Goal: Task Accomplishment & Management: Manage account settings

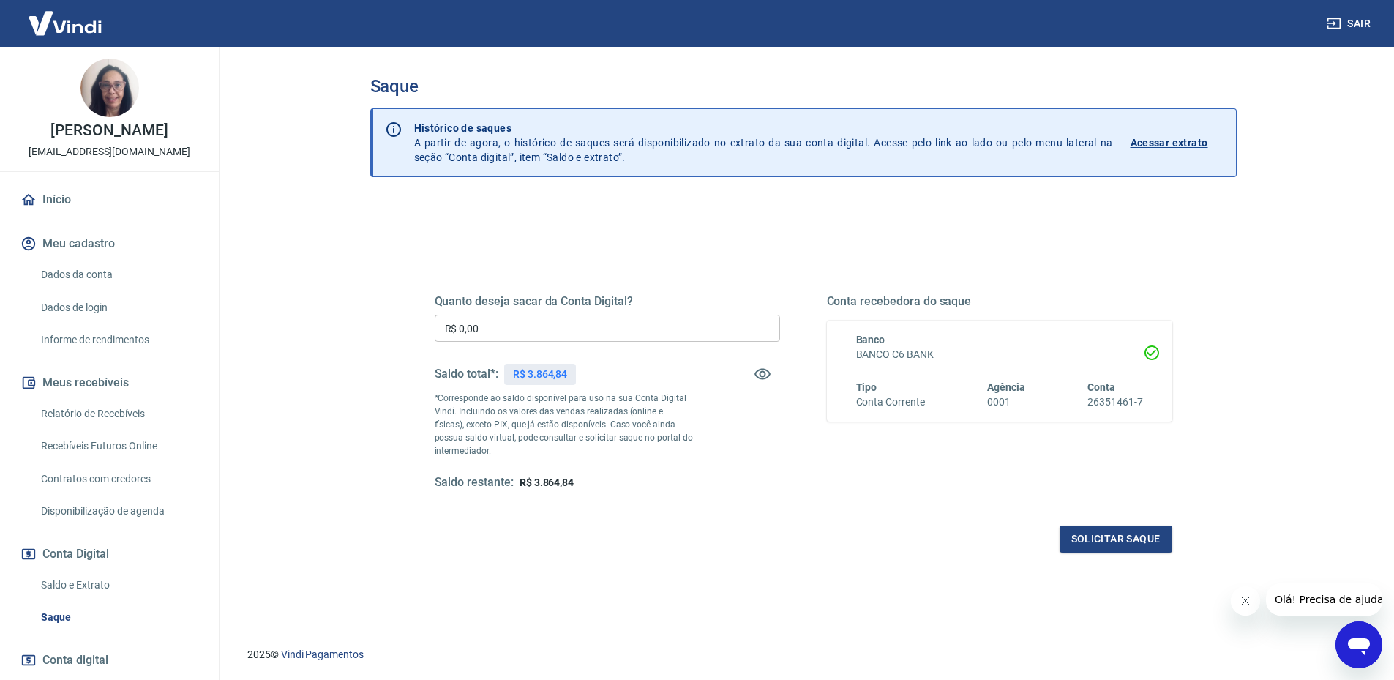
click at [490, 329] on input "R$ 0,00" at bounding box center [607, 328] width 345 height 27
type input "R$ 1.000,00"
click at [1101, 537] on button "Solicitar saque" at bounding box center [1116, 538] width 113 height 27
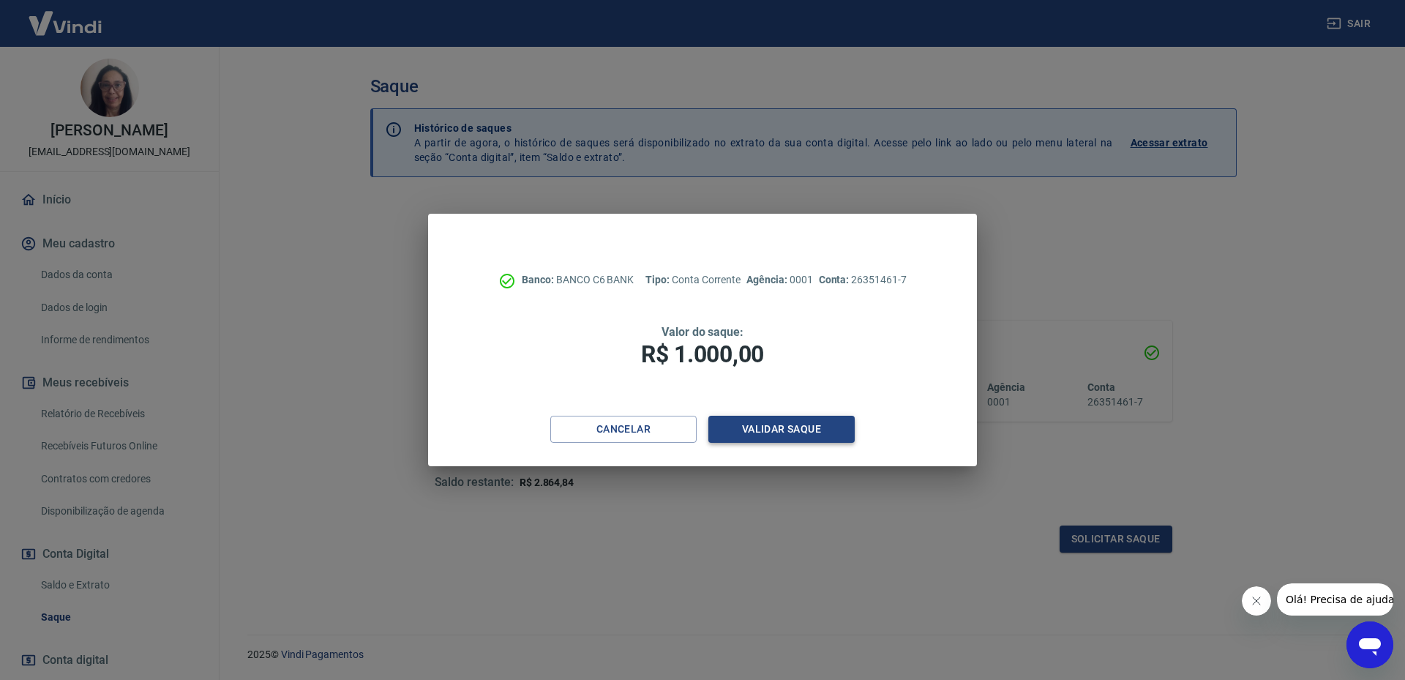
click at [770, 423] on button "Validar saque" at bounding box center [781, 429] width 146 height 27
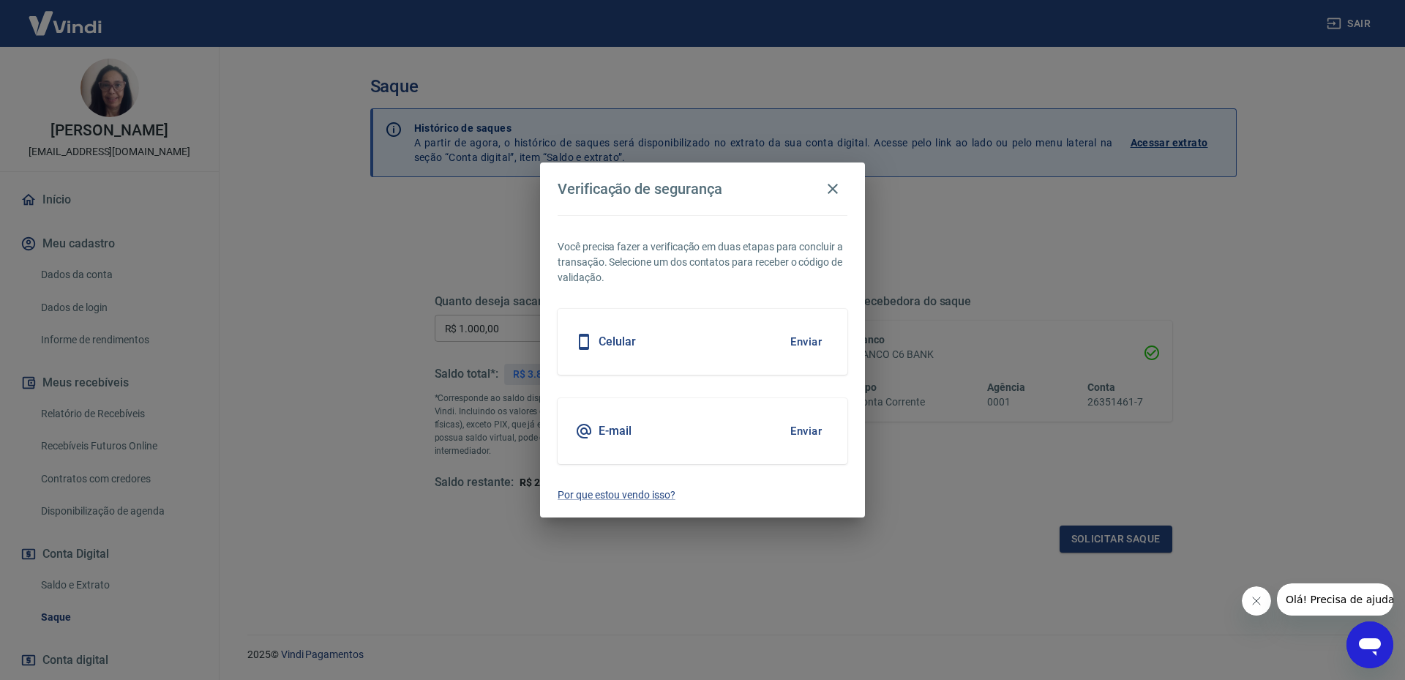
click at [618, 347] on h5 "Celular" at bounding box center [617, 341] width 37 height 15
click at [806, 343] on button "Enviar" at bounding box center [806, 341] width 48 height 31
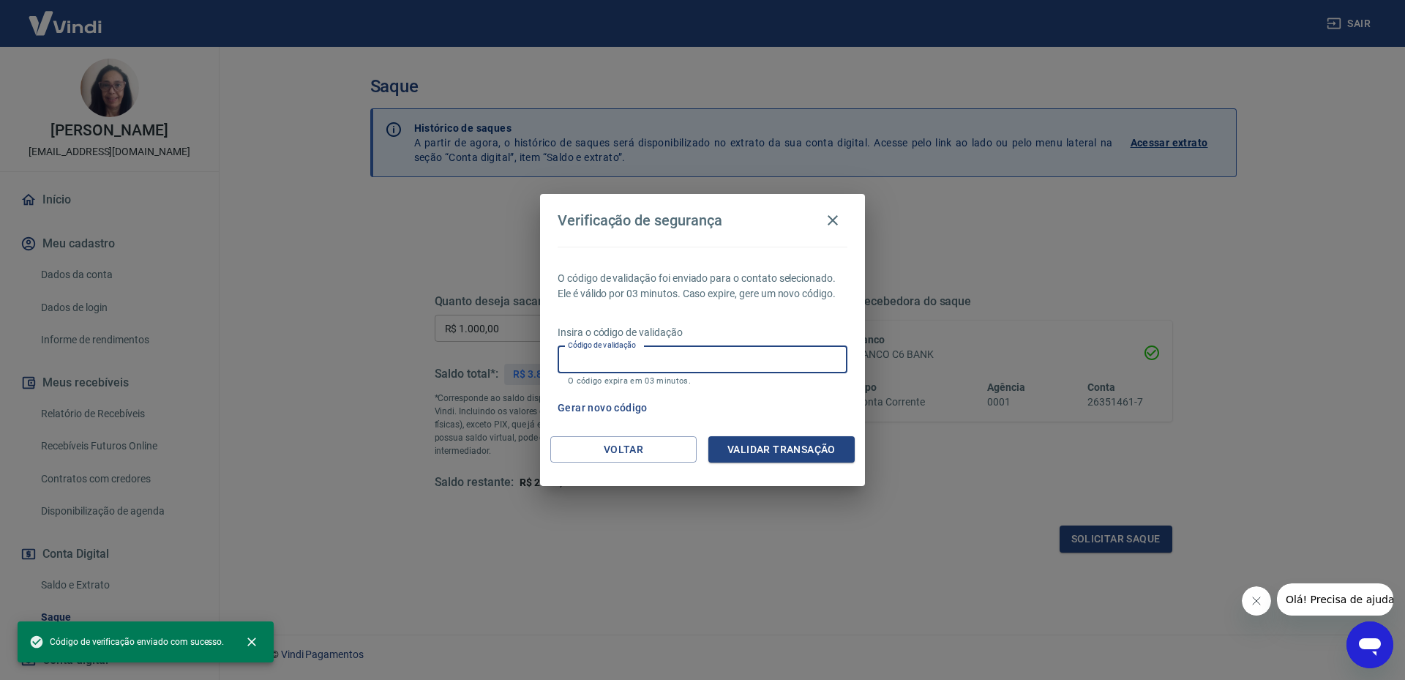
click at [585, 356] on input "Código de validação" at bounding box center [703, 359] width 290 height 27
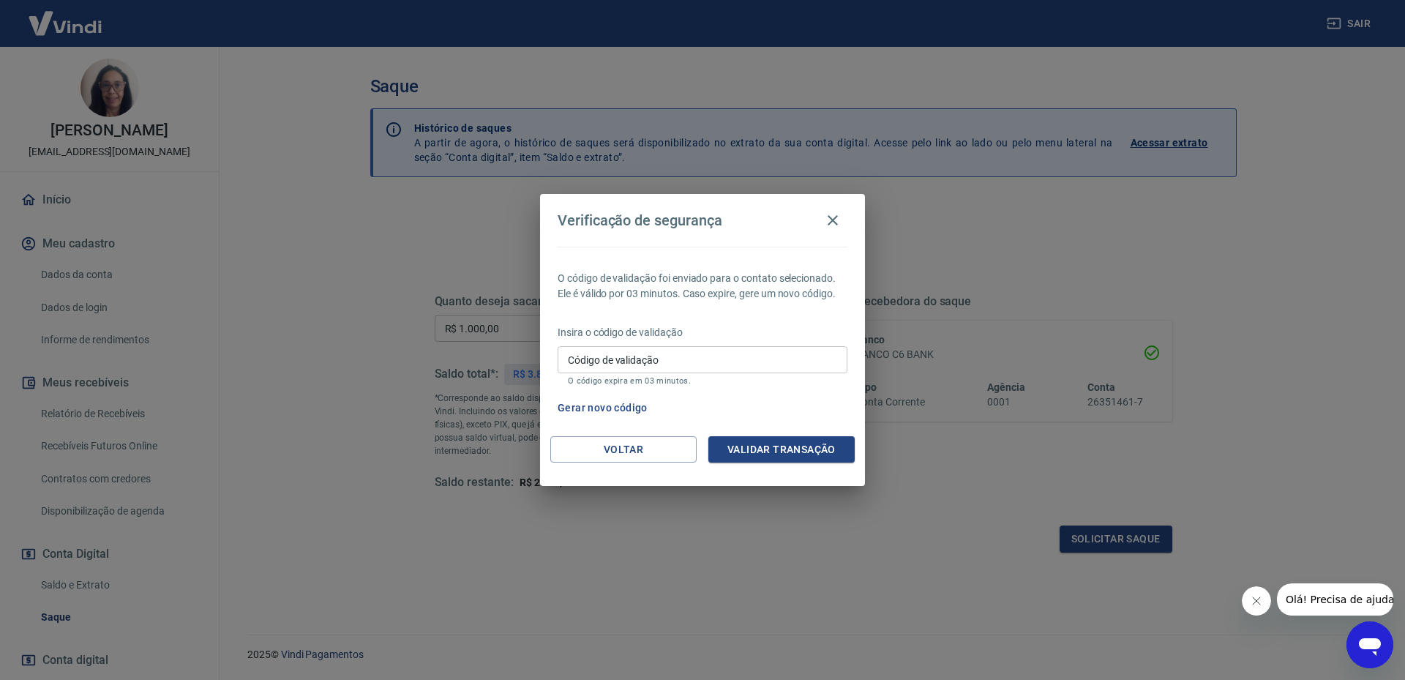
click at [621, 574] on div "Verificação de segurança O código de validação foi enviado para o contato selec…" at bounding box center [702, 340] width 1405 height 680
click at [589, 365] on input "Código de validação" at bounding box center [703, 359] width 290 height 27
type input "329981"
click at [752, 448] on button "Validar transação" at bounding box center [781, 449] width 146 height 27
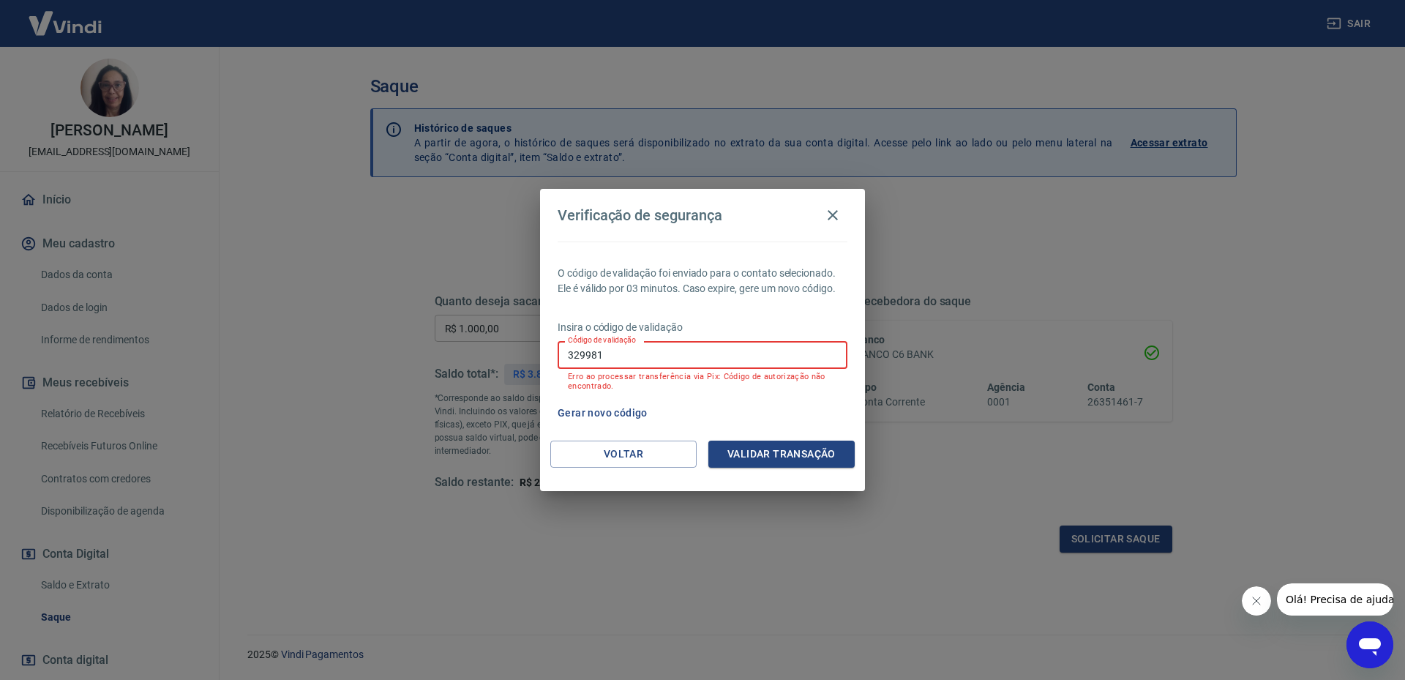
click at [605, 358] on input "329981" at bounding box center [703, 354] width 290 height 27
click at [580, 414] on button "Gerar novo código" at bounding box center [603, 413] width 102 height 27
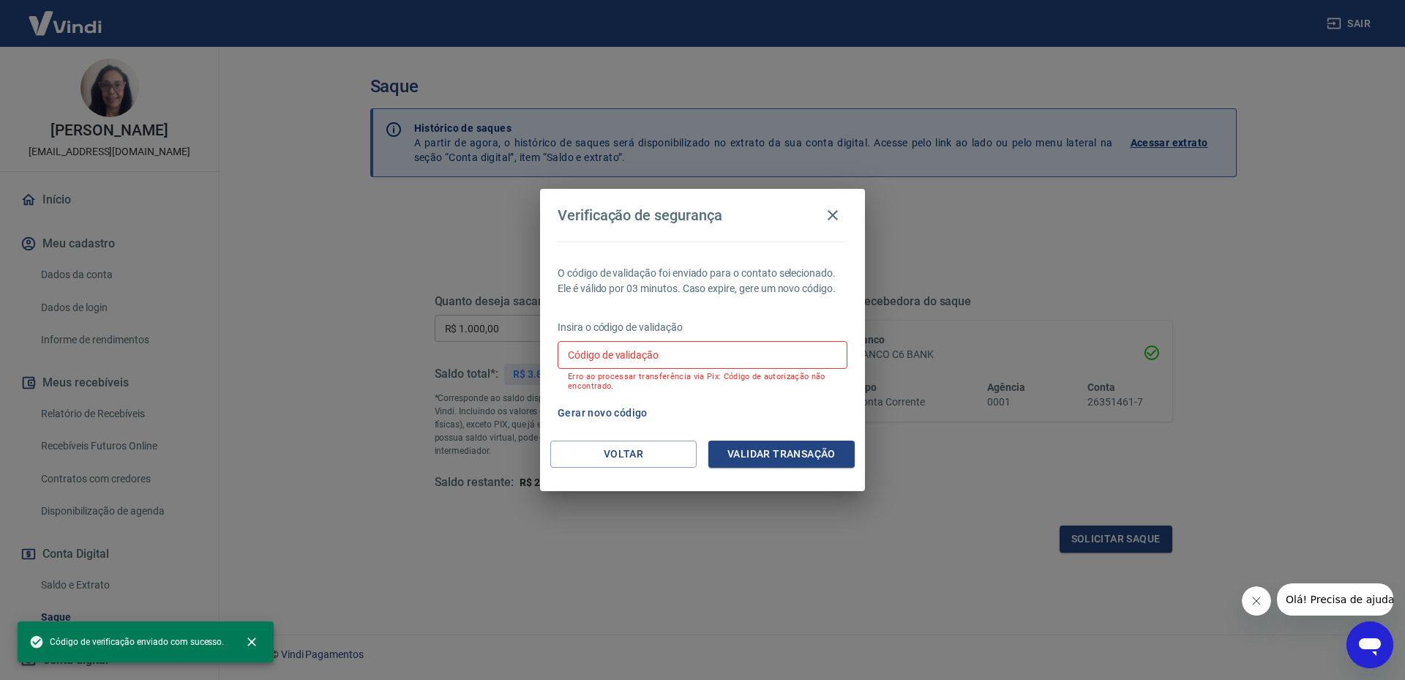
click at [569, 353] on input "Código de validação" at bounding box center [703, 354] width 290 height 27
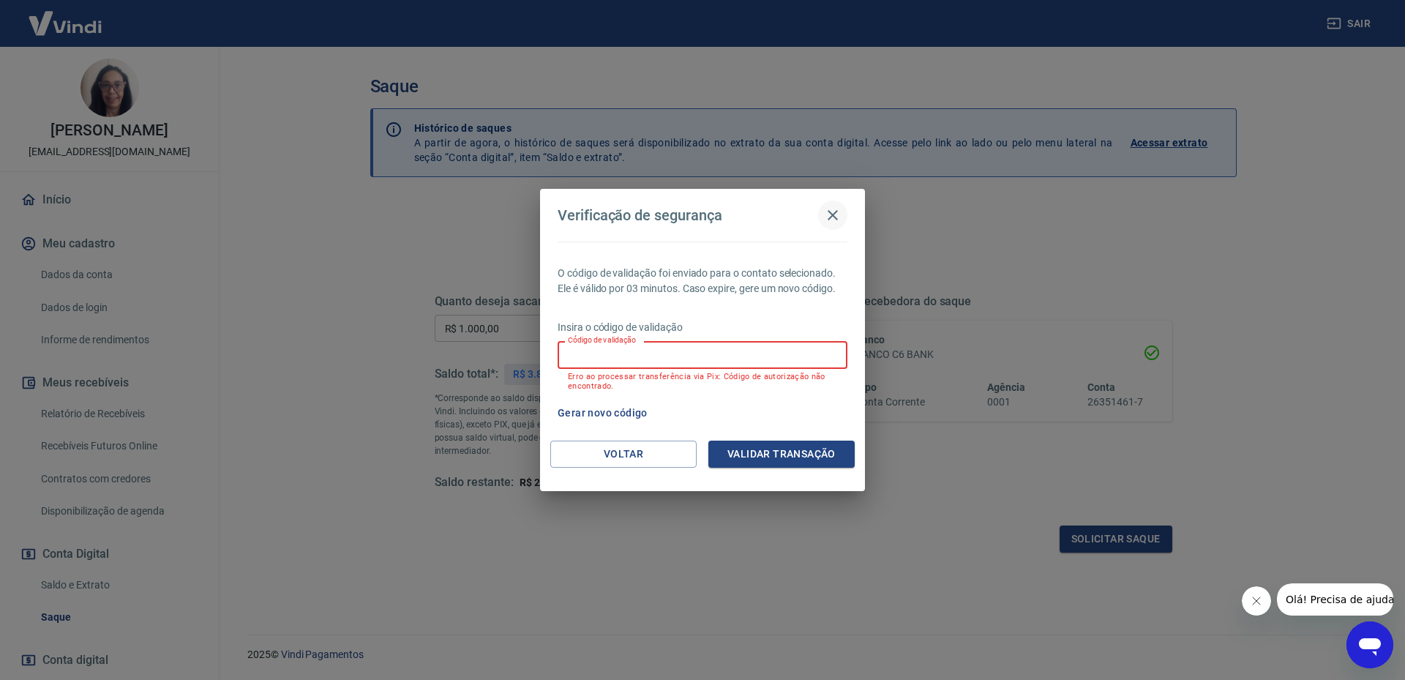
click at [835, 217] on icon "button" at bounding box center [833, 215] width 10 height 10
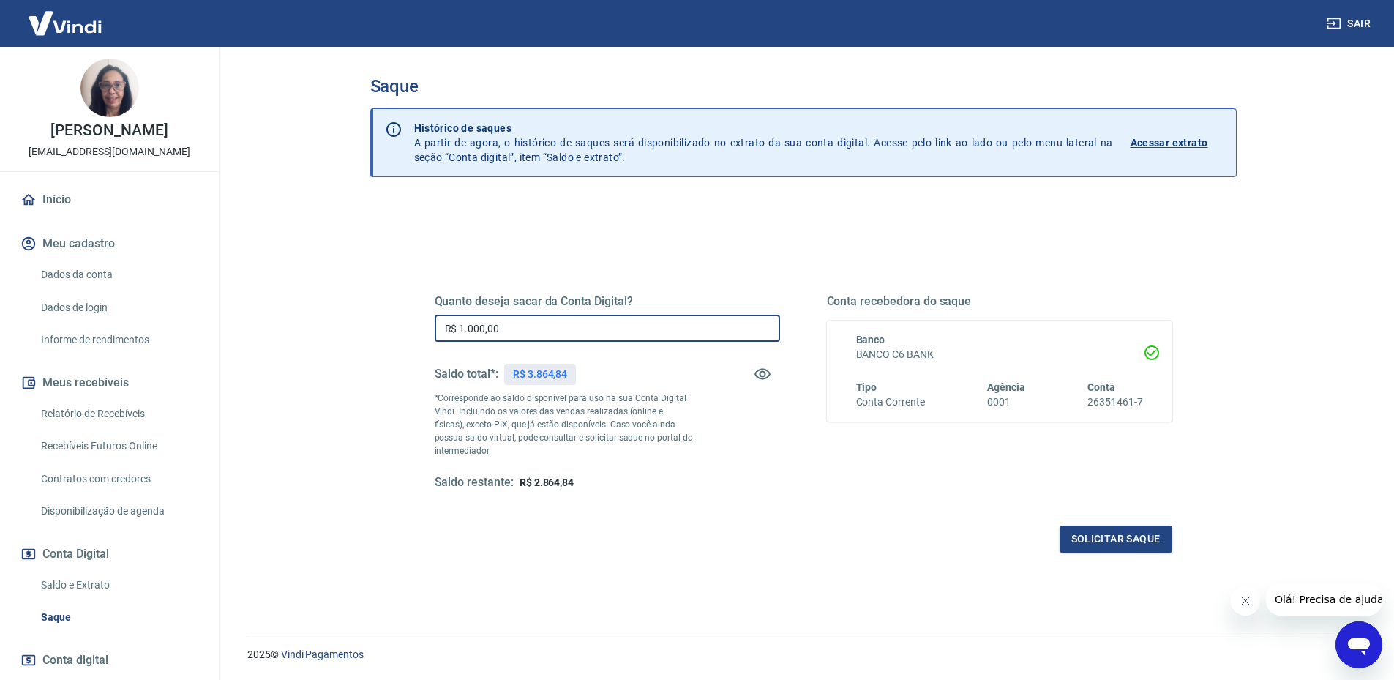
click at [509, 325] on input "R$ 1.000,00" at bounding box center [607, 328] width 345 height 27
type input "R$ 0,00"
click at [59, 216] on link "Início" at bounding box center [110, 200] width 184 height 32
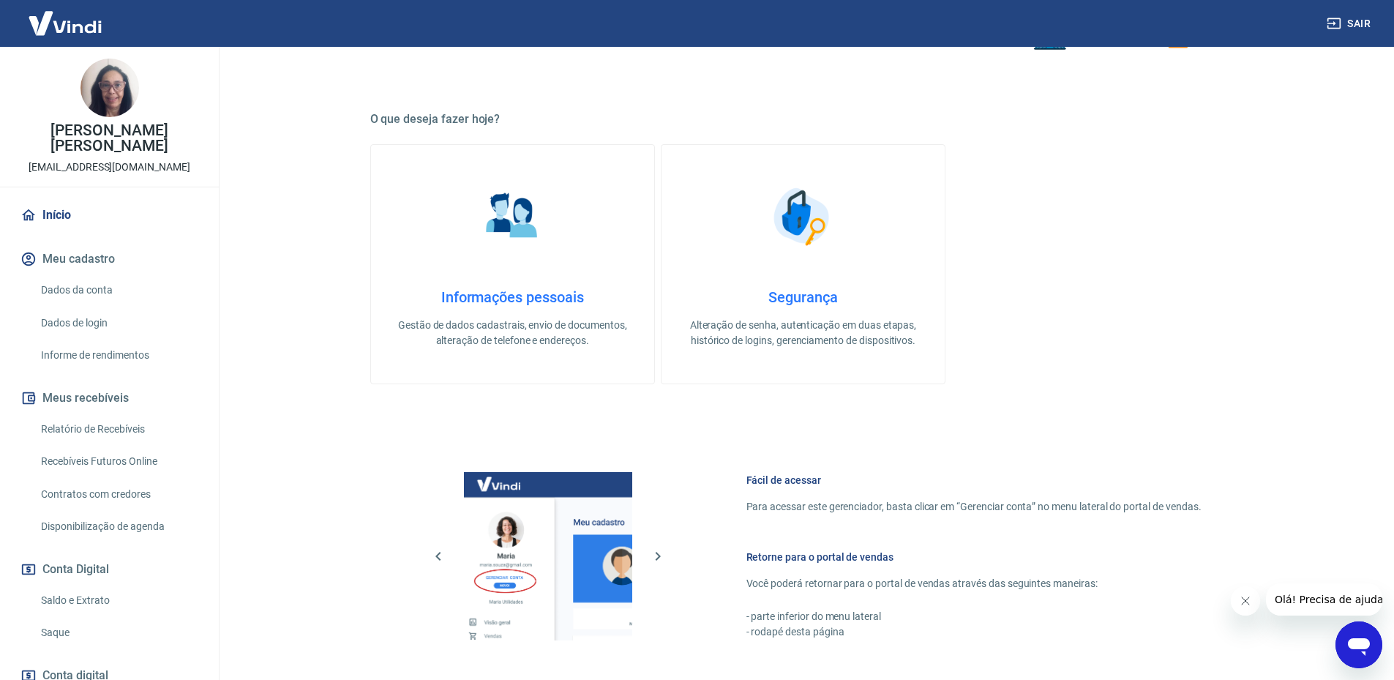
scroll to position [220, 0]
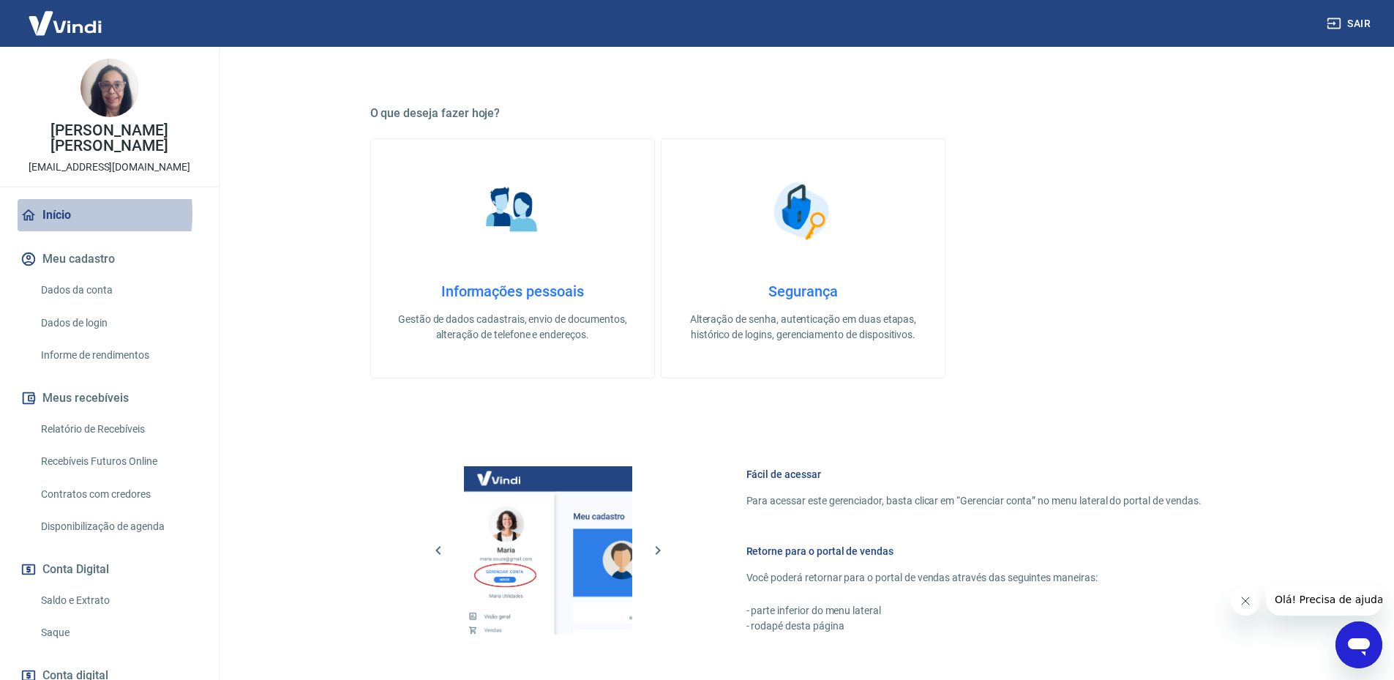
click at [61, 214] on link "Início" at bounding box center [110, 215] width 184 height 32
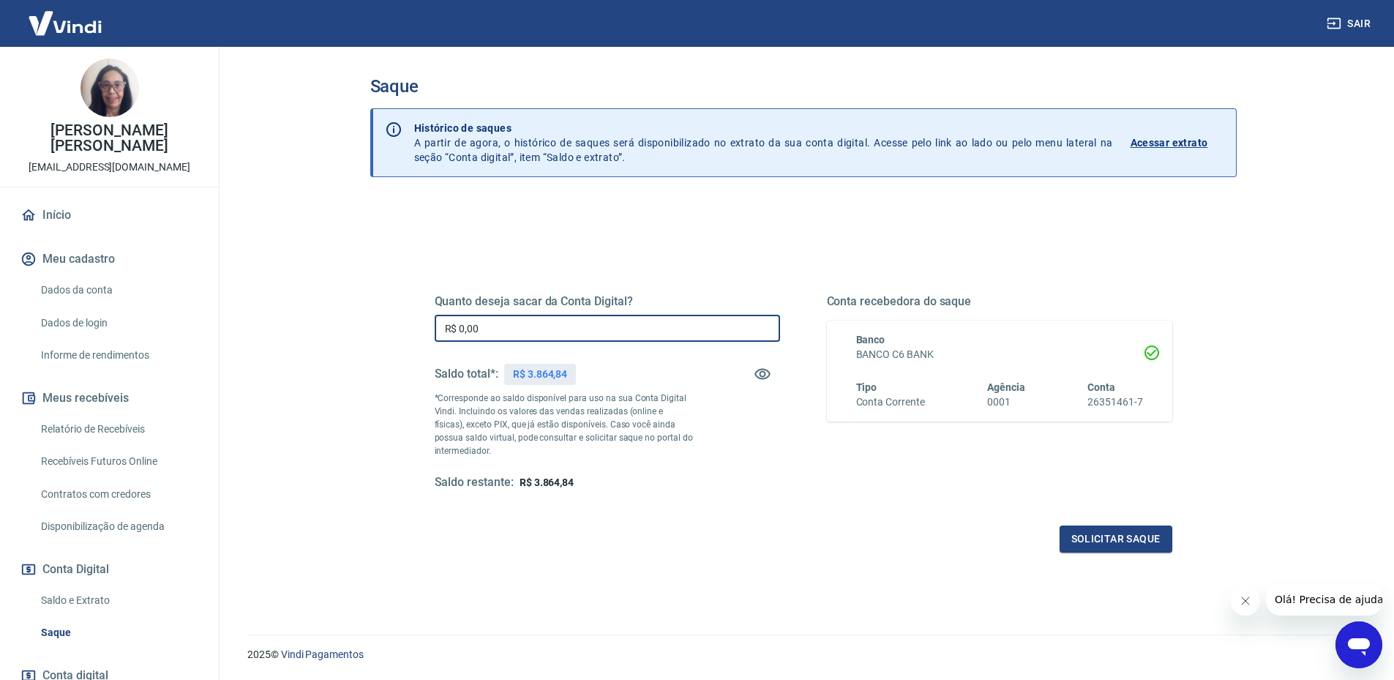
drag, startPoint x: 460, startPoint y: 329, endPoint x: 529, endPoint y: 327, distance: 69.6
click at [459, 329] on input "R$ 0,00" at bounding box center [607, 328] width 345 height 27
type input "R$ 1.000,00"
click at [1111, 538] on button "Solicitar saque" at bounding box center [1116, 538] width 113 height 27
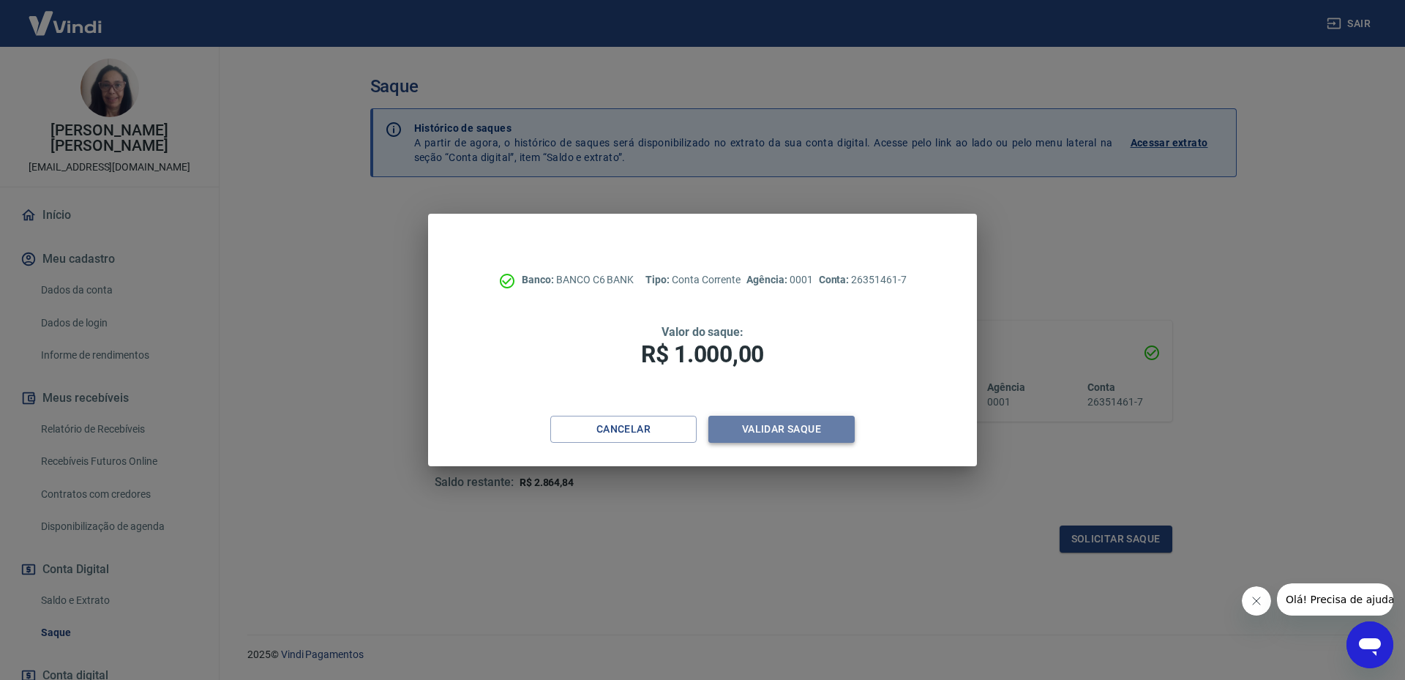
click at [777, 434] on button "Validar saque" at bounding box center [781, 429] width 146 height 27
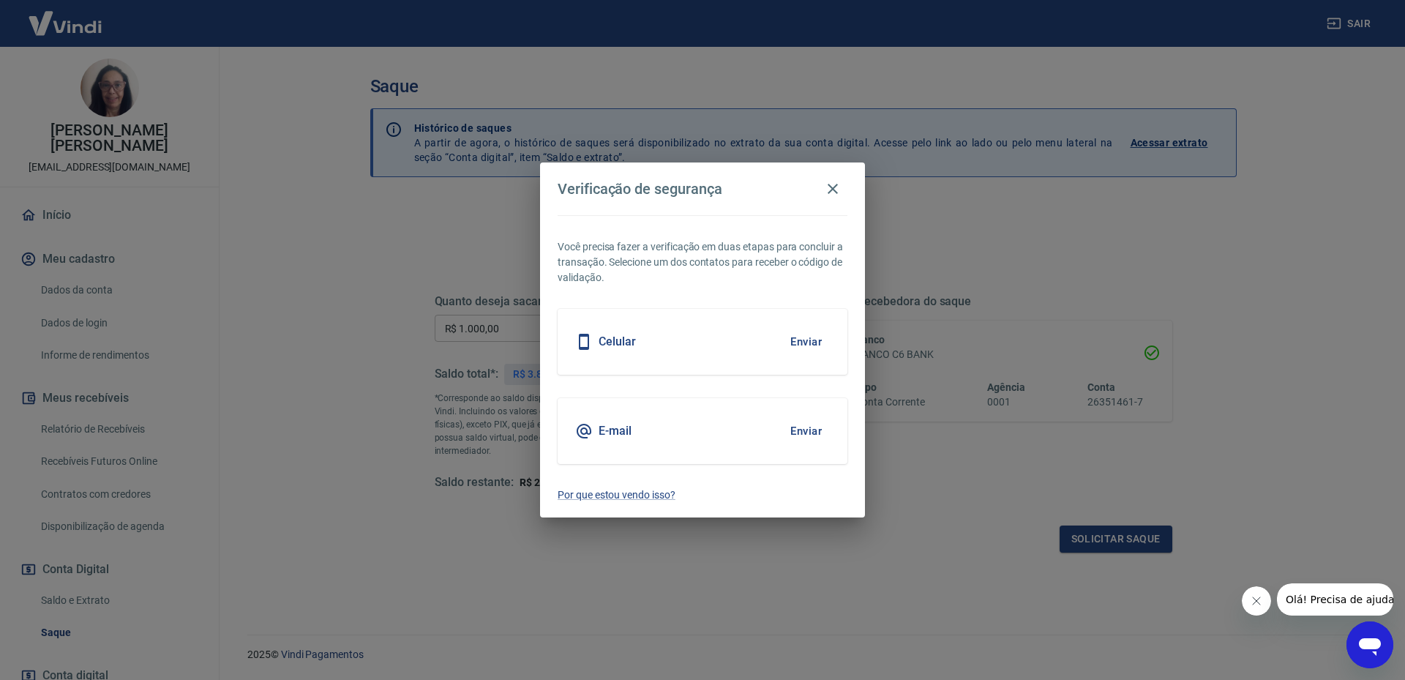
click at [804, 342] on button "Enviar" at bounding box center [806, 341] width 48 height 31
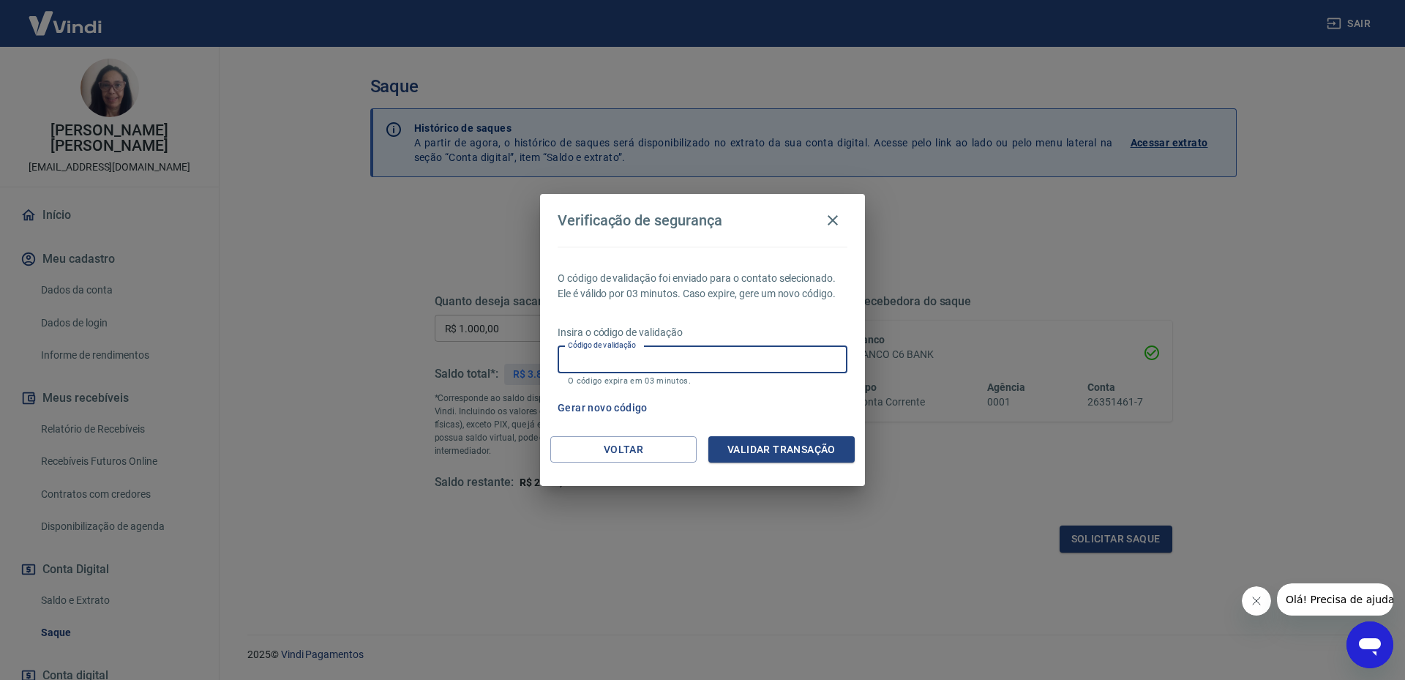
click at [566, 362] on input "Código de validação" at bounding box center [703, 359] width 290 height 27
drag, startPoint x: 706, startPoint y: 604, endPoint x: 736, endPoint y: 599, distance: 31.1
click at [711, 605] on div "Verificação de segurança O código de validação foi enviado para o contato selec…" at bounding box center [702, 340] width 1405 height 680
click at [831, 223] on icon "button" at bounding box center [833, 220] width 10 height 10
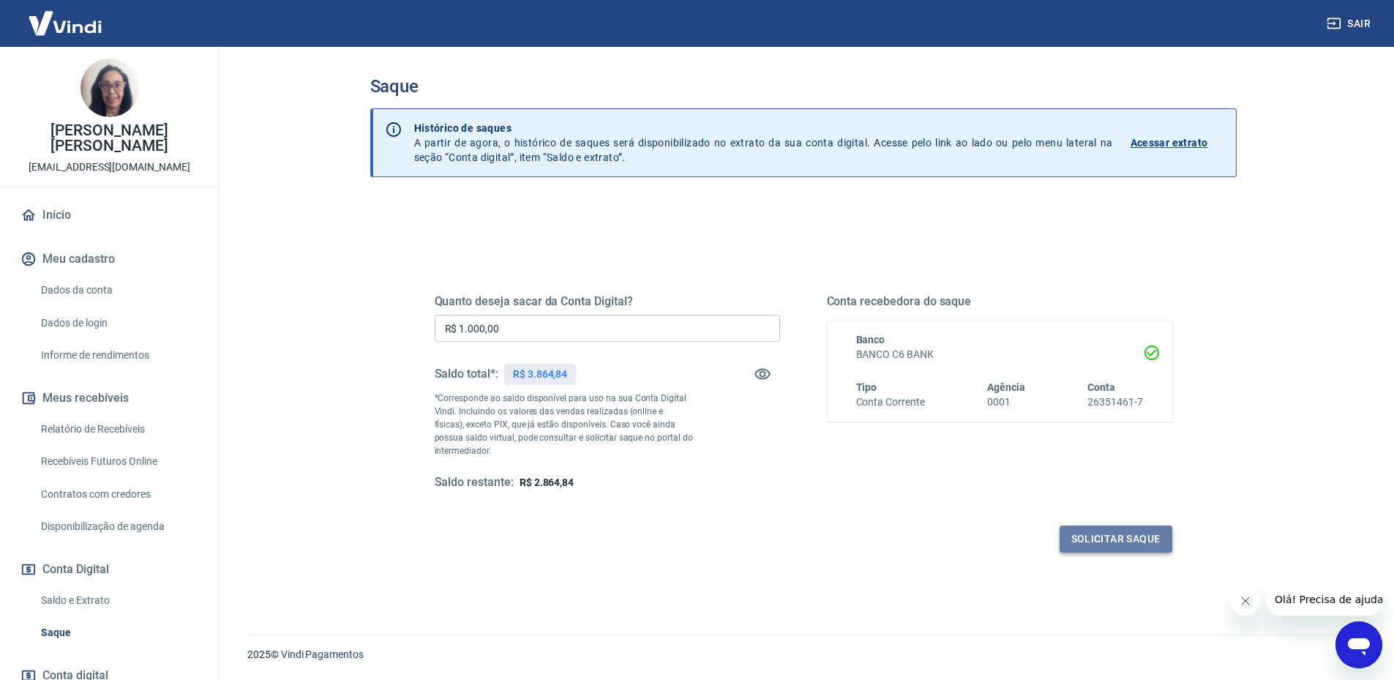
click at [1096, 538] on button "Solicitar saque" at bounding box center [1116, 538] width 113 height 27
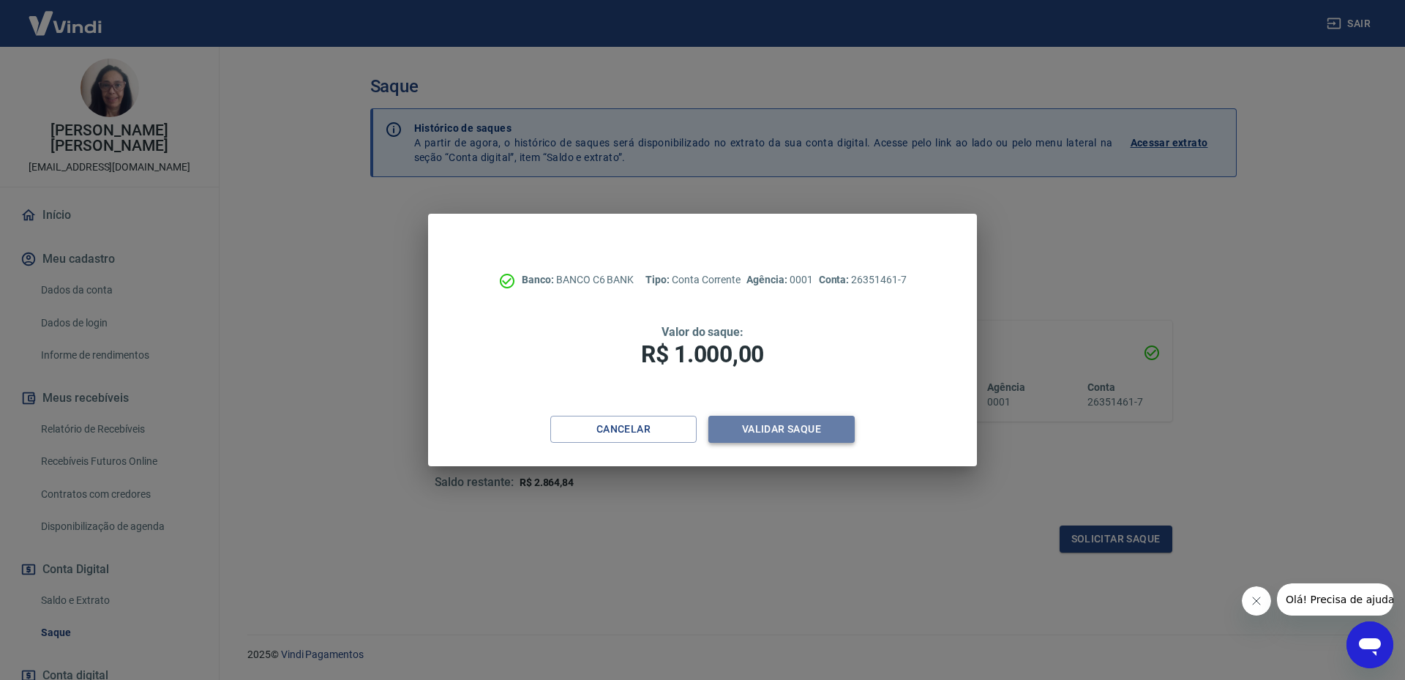
click at [766, 427] on button "Validar saque" at bounding box center [781, 429] width 146 height 27
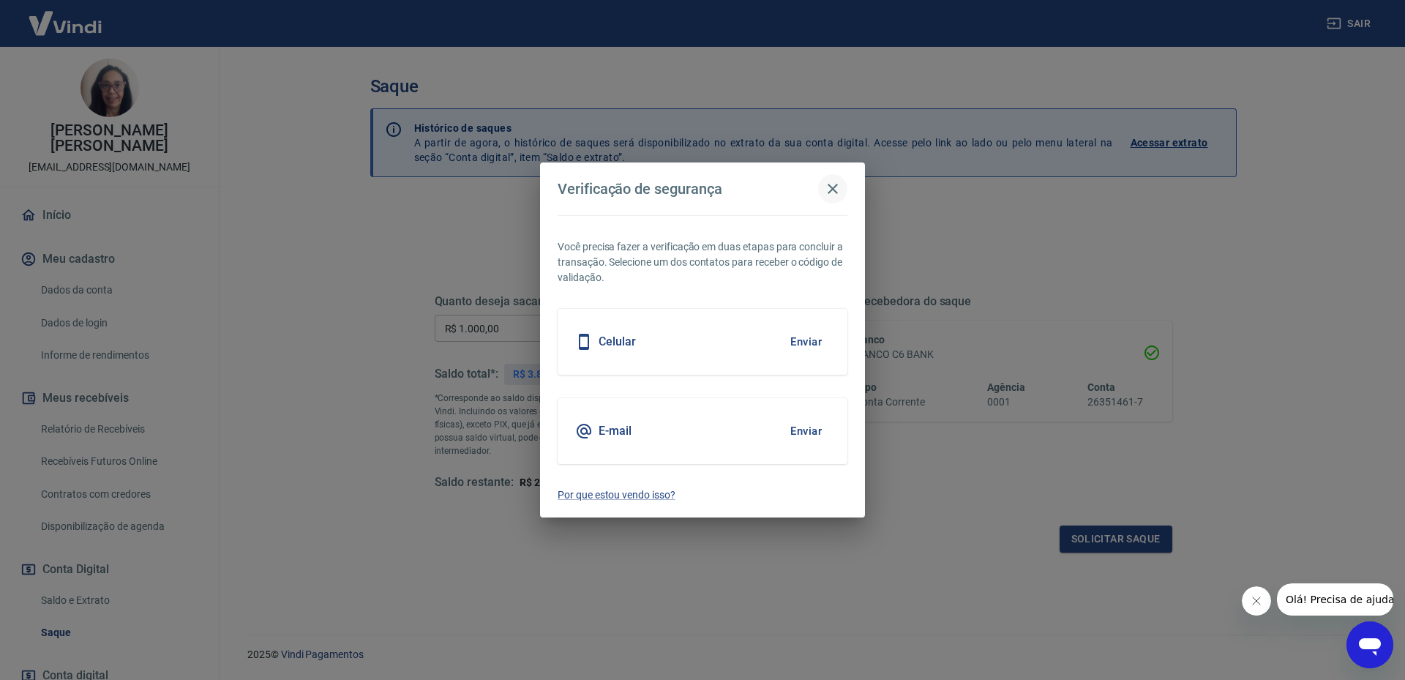
click at [835, 189] on icon "button" at bounding box center [833, 189] width 18 height 18
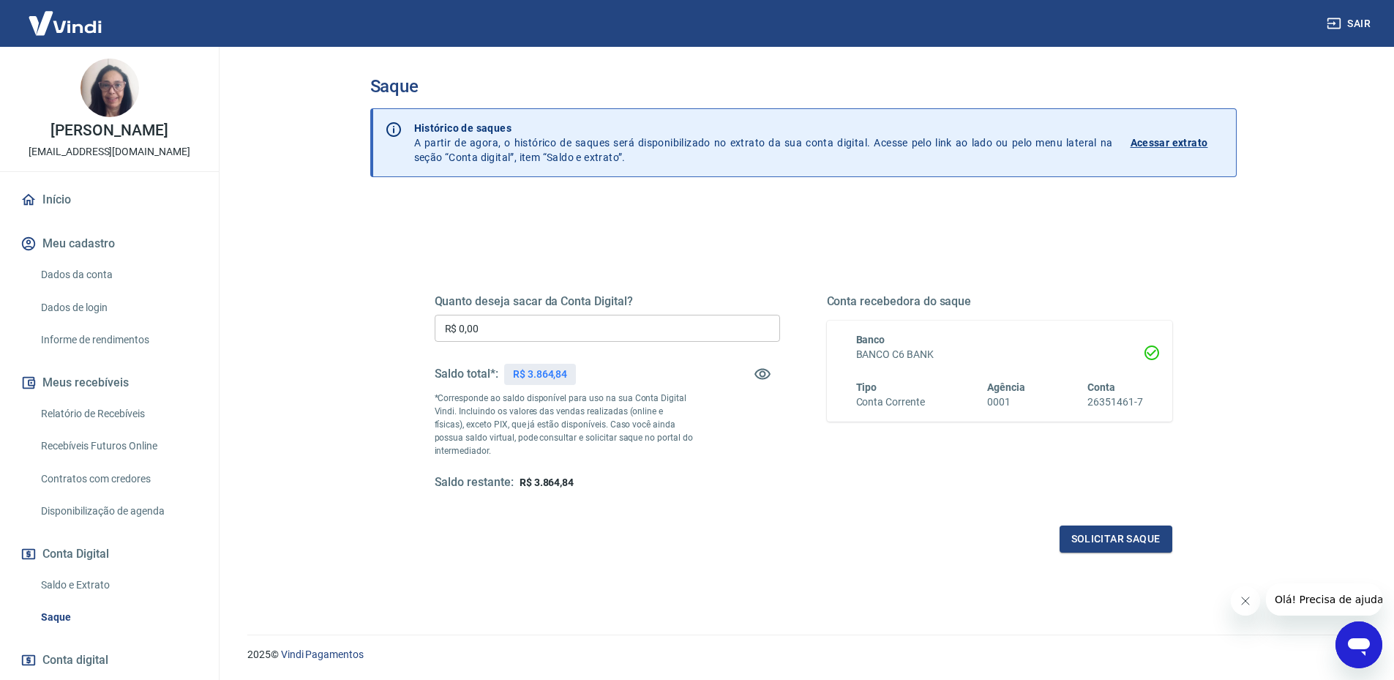
click at [453, 330] on input "R$ 0,00" at bounding box center [607, 328] width 345 height 27
click at [525, 334] on input "R$ 0,00" at bounding box center [607, 328] width 345 height 27
type input "R$ 1.000,00"
click at [1083, 541] on button "Solicitar saque" at bounding box center [1116, 538] width 113 height 27
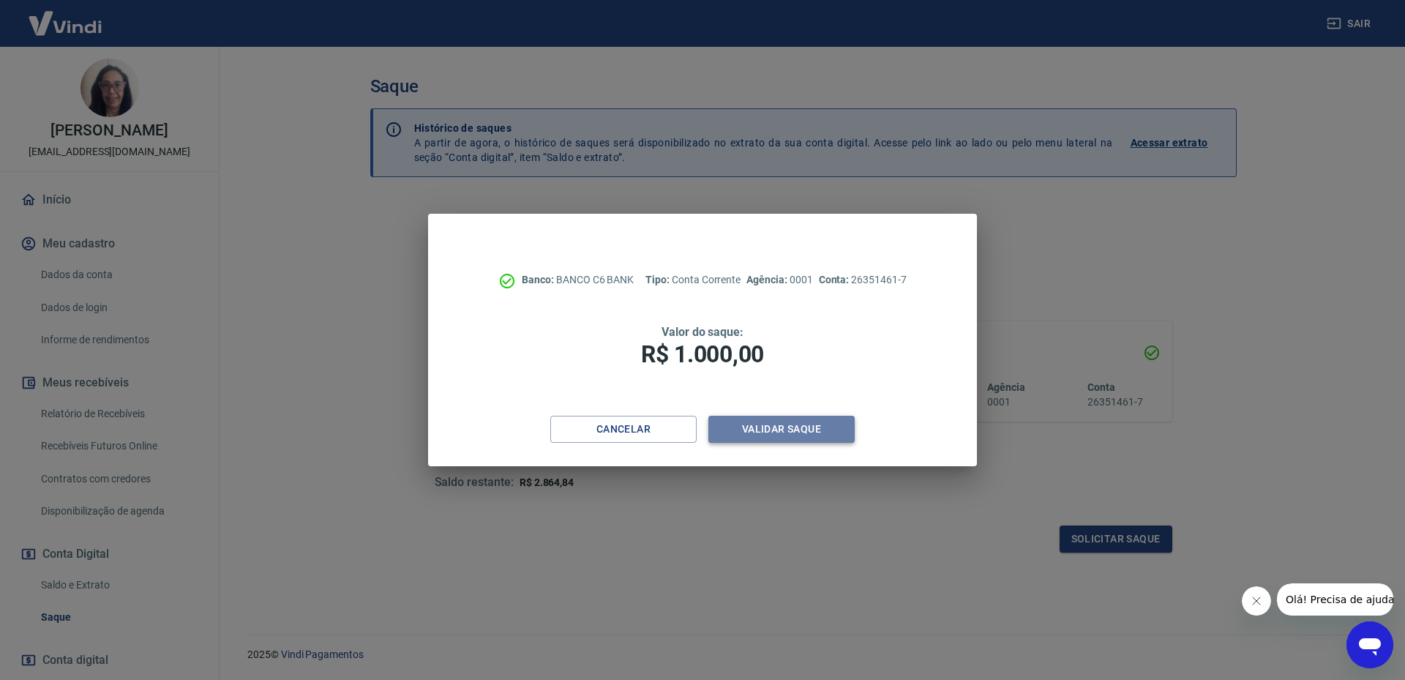
click at [771, 427] on button "Validar saque" at bounding box center [781, 429] width 146 height 27
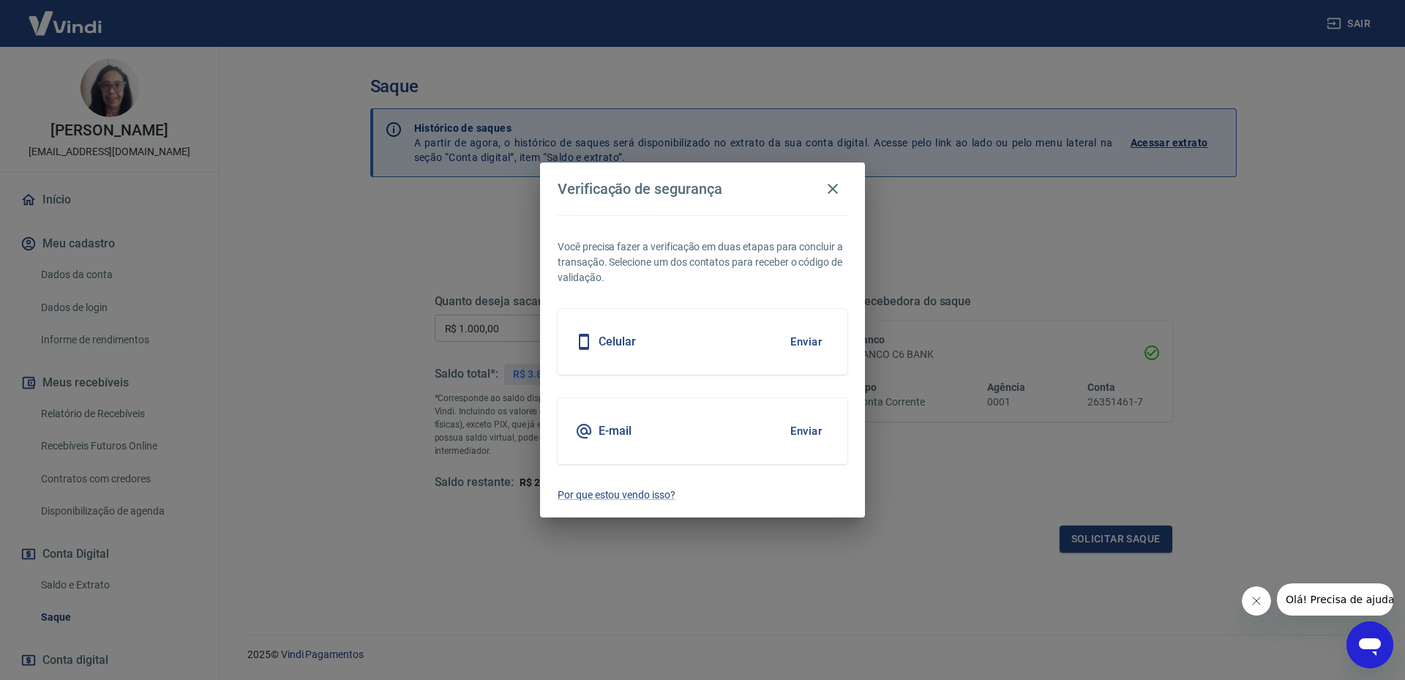
click at [810, 342] on button "Enviar" at bounding box center [806, 341] width 48 height 31
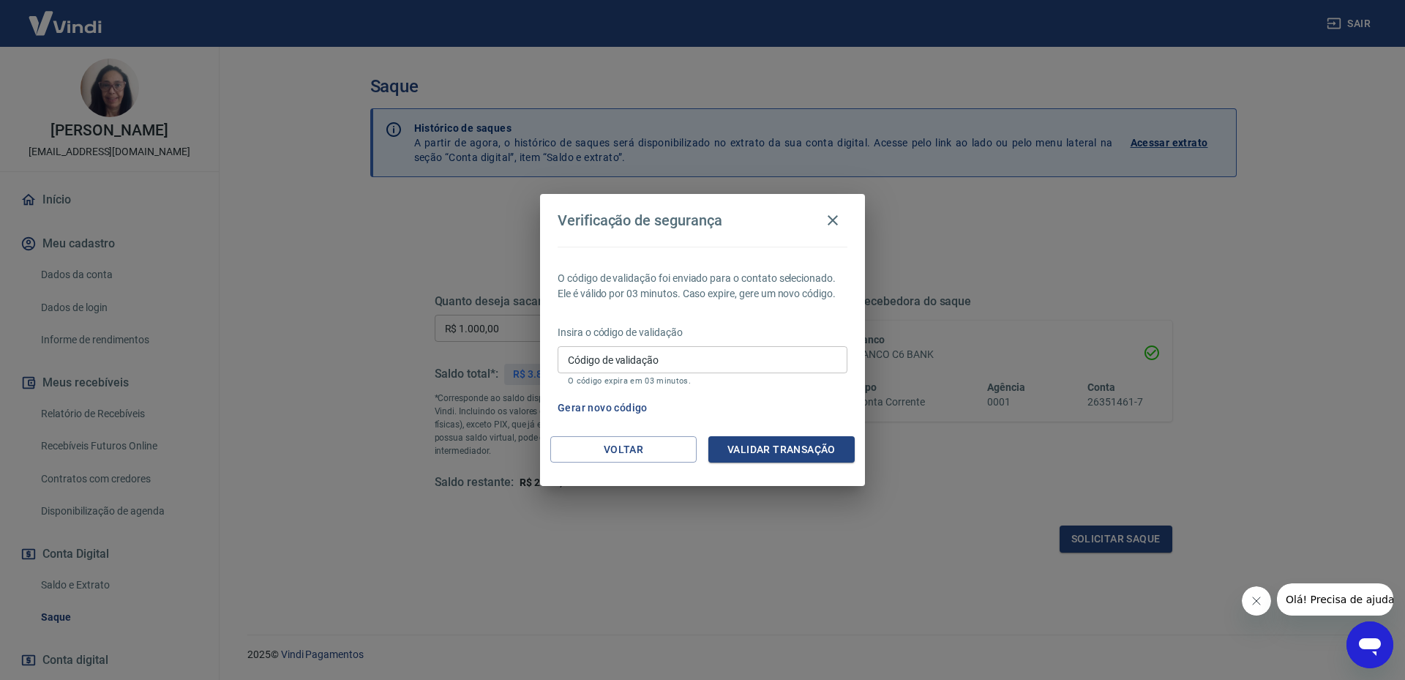
click at [1327, 603] on span "Olá! Precisa de ajuda?" at bounding box center [1342, 600] width 114 height 12
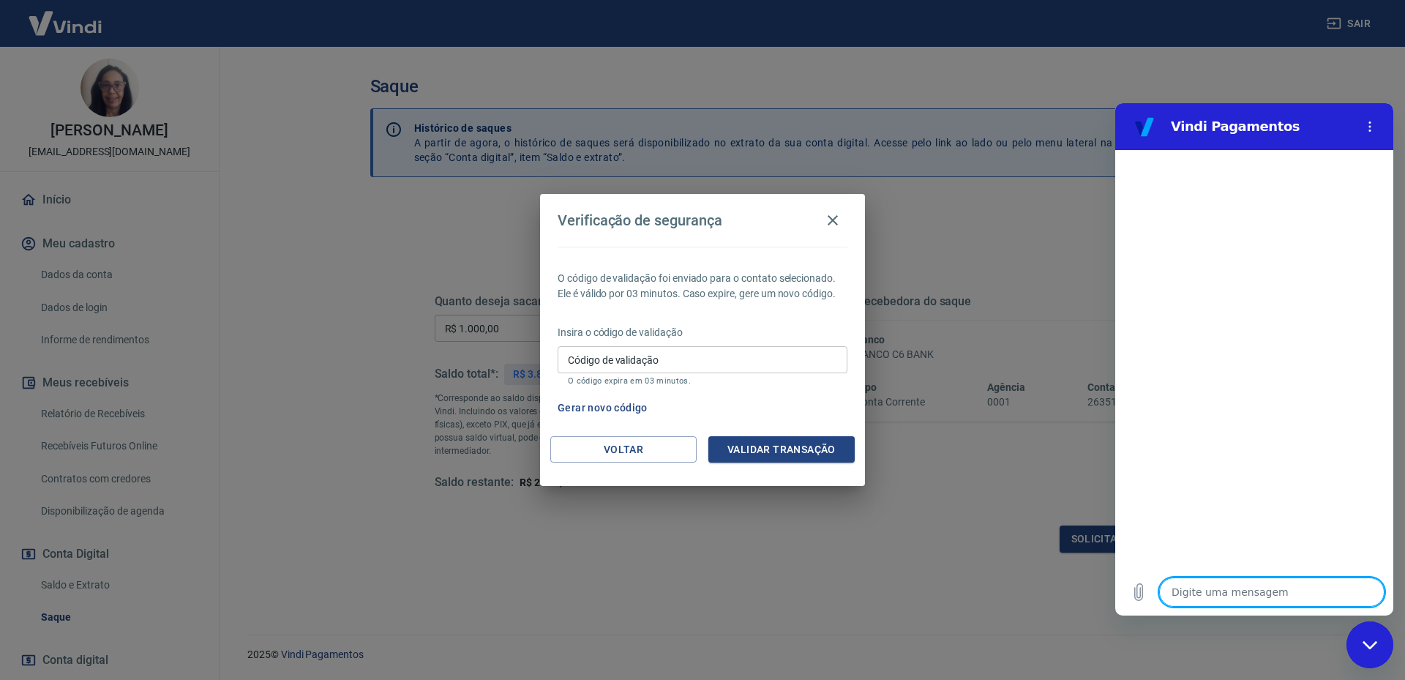
click at [1206, 599] on textarea at bounding box center [1271, 591] width 225 height 29
type textarea "B"
type textarea "x"
type textarea "Bo"
type textarea "x"
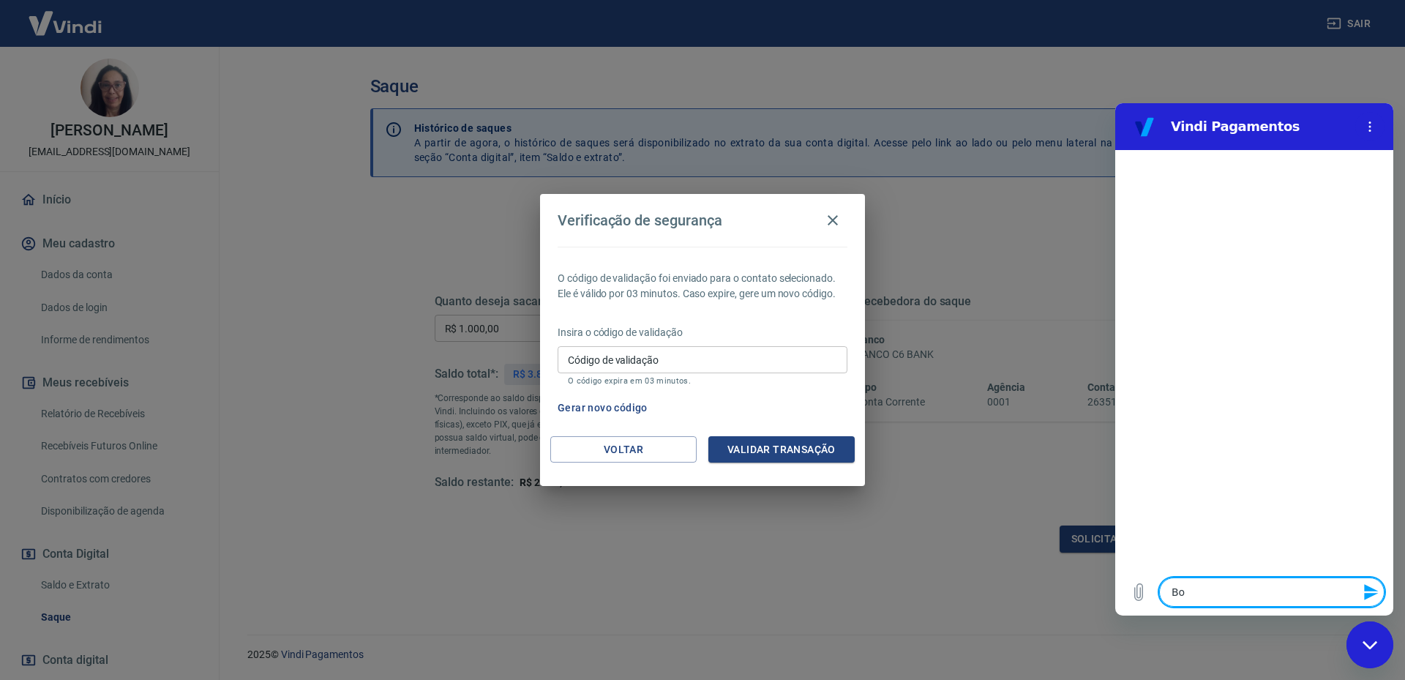
type textarea "Bom"
type textarea "x"
type textarea "Bom"
type textarea "x"
type textarea "Bom d"
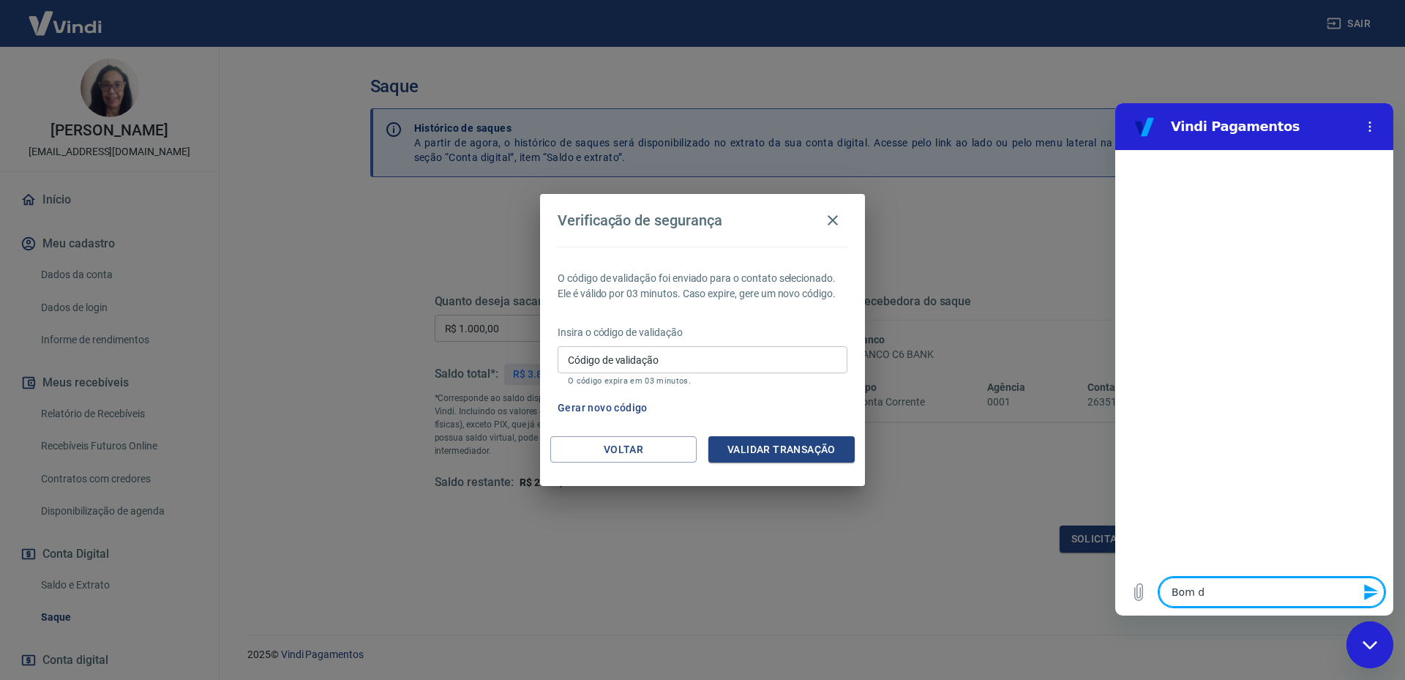
type textarea "x"
type textarea "Bom di"
type textarea "x"
type textarea "Bom dia"
type textarea "x"
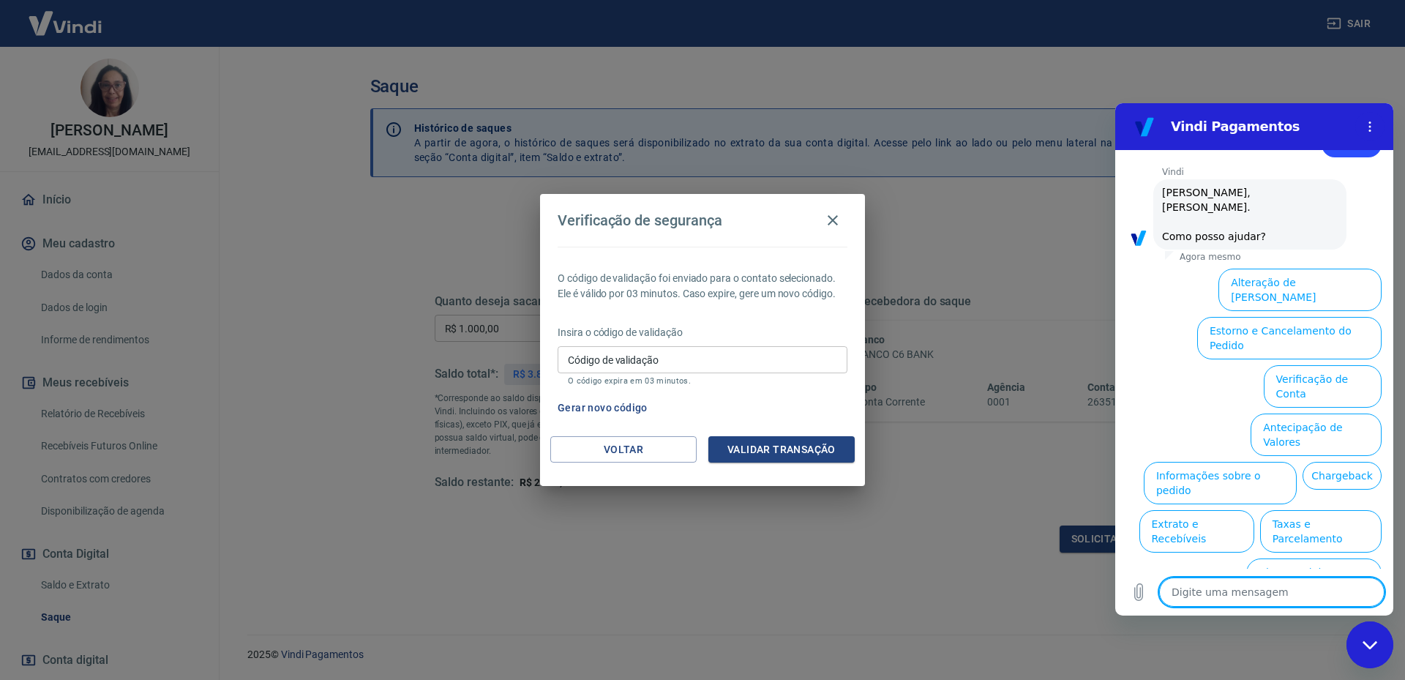
scroll to position [49, 0]
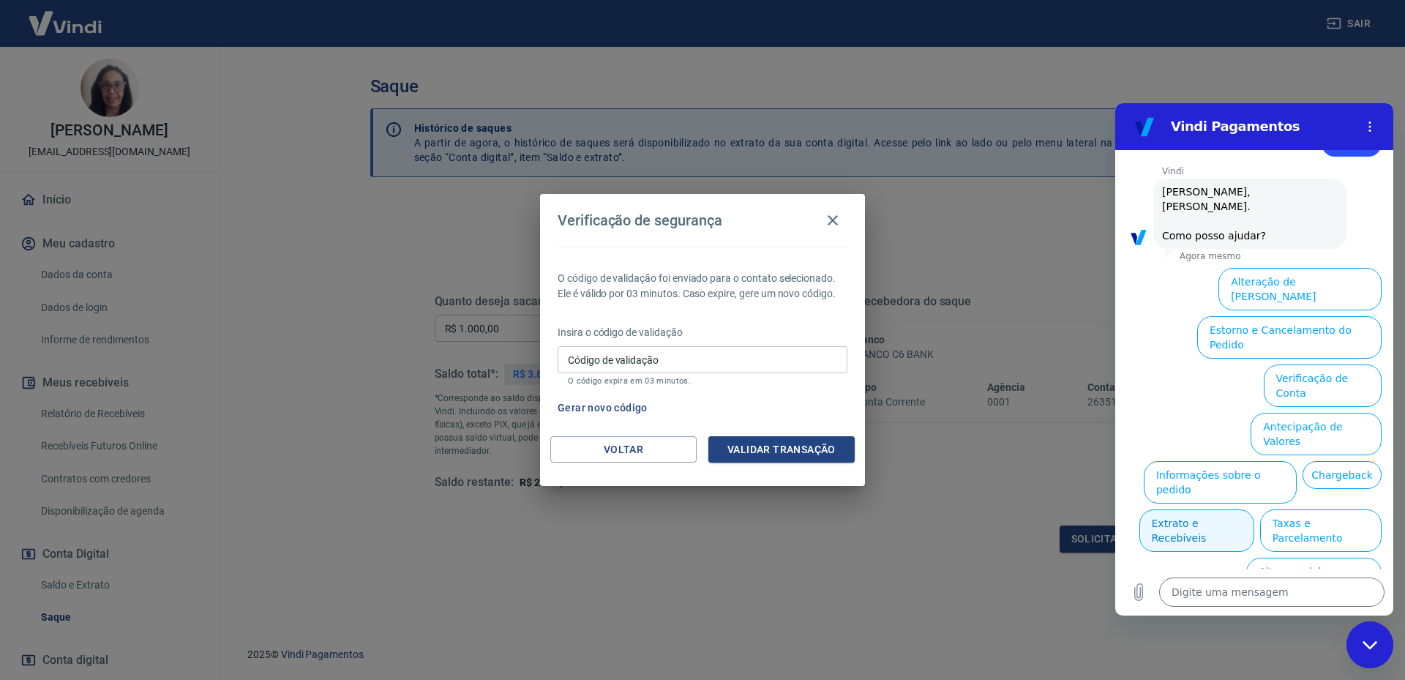
click at [1254, 509] on button "Extrato e Recebíveis" at bounding box center [1197, 530] width 115 height 42
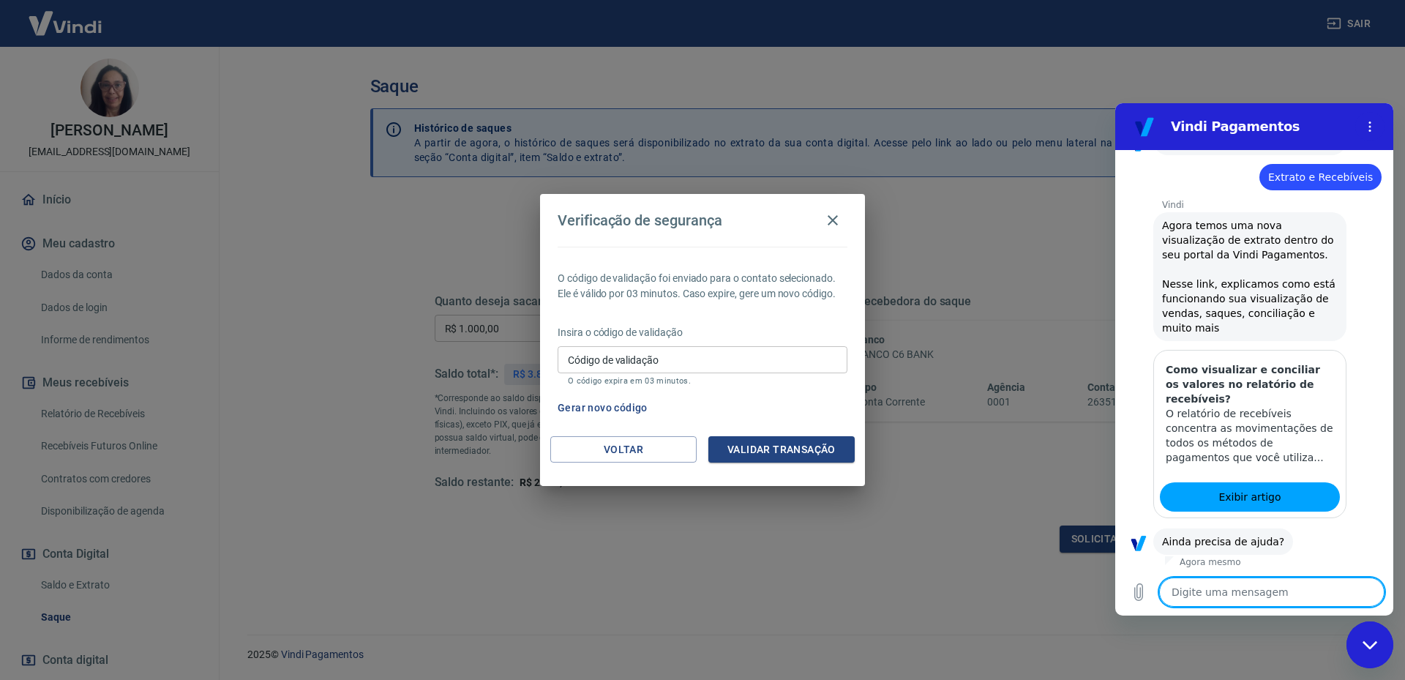
scroll to position [179, 0]
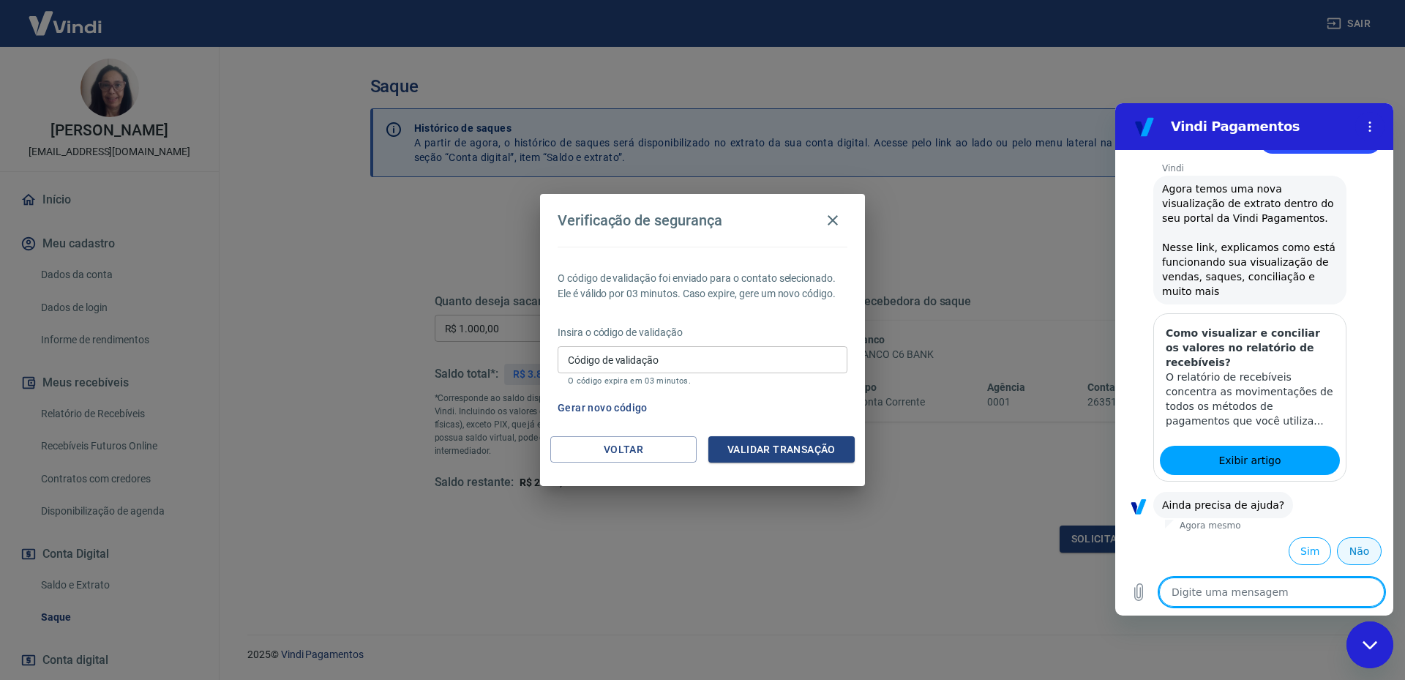
click at [1351, 550] on button "Não" at bounding box center [1359, 551] width 45 height 28
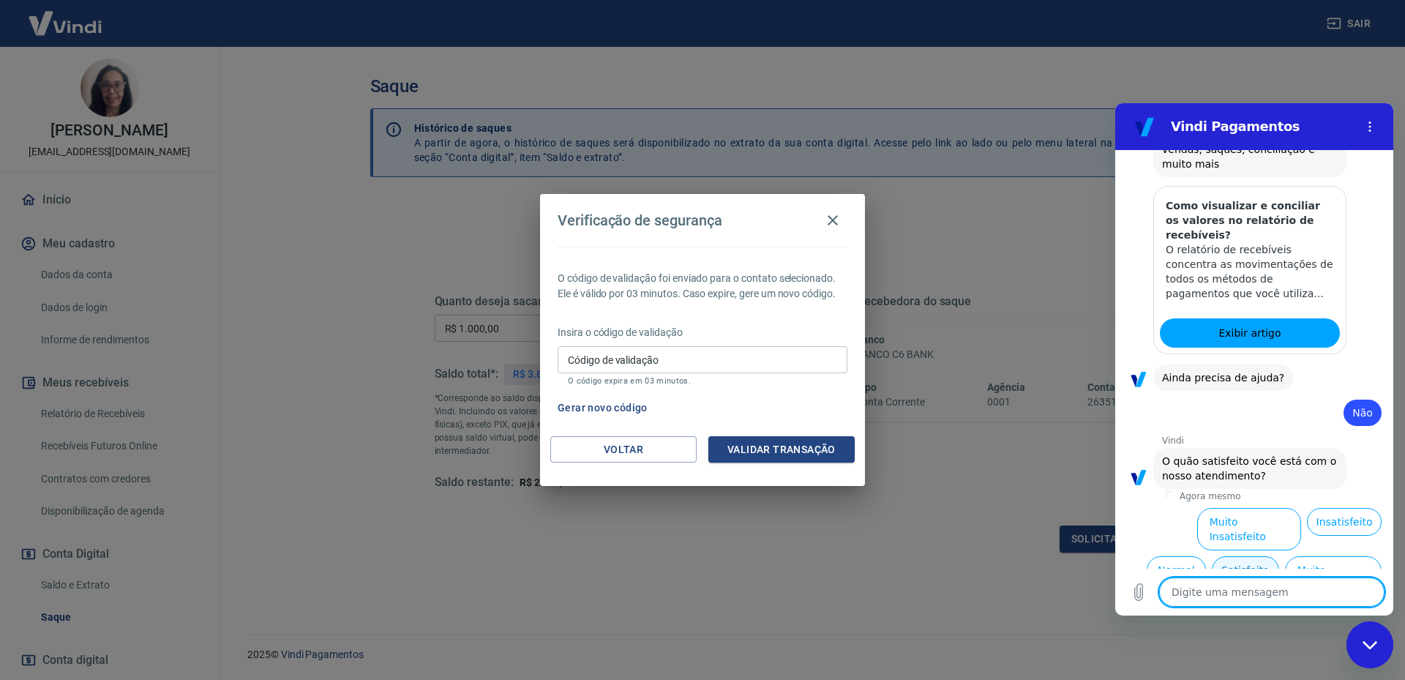
scroll to position [311, 0]
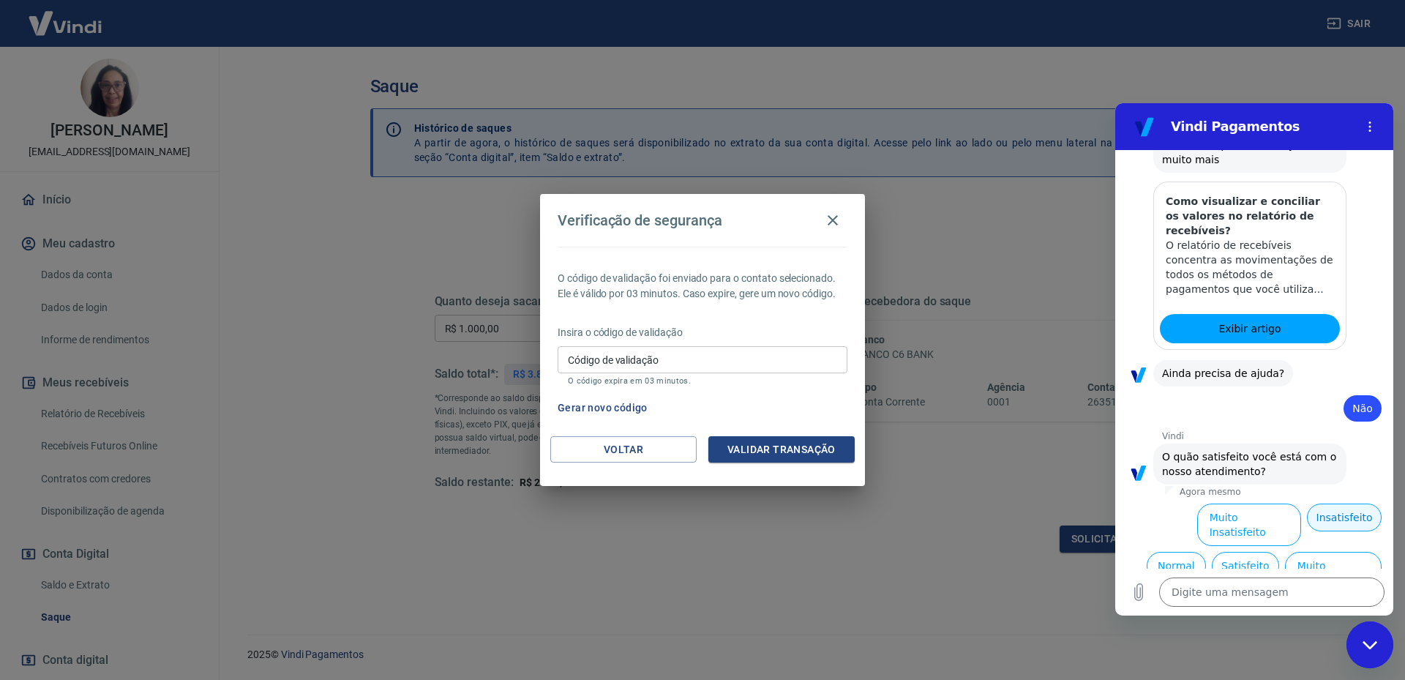
click at [1322, 515] on button "Insatisfeito" at bounding box center [1344, 518] width 75 height 28
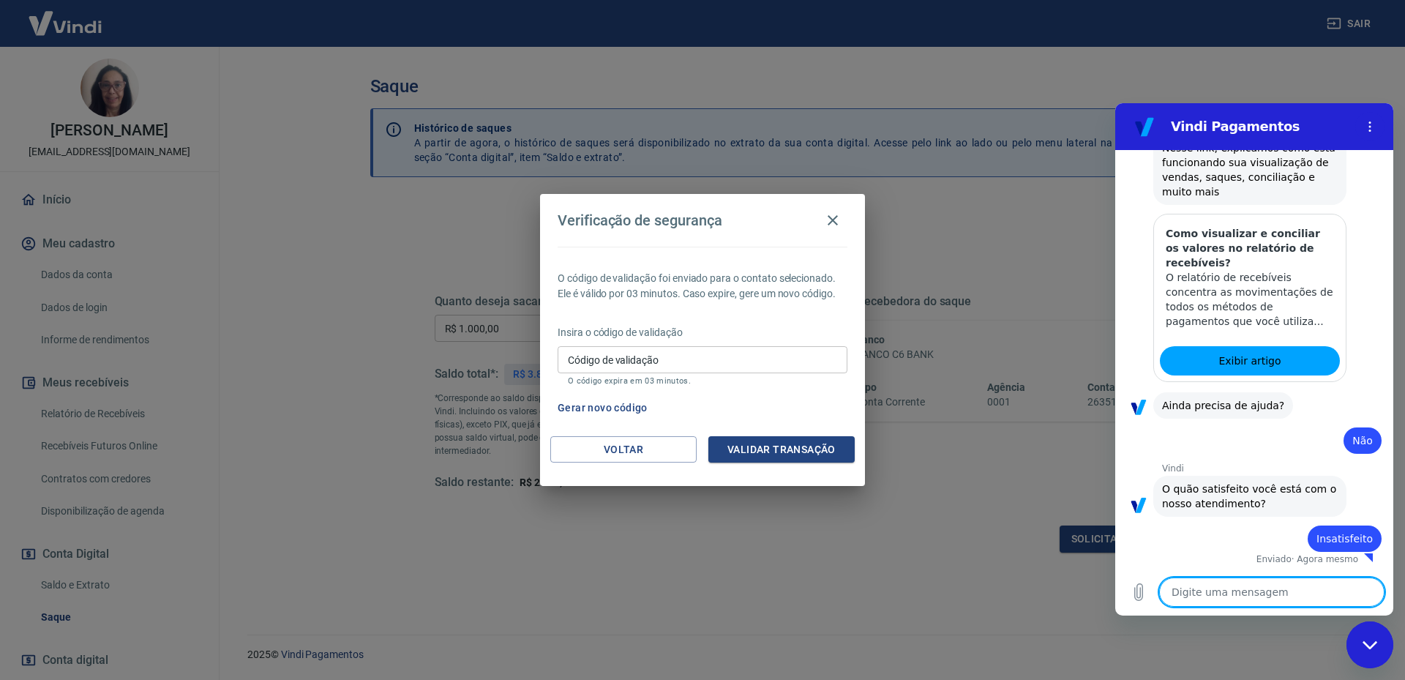
type textarea "x"
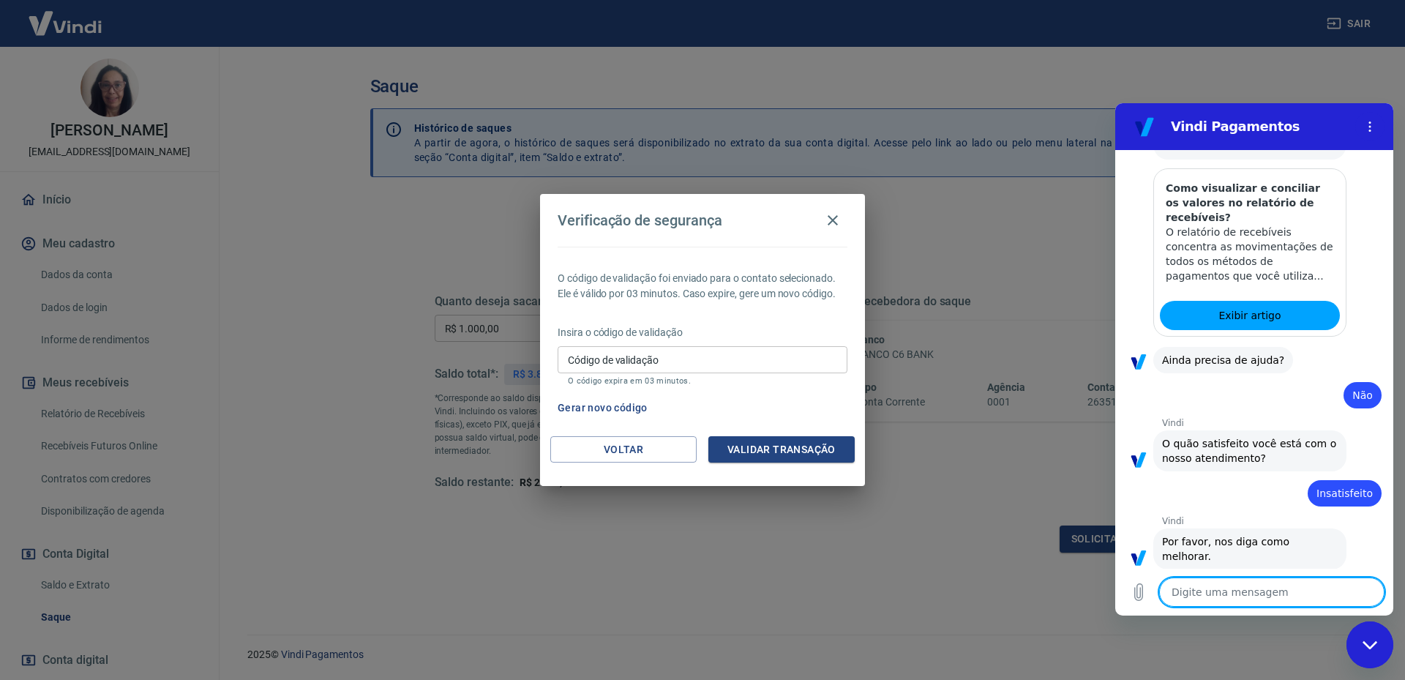
scroll to position [327, 0]
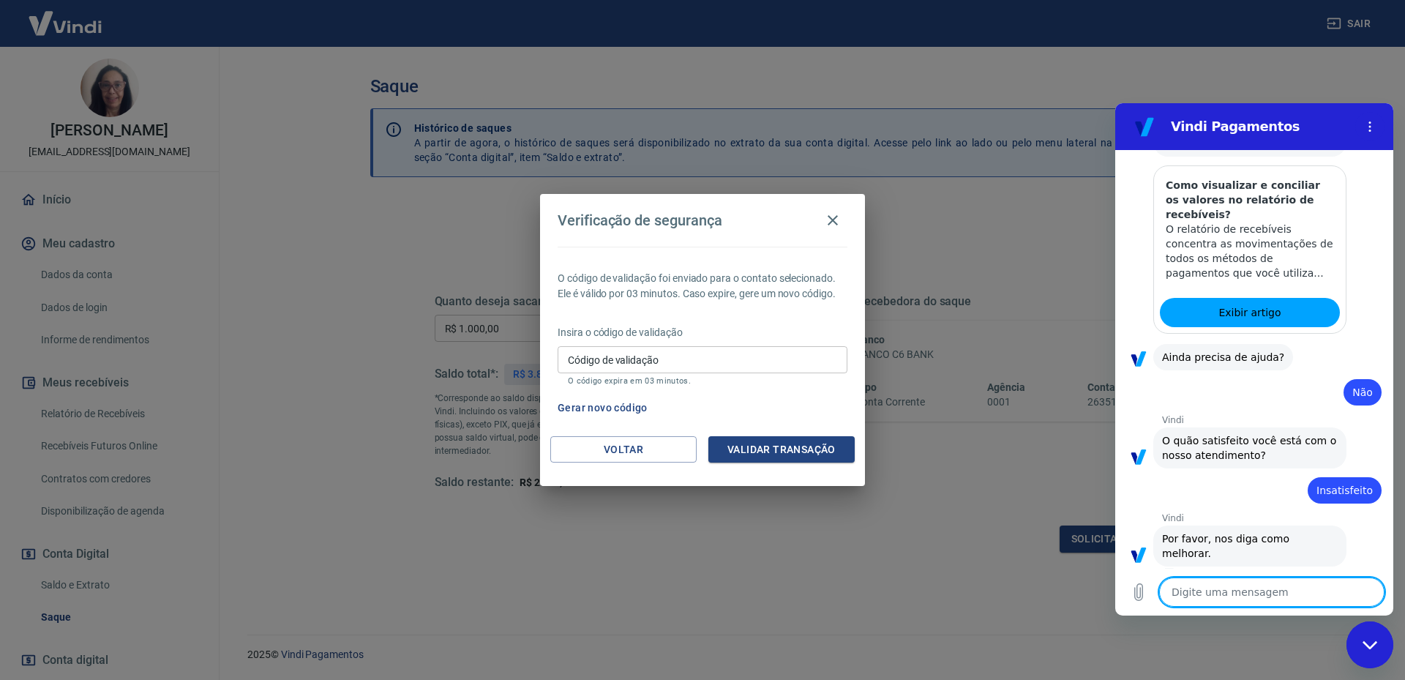
click at [1211, 587] on textarea at bounding box center [1271, 591] width 225 height 29
type textarea "P"
type textarea "x"
type textarea "Pr"
type textarea "x"
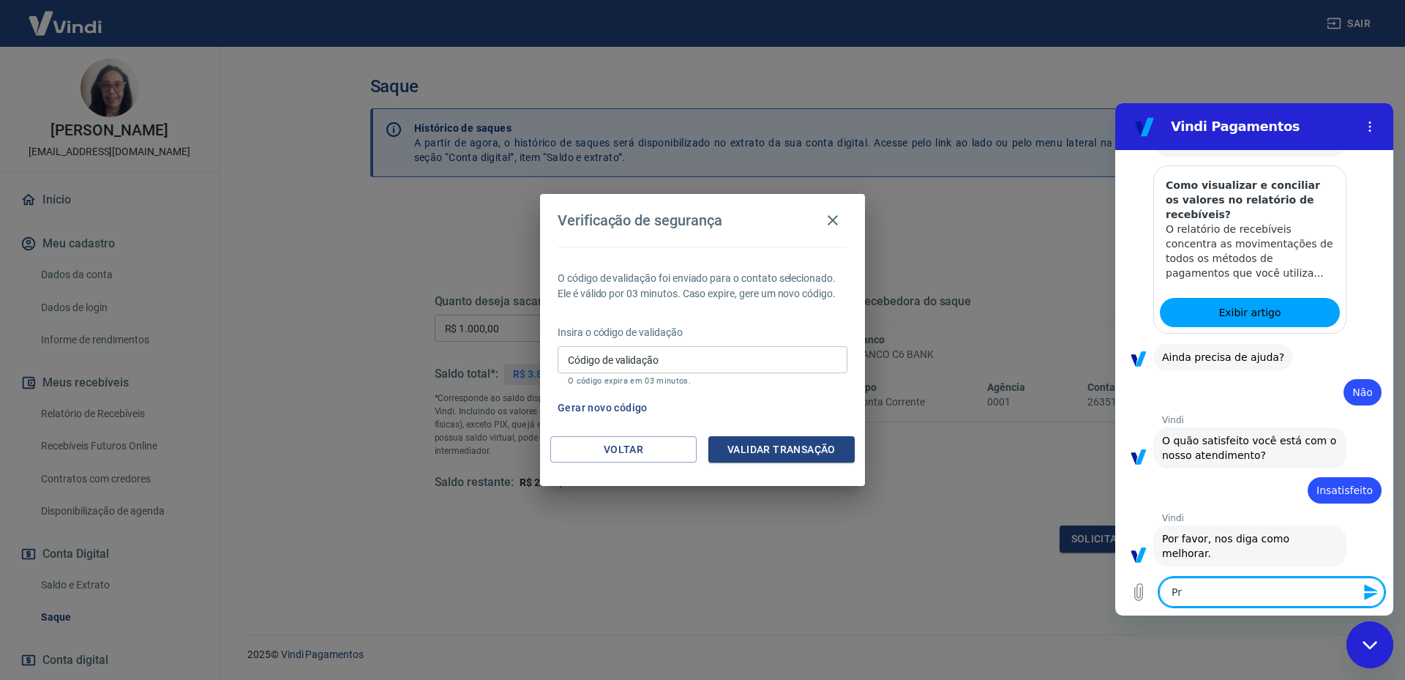
type textarea "Pre"
type textarea "x"
type textarea "Prec"
type textarea "x"
type textarea "Preci"
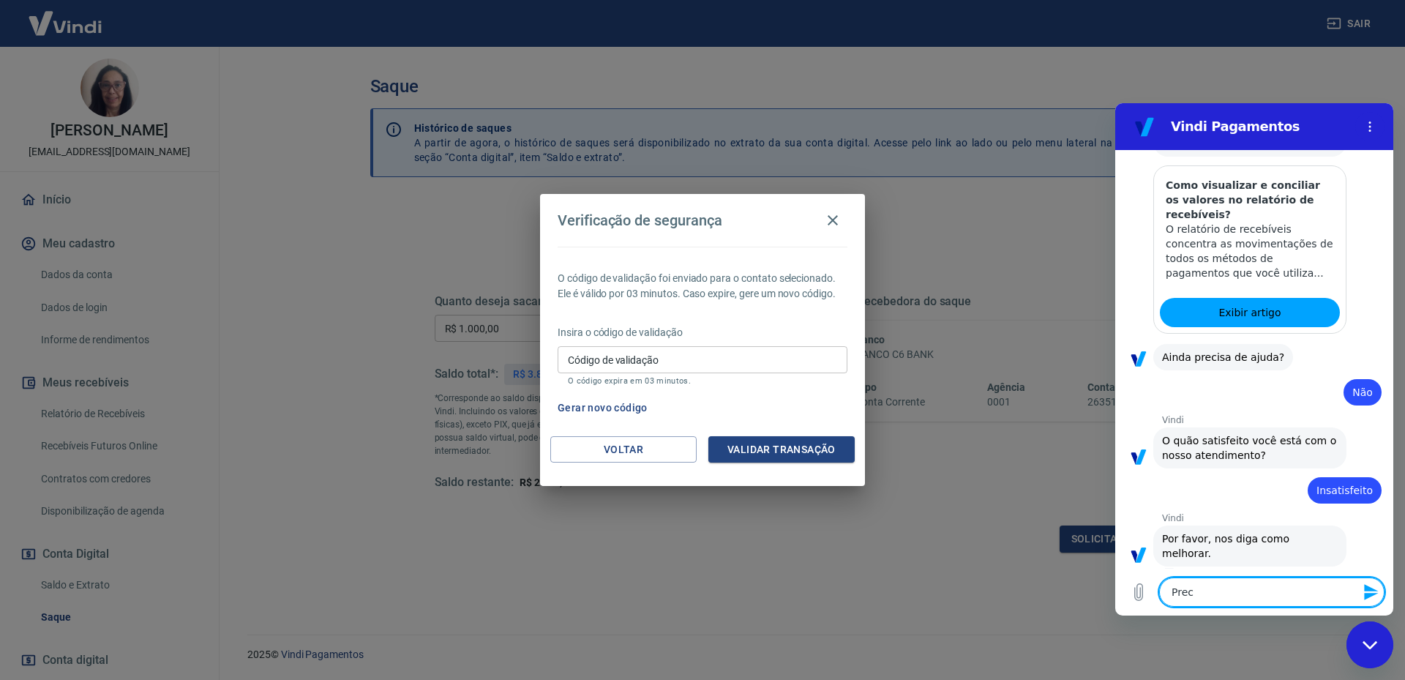
type textarea "x"
type textarea "Precis"
type textarea "x"
type textarea "Preciso"
type textarea "x"
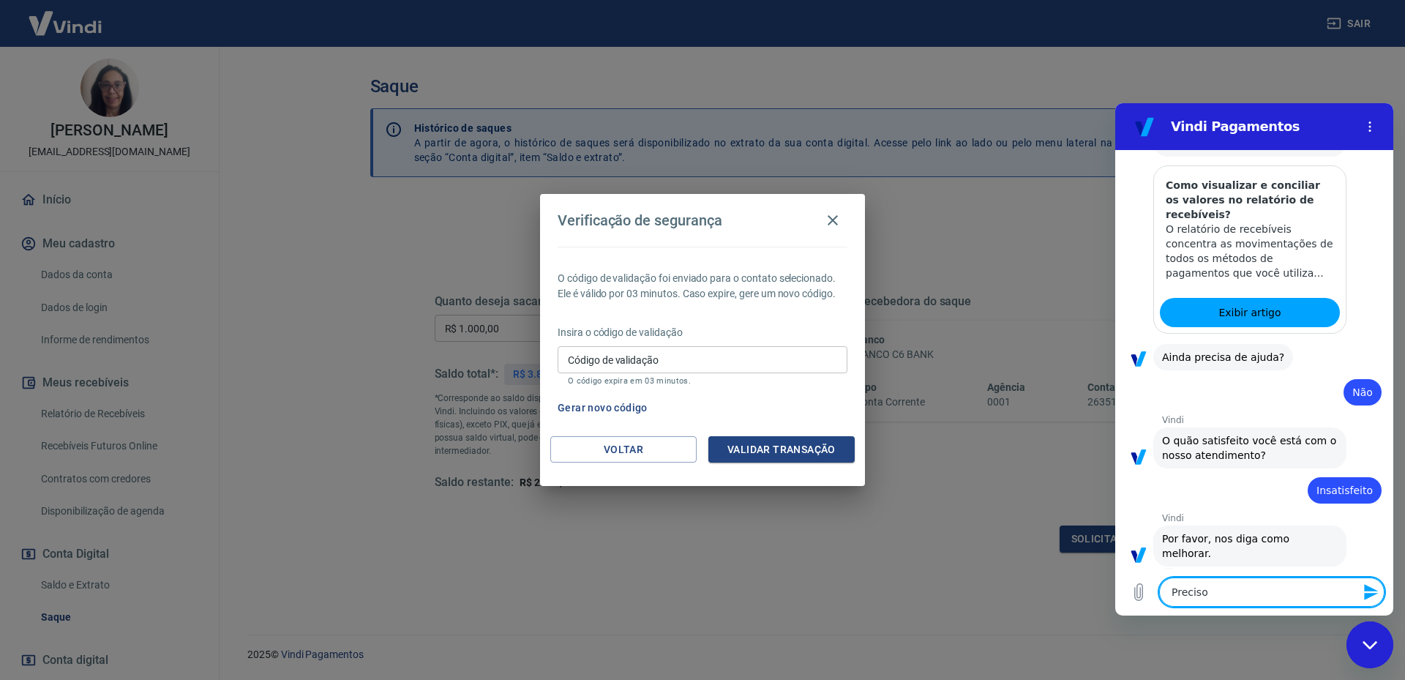
type textarea "Preciso"
type textarea "x"
type textarea "Preciso f"
type textarea "x"
type textarea "Preciso fa"
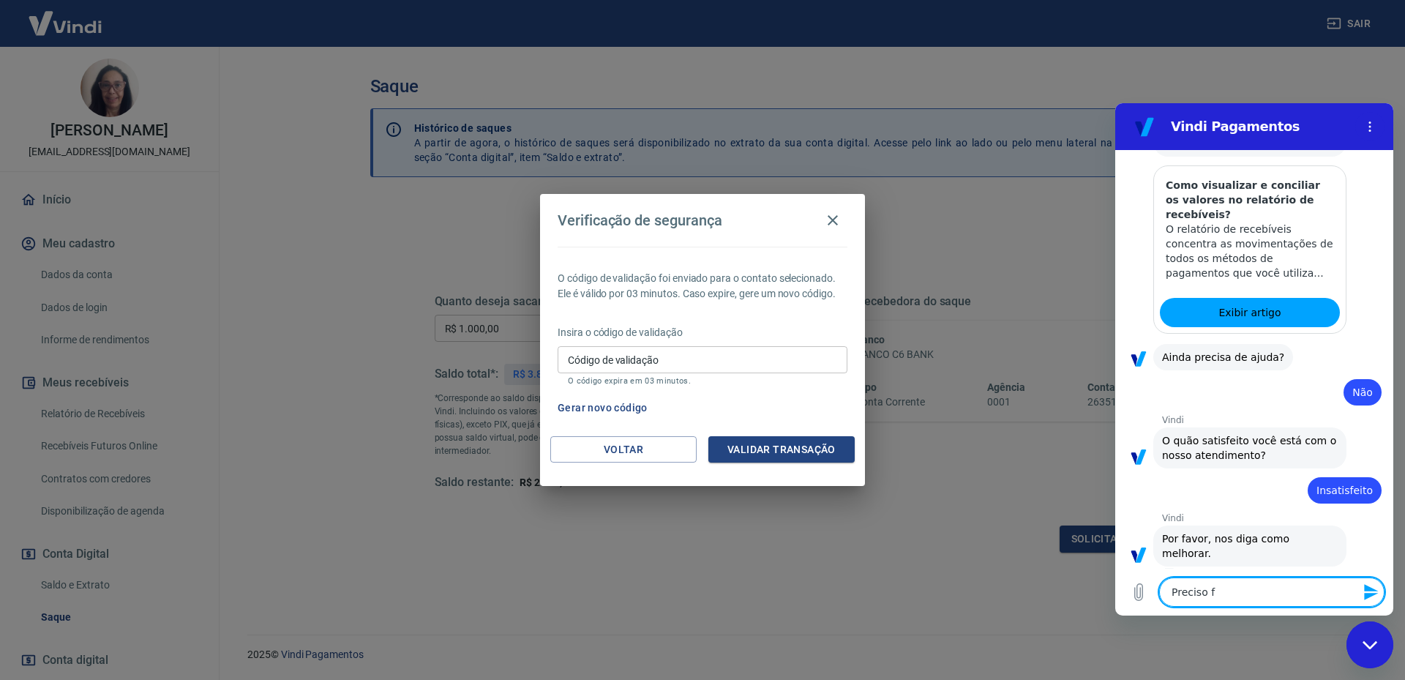
type textarea "x"
type textarea "Preciso f"
type textarea "x"
type textarea "Preciso"
type textarea "x"
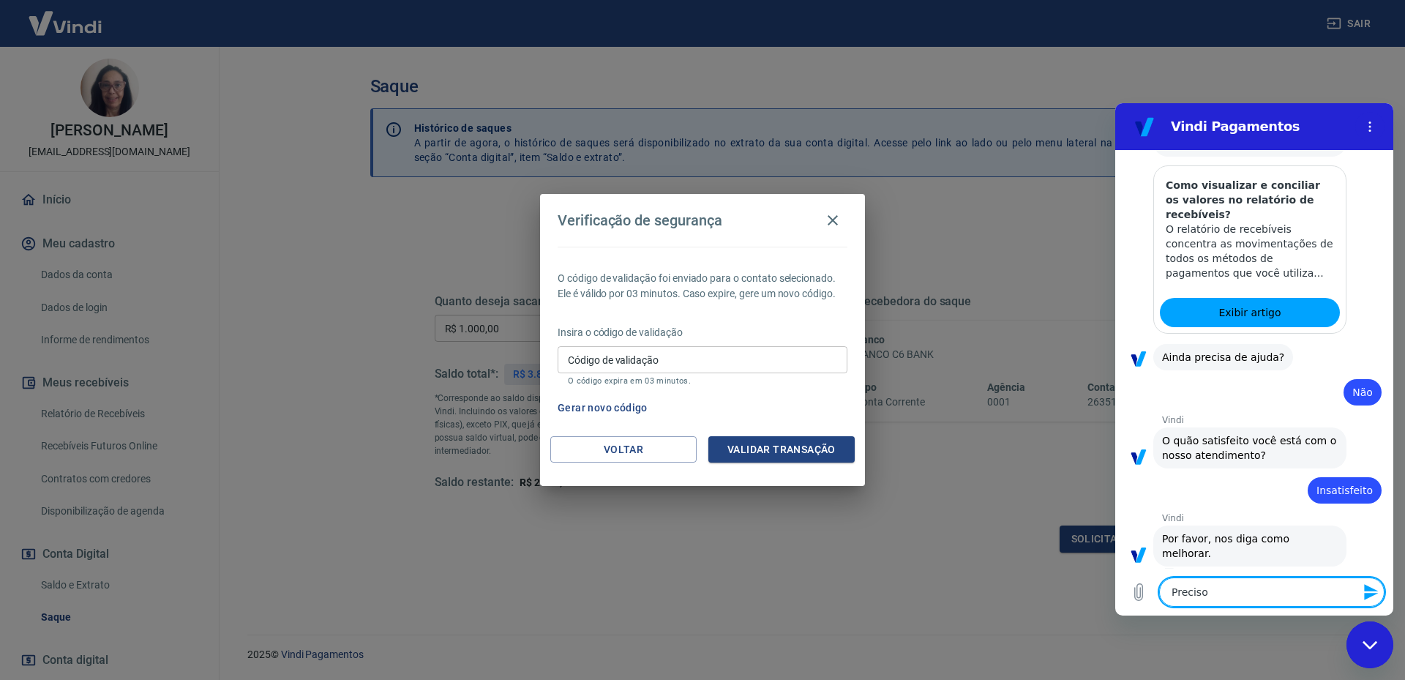
type textarea "Preciso"
type textarea "x"
type textarea "Precis"
type textarea "x"
type textarea "Preci"
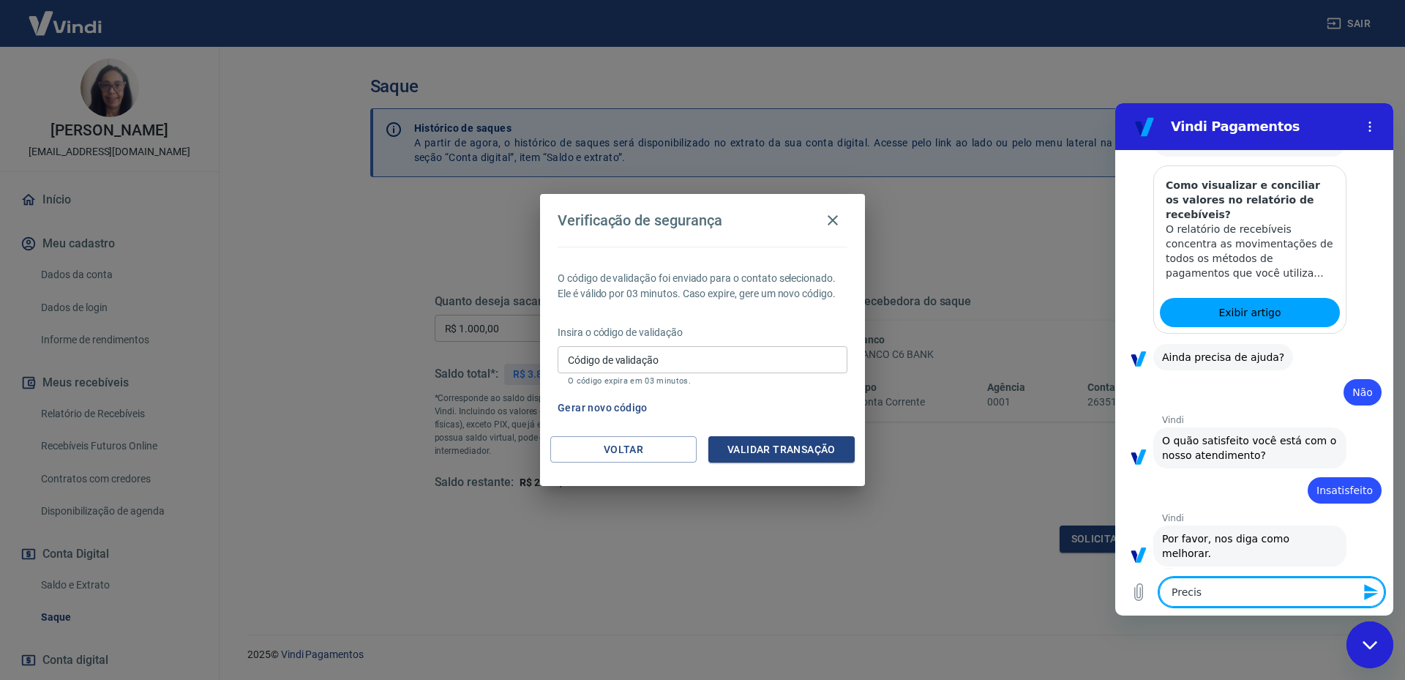
type textarea "x"
type textarea "Prec"
type textarea "x"
type textarea "Pre"
type textarea "x"
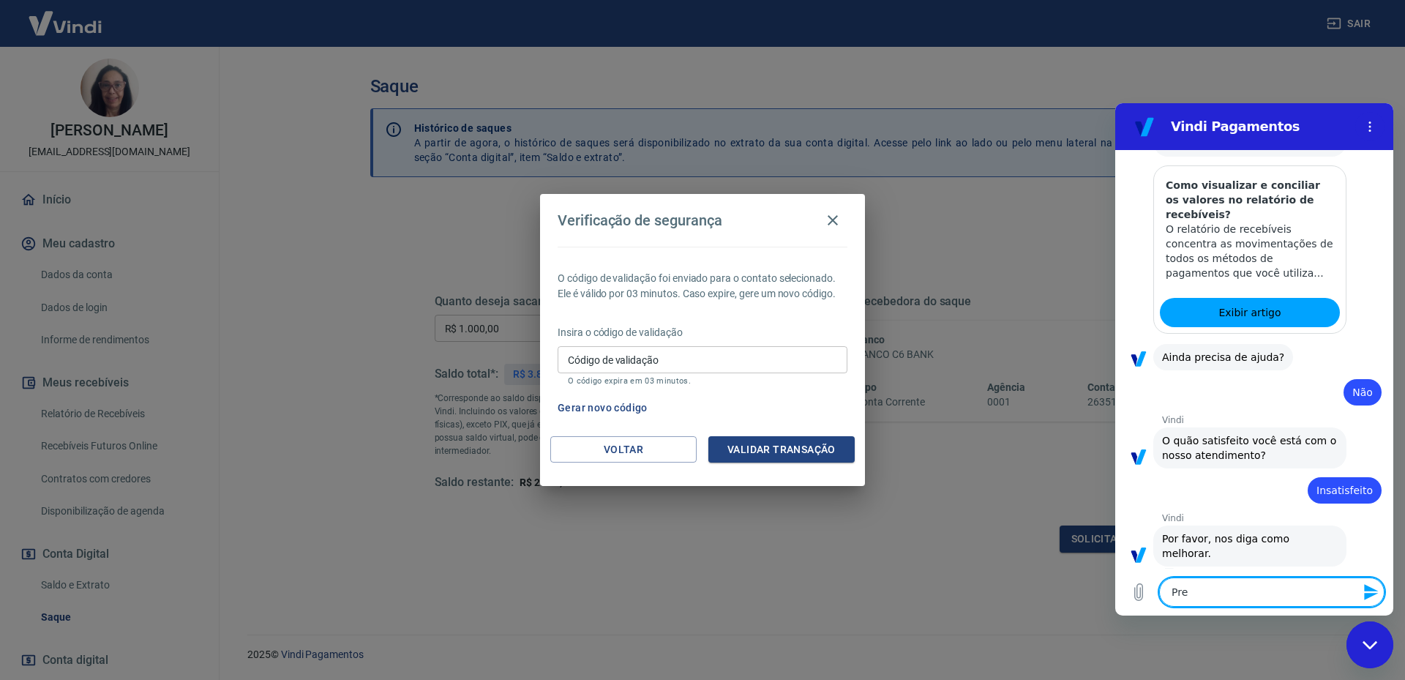
type textarea "Pr"
type textarea "x"
type textarea "P"
type textarea "x"
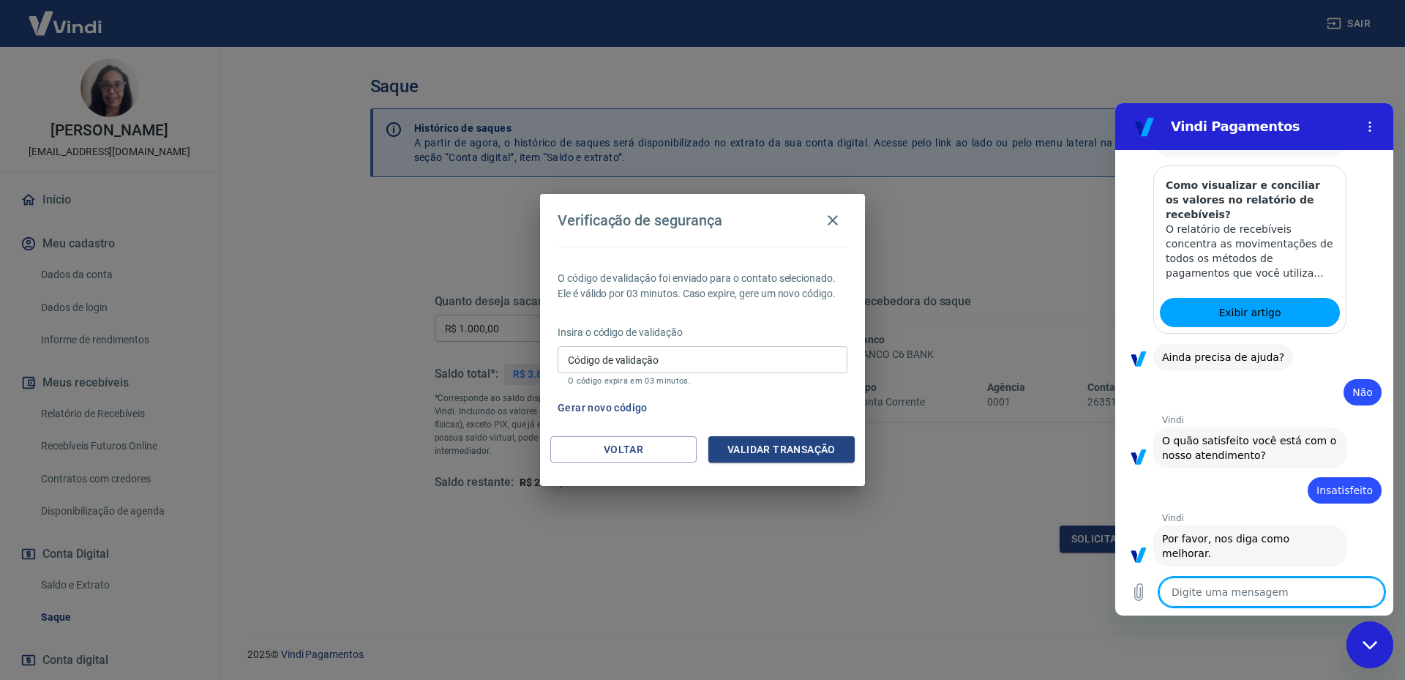
type textarea "N"
type textarea "x"
type textarea "Nã"
type textarea "x"
type textarea "Não"
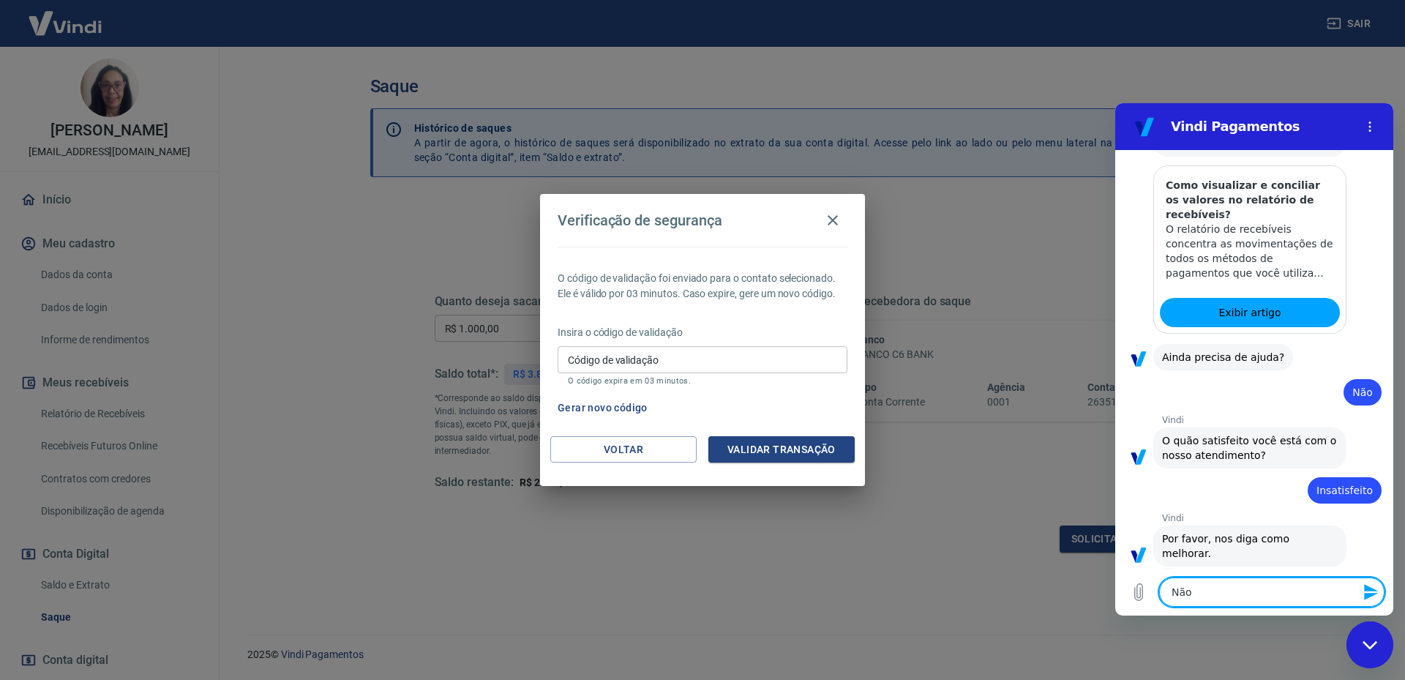
type textarea "x"
type textarea "Não"
type textarea "x"
type textarea "Não e"
type textarea "x"
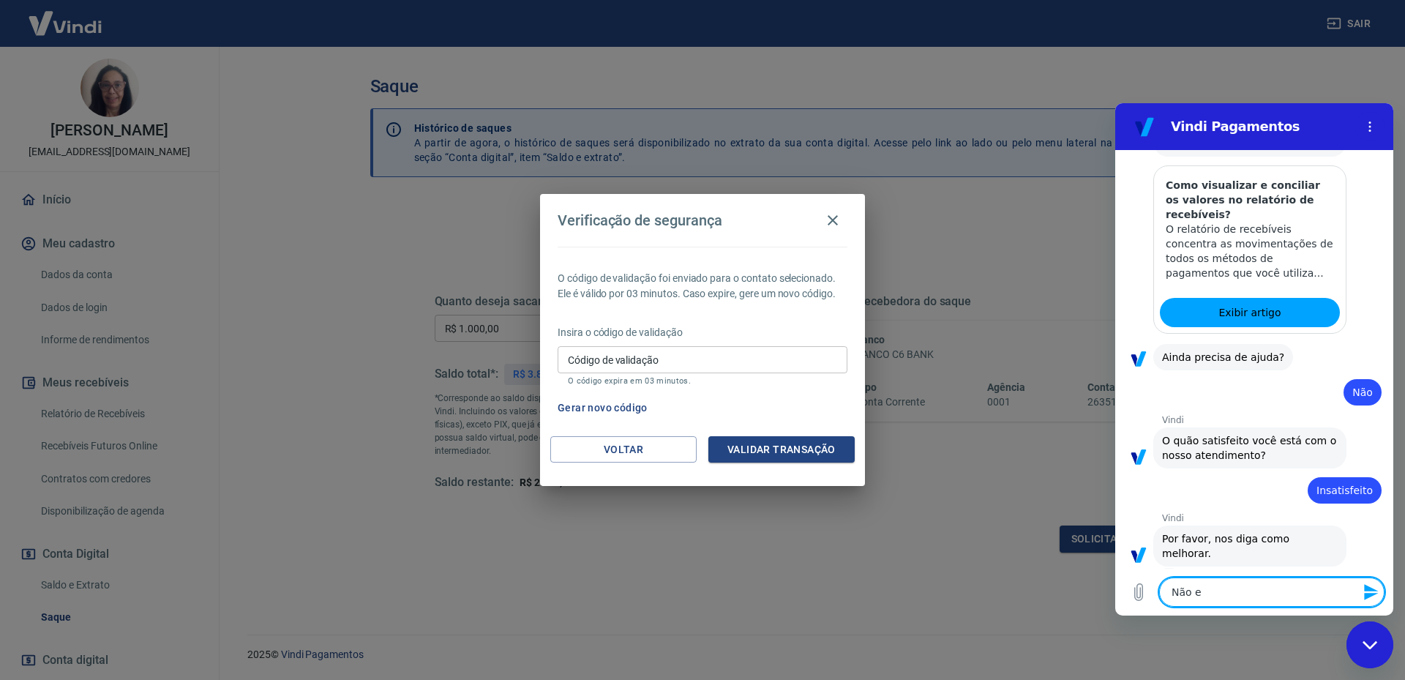
type textarea "Não es"
type textarea "x"
type textarea "Não est"
type textarea "x"
type textarea "Não esto"
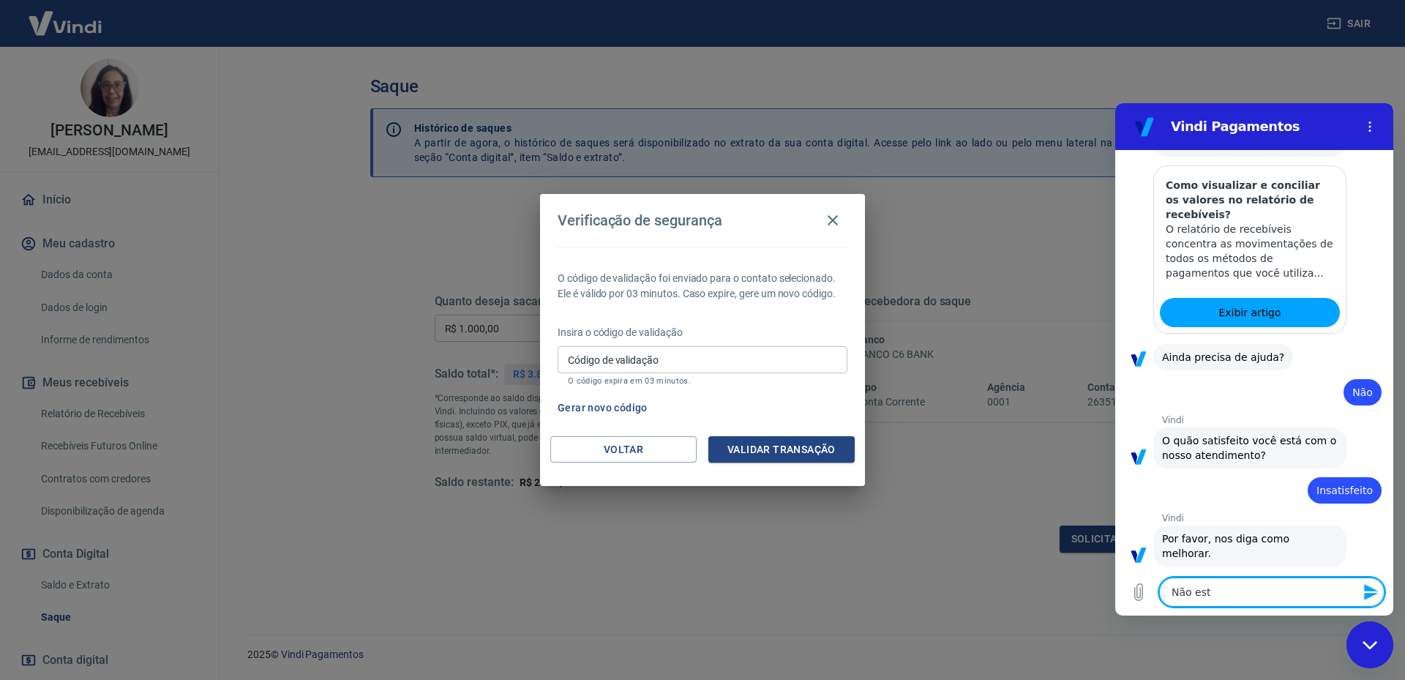
type textarea "x"
type textarea "Não estou"
type textarea "x"
type textarea "Não estou"
type textarea "x"
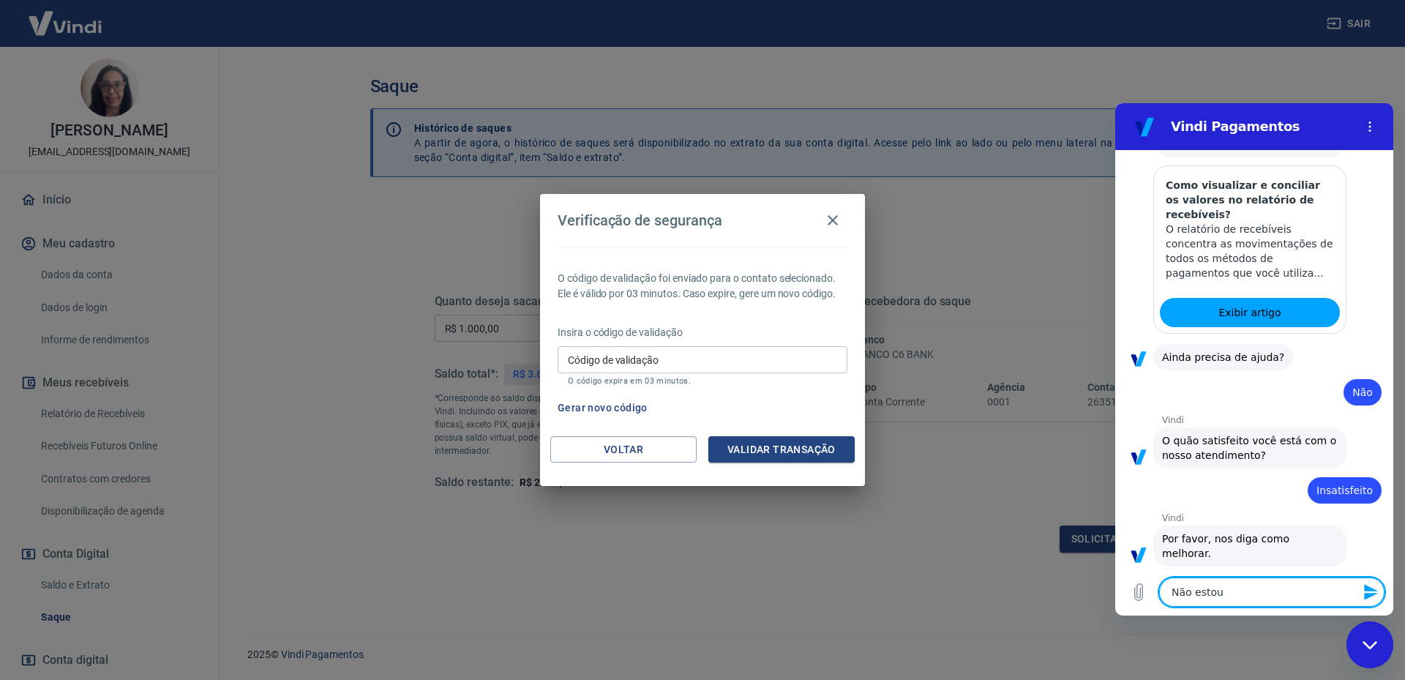
type textarea "Não estou r"
type textarea "x"
type textarea "Não estou re"
type textarea "x"
type textarea "Não estou rec"
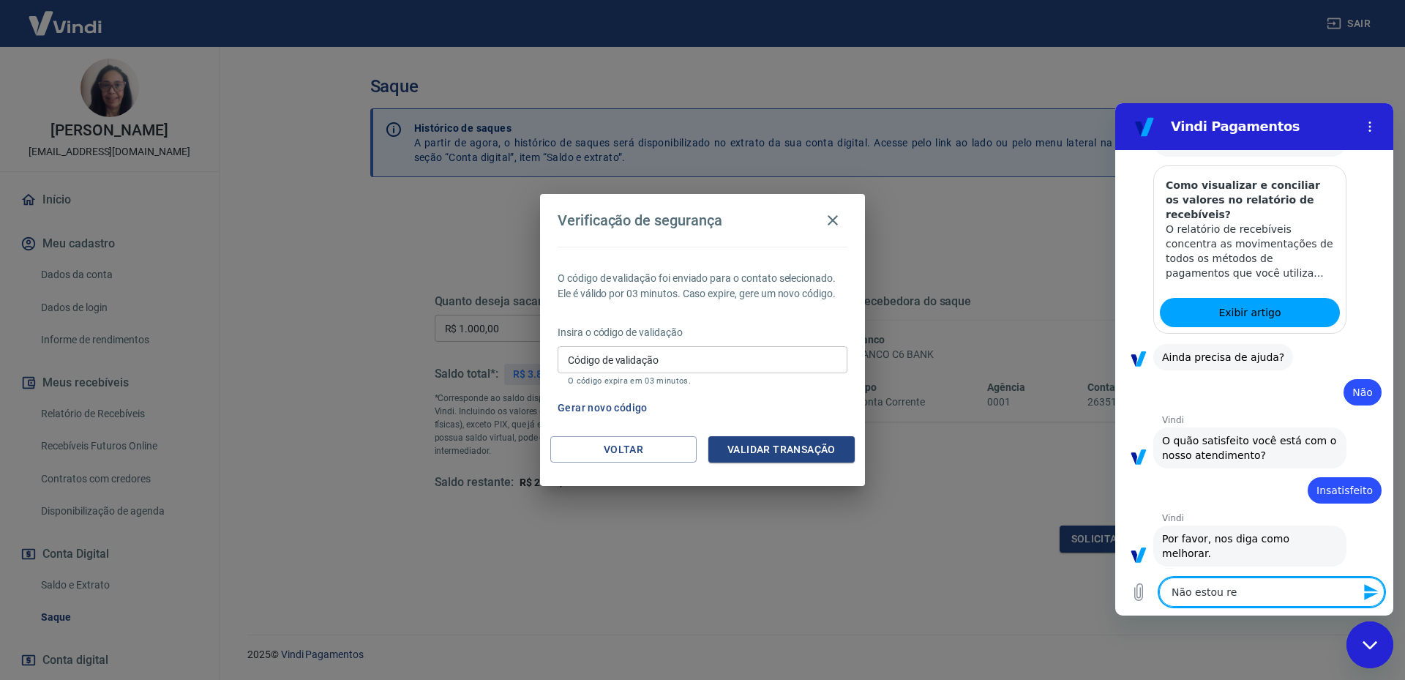
type textarea "x"
type textarea "Não estou rece"
type textarea "x"
type textarea "Não estou receb"
type textarea "x"
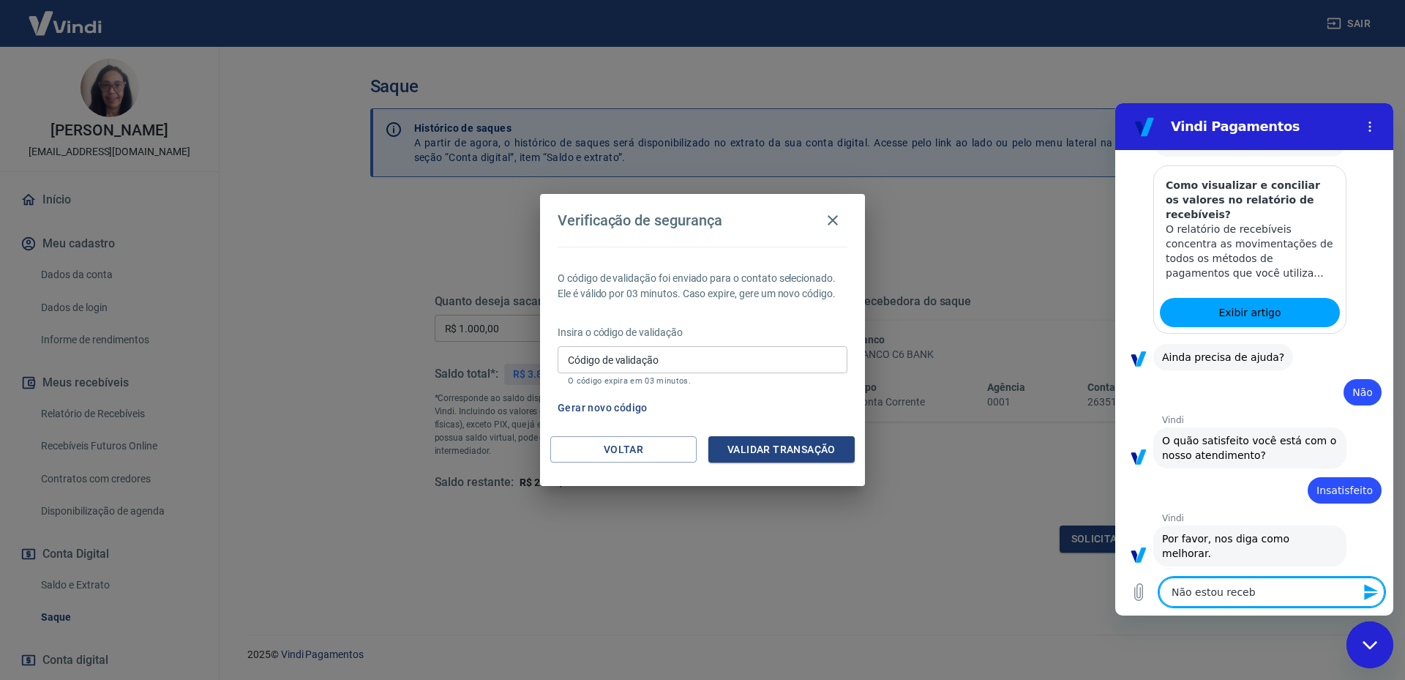
type textarea "Não estou recebe"
type textarea "x"
type textarea "Não estou receben"
type textarea "x"
type textarea "Não estou recebend"
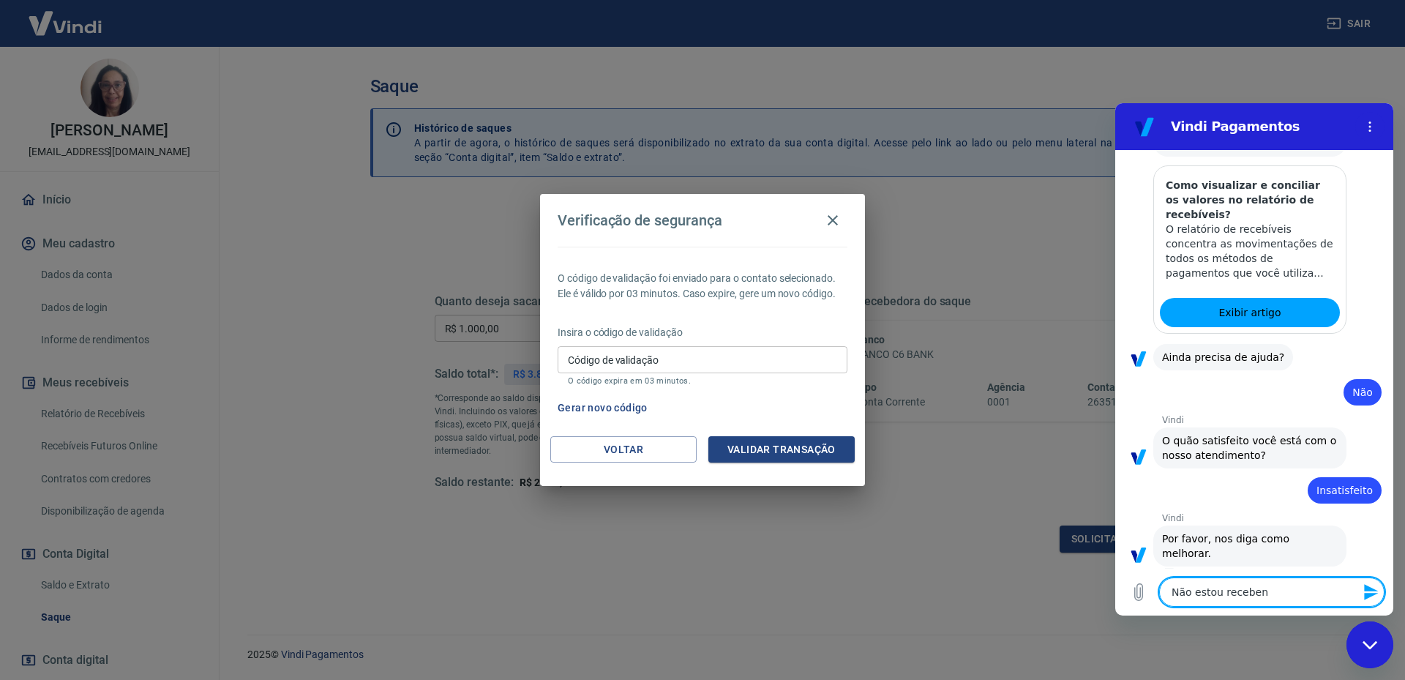
type textarea "x"
type textarea "Não estou recebendo"
type textarea "x"
type textarea "Não estou recebendo"
type textarea "x"
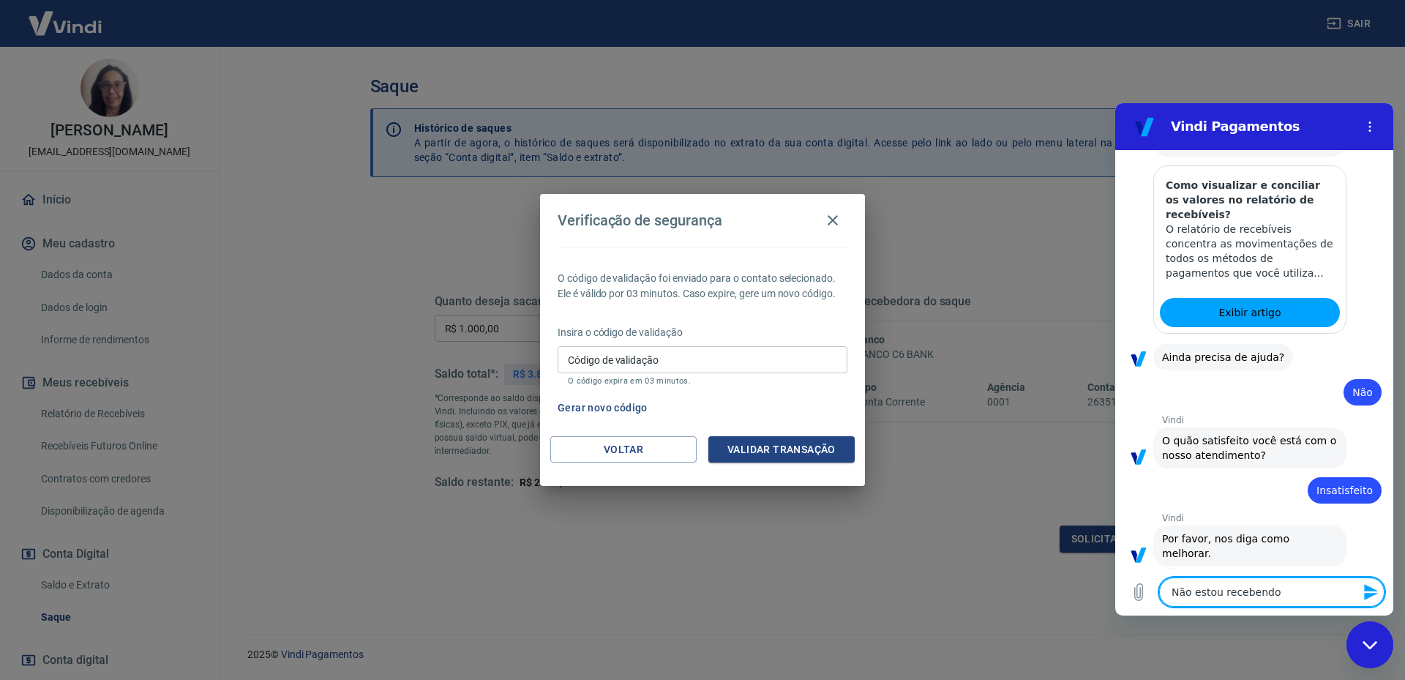
type textarea "Não estou recebendo o"
type textarea "x"
type textarea "Não estou recebendo o"
type textarea "x"
type textarea "Não estou recebendo o c"
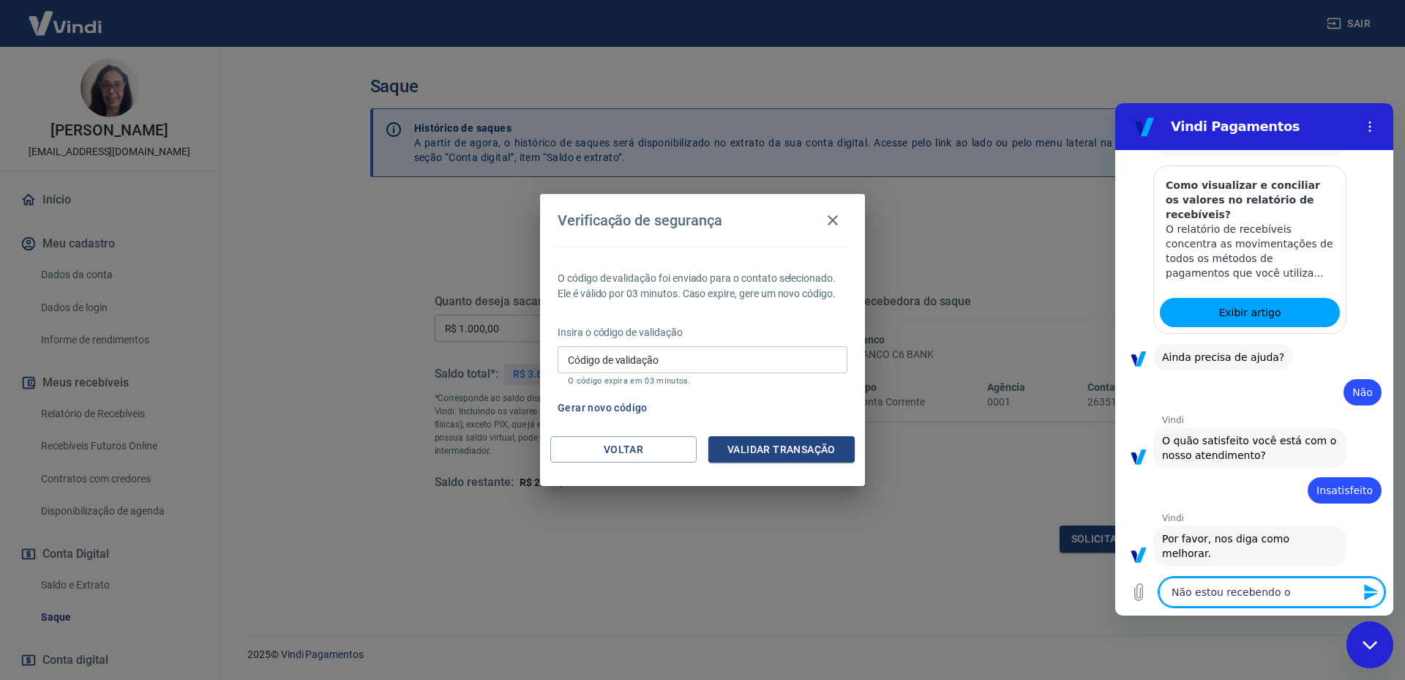
type textarea "x"
type textarea "Não estou recebendo o có"
type textarea "x"
type textarea "Não estou recebendo o cód"
type textarea "x"
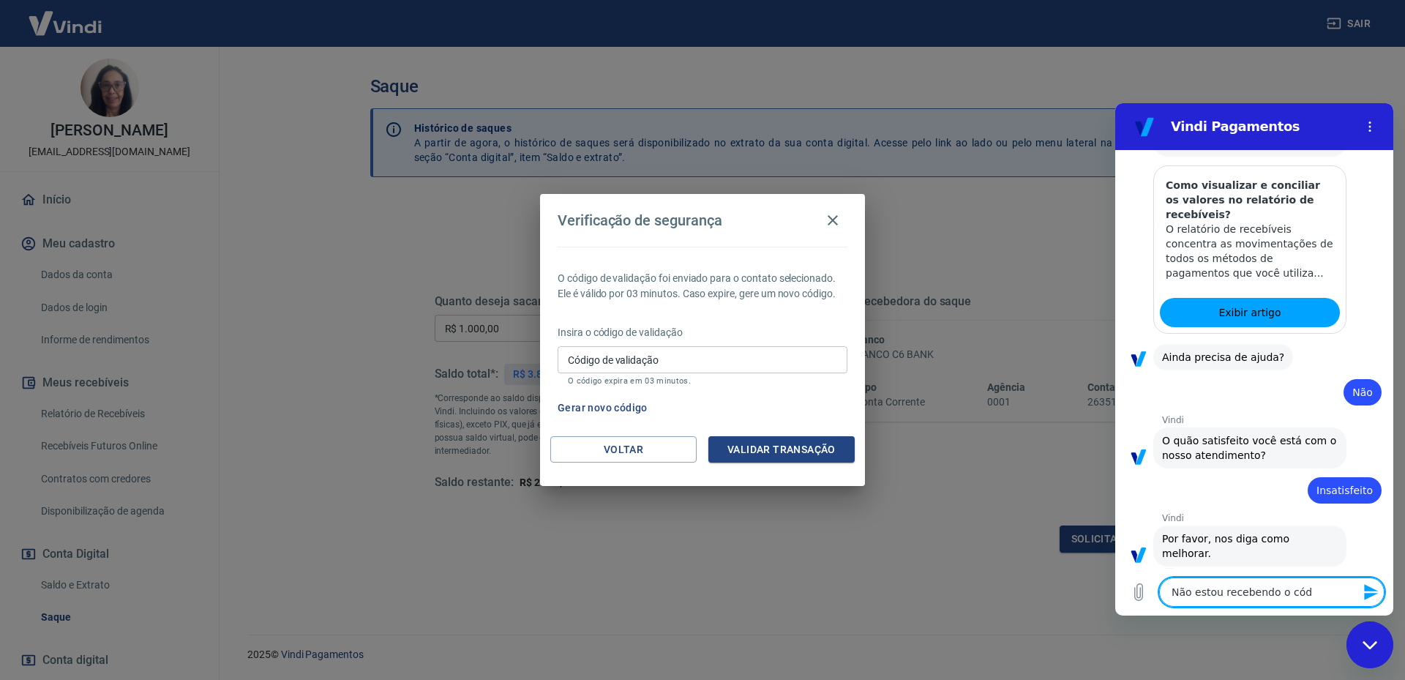
type textarea "Não estou recebendo o códi"
type textarea "x"
type textarea "Não estou recebendo o códig"
type textarea "x"
type textarea "Não estou recebendo o código"
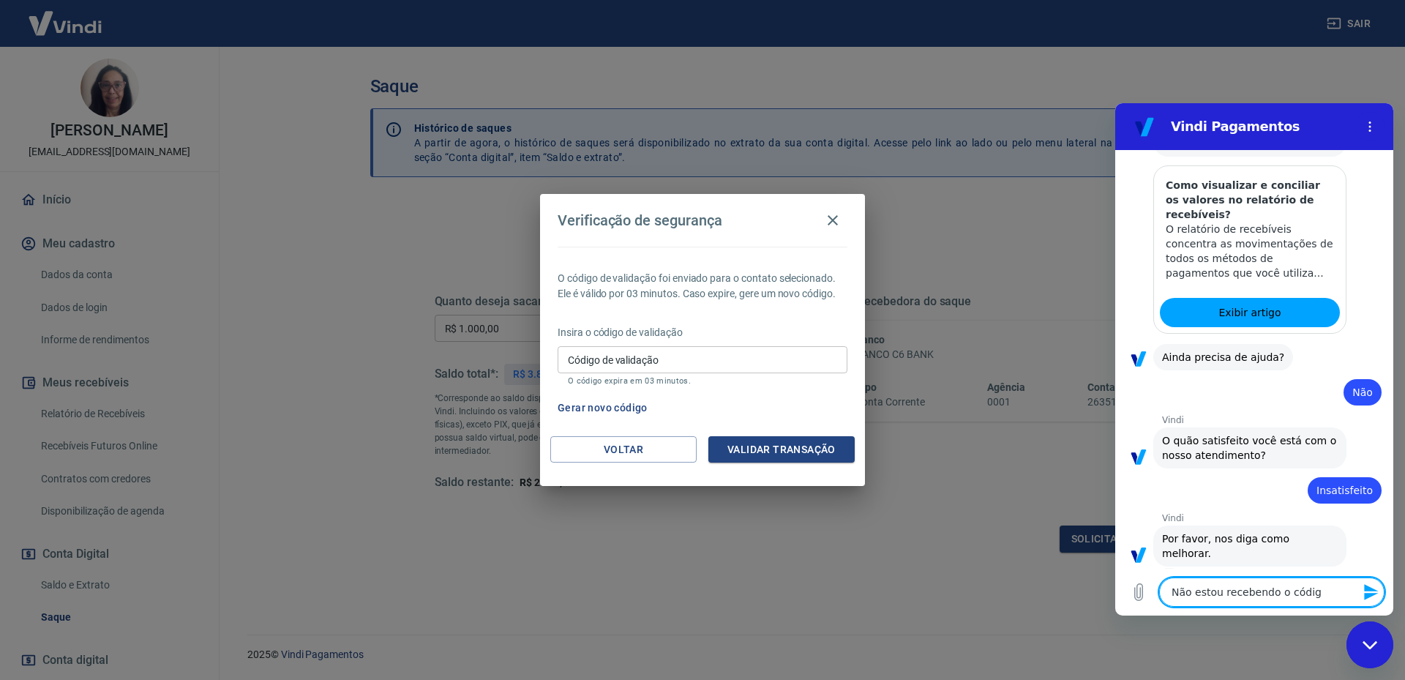
type textarea "x"
type textarea "Não estou recebendo o código"
type textarea "x"
type textarea "Não estou recebendo o código d"
type textarea "x"
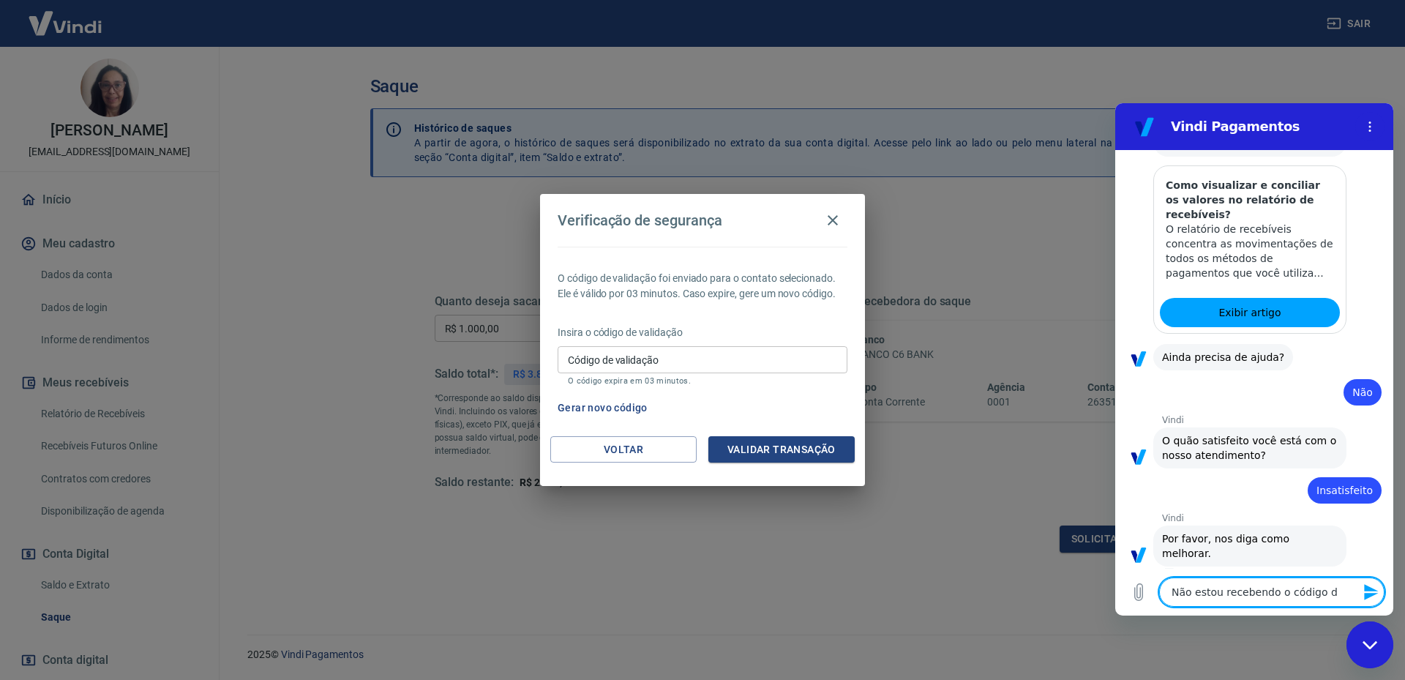
type textarea "Não estou recebendo o código de"
type textarea "x"
type textarea "Não estou recebendo o código de"
type textarea "x"
type textarea "Não estou recebendo o código de v"
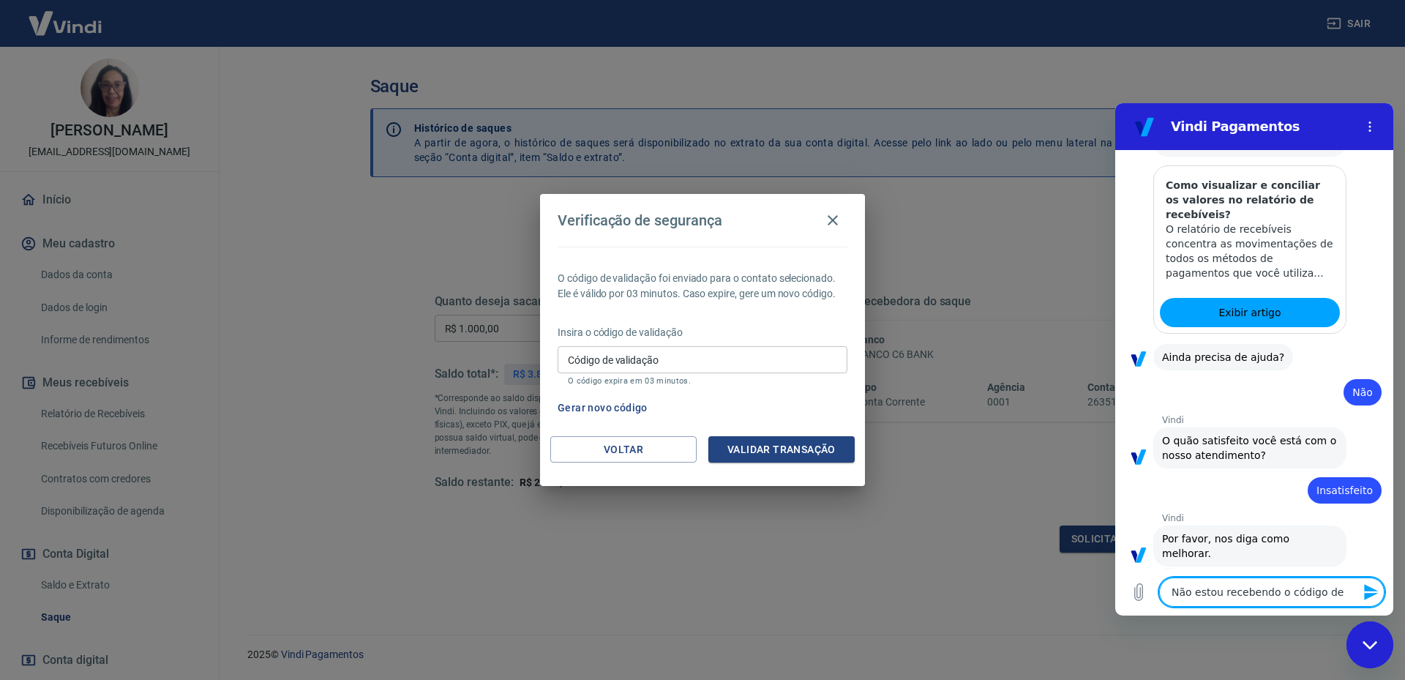
type textarea "x"
type textarea "Não estou recebendo o código de va"
type textarea "x"
type textarea "Não estou recebendo o código de val"
type textarea "x"
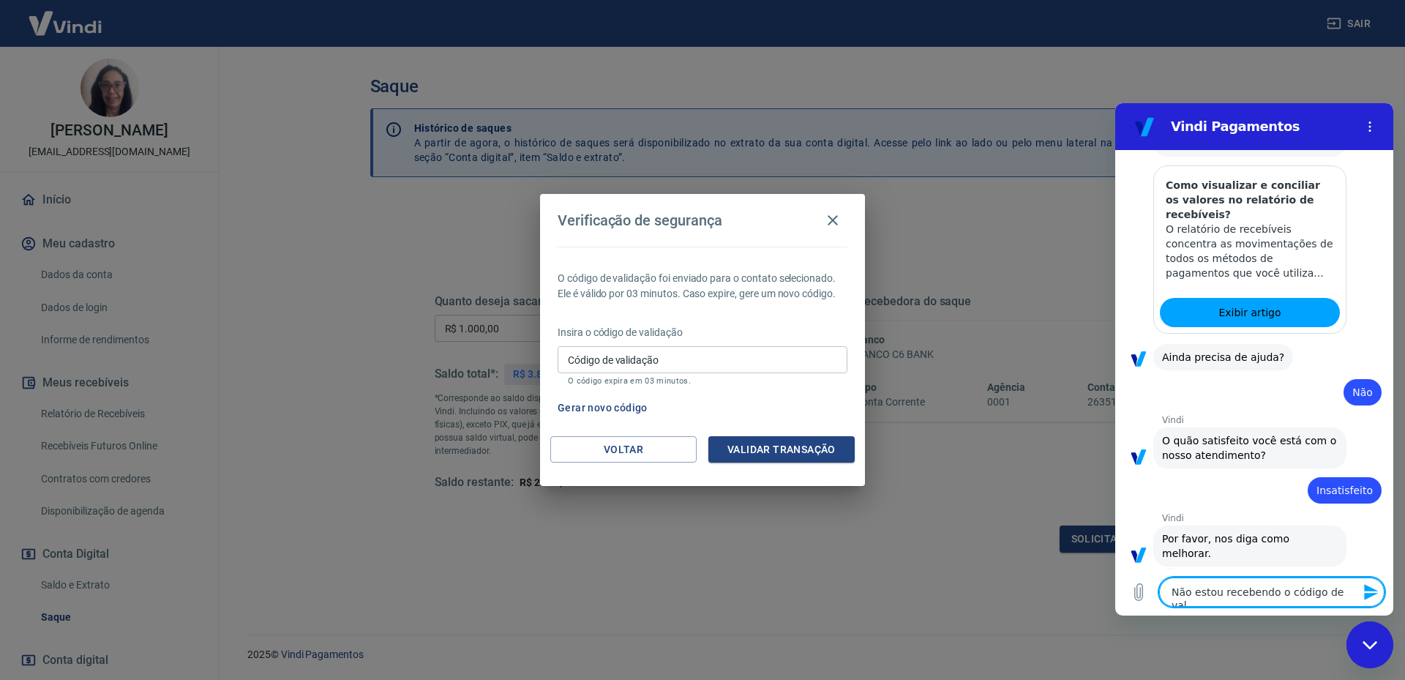
type textarea "Não estou recebendo o código de vali"
type textarea "x"
type textarea "Não estou recebendo o código de valid"
type textarea "x"
type textarea "Não estou recebendo o código de valida"
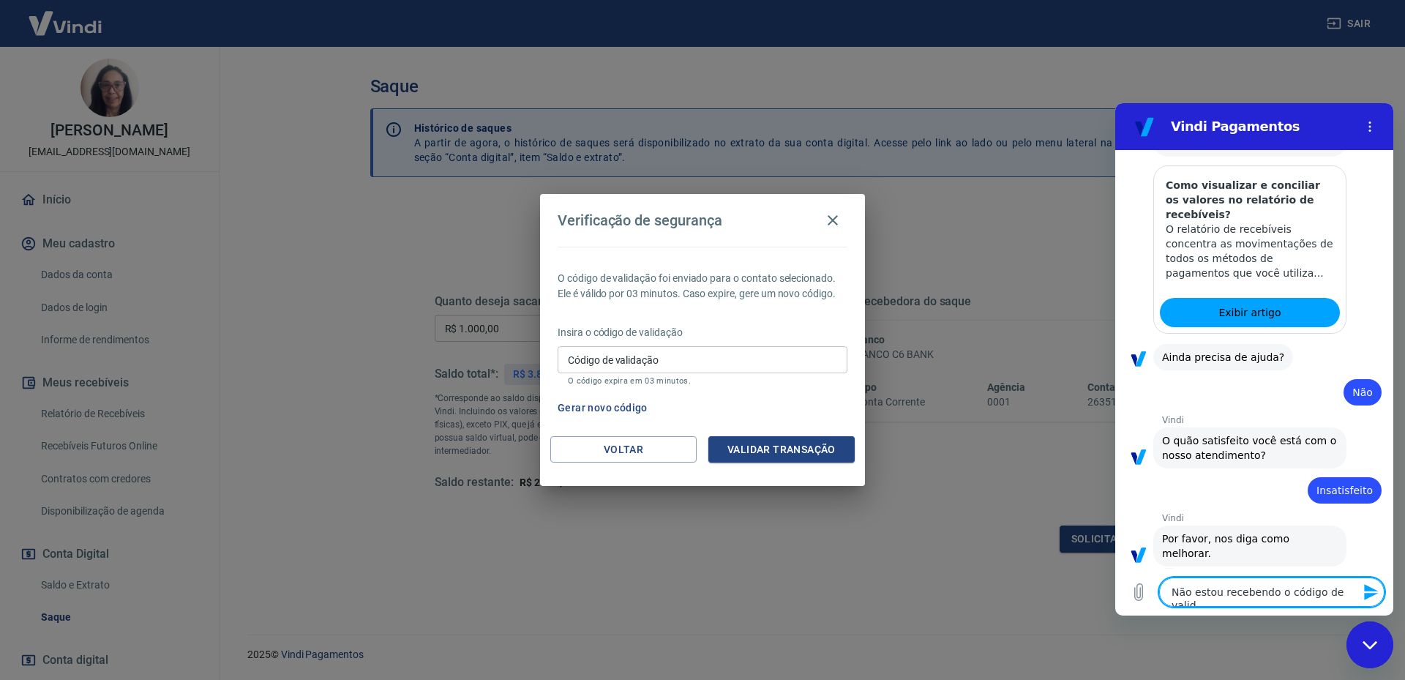
type textarea "x"
type textarea "Não estou recebendo o código de validaç"
type textarea "x"
type textarea "Não estou recebendo o código de validaçã"
type textarea "x"
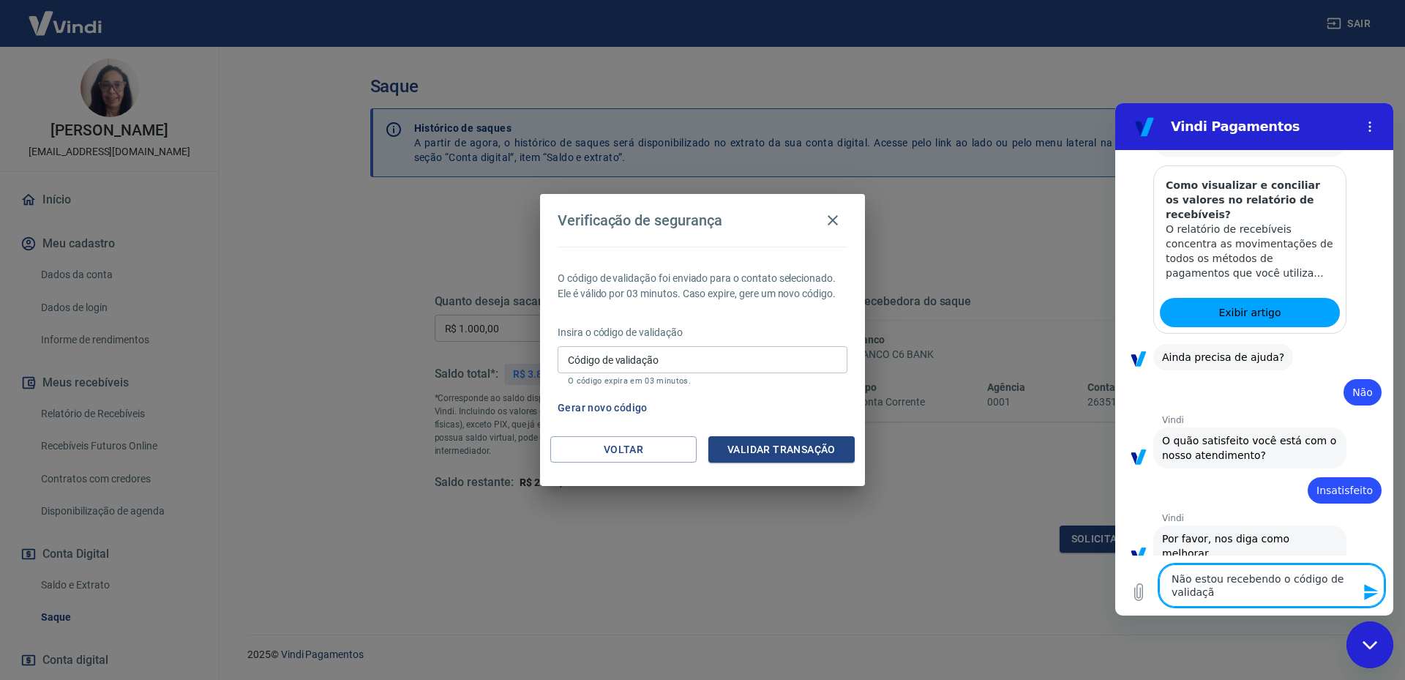
type textarea "Não estou recebendo o código de validação"
type textarea "x"
type textarea "Não estou recebendo o código de validação"
type textarea "x"
type textarea "Não estou recebendo o código de validação p"
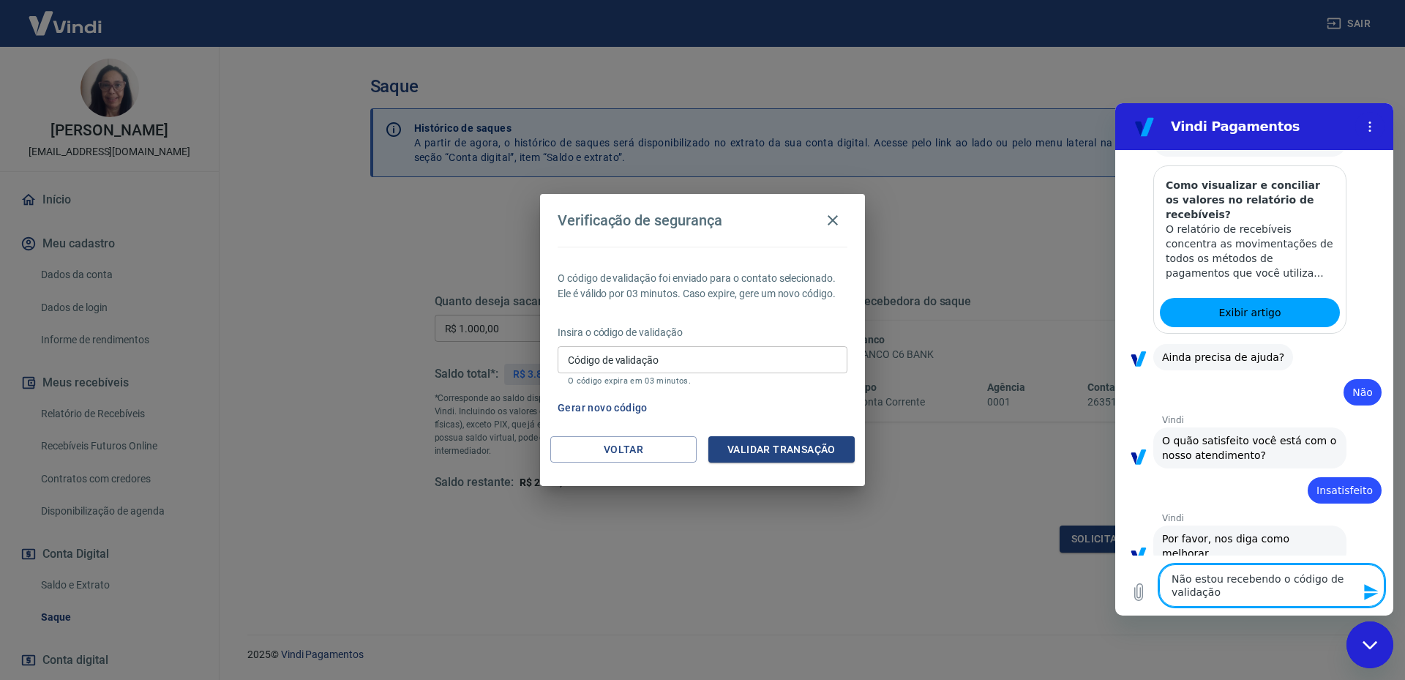
type textarea "x"
type textarea "Não estou recebendo o código de validação pa"
type textarea "x"
type textarea "Não estou recebendo o código de validação par"
type textarea "x"
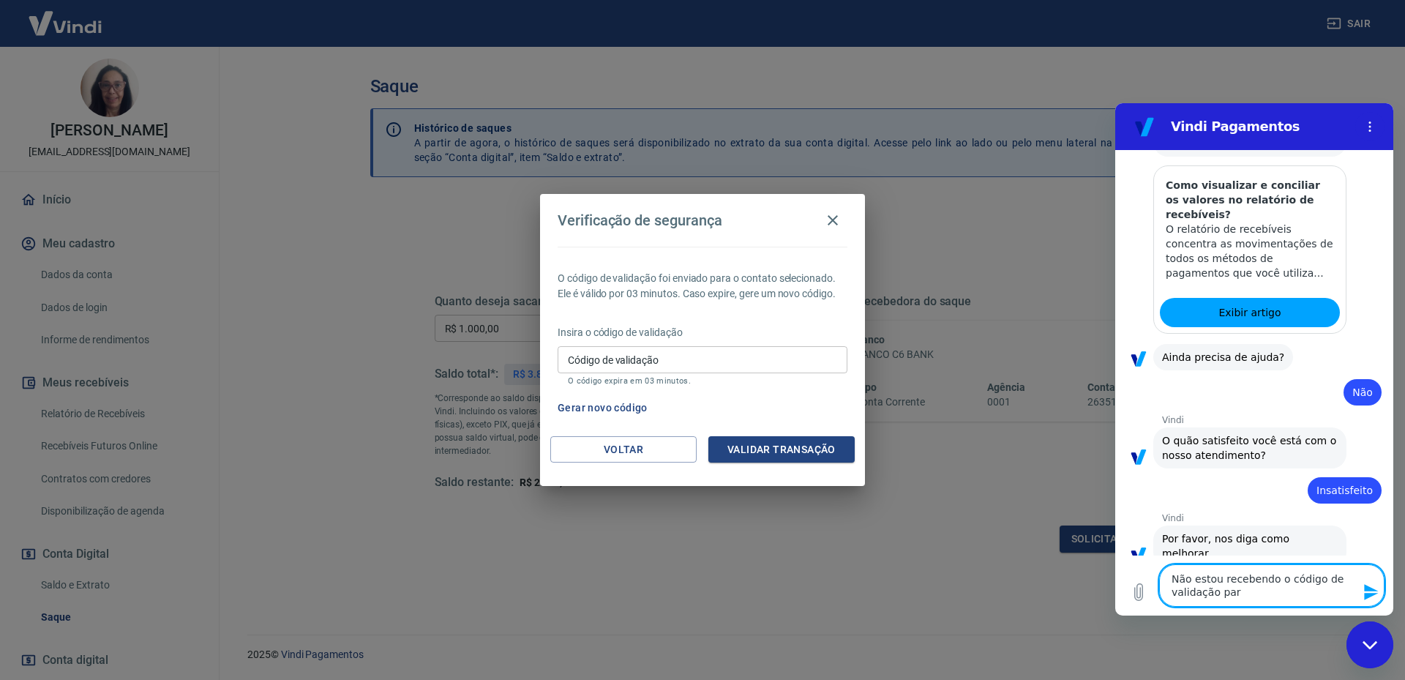
type textarea "Não estou recebendo o código de validação para"
type textarea "x"
type textarea "Não estou recebendo o código de validação para"
type textarea "x"
type textarea "Não estou recebendo o código de validação para f"
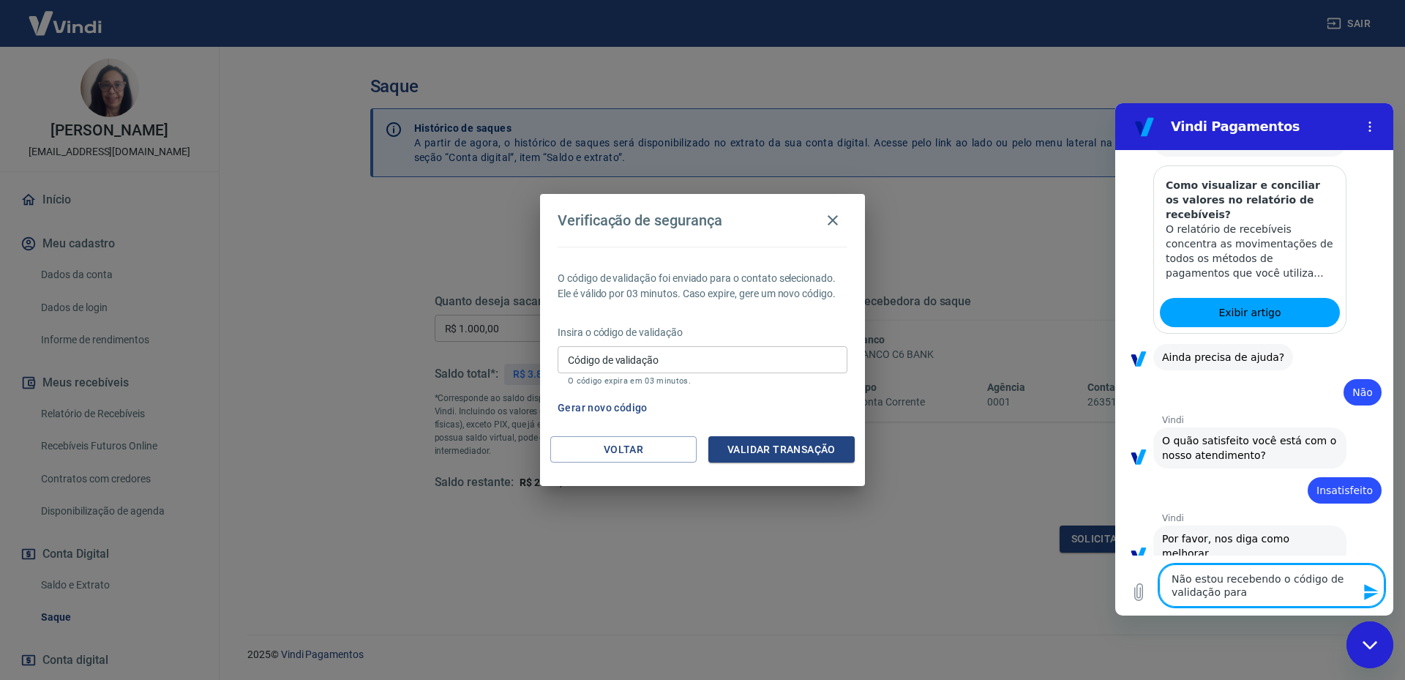
type textarea "x"
type textarea "Não estou recebendo o código de validação para fa"
type textarea "x"
type textarea "Não estou recebendo o código de validação para faz"
type textarea "x"
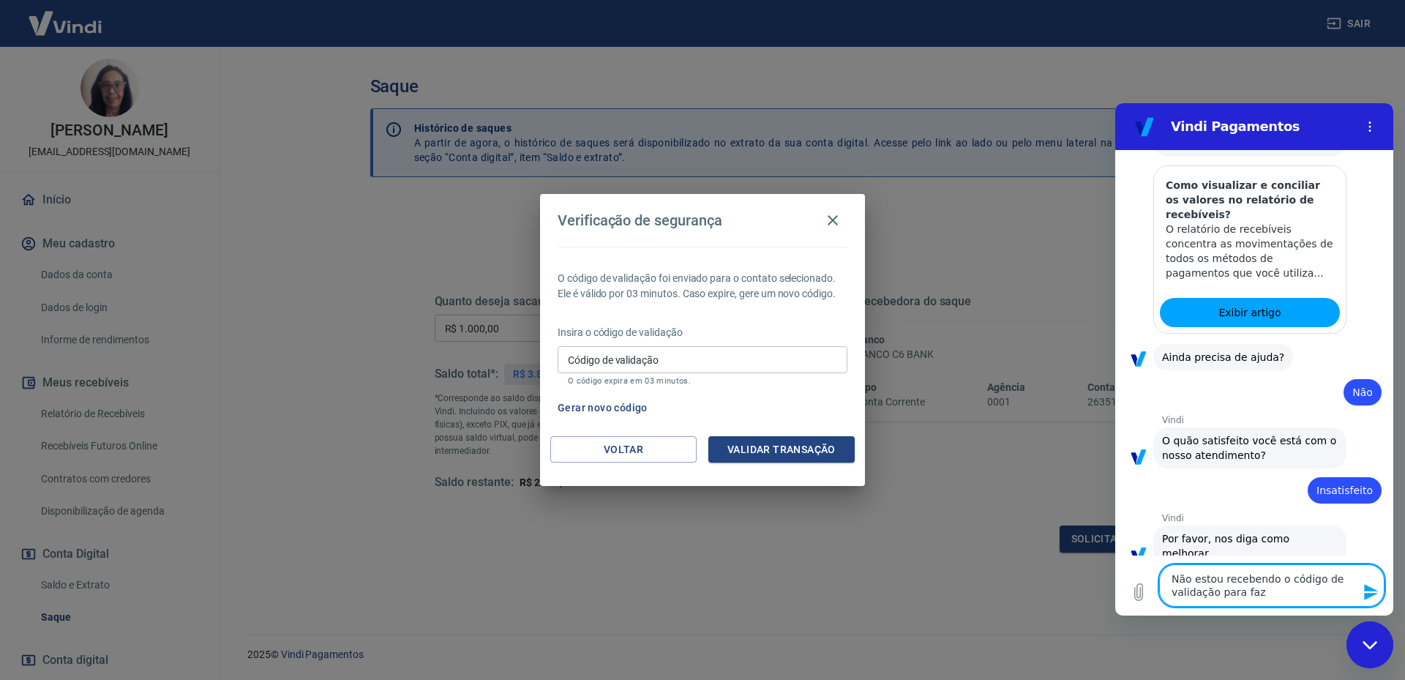
type textarea "Não estou recebendo o código de validação para faze"
type textarea "x"
type textarea "Não estou recebendo o código de validação para fazer"
type textarea "x"
type textarea "Não estou recebendo o código de validação para fazer"
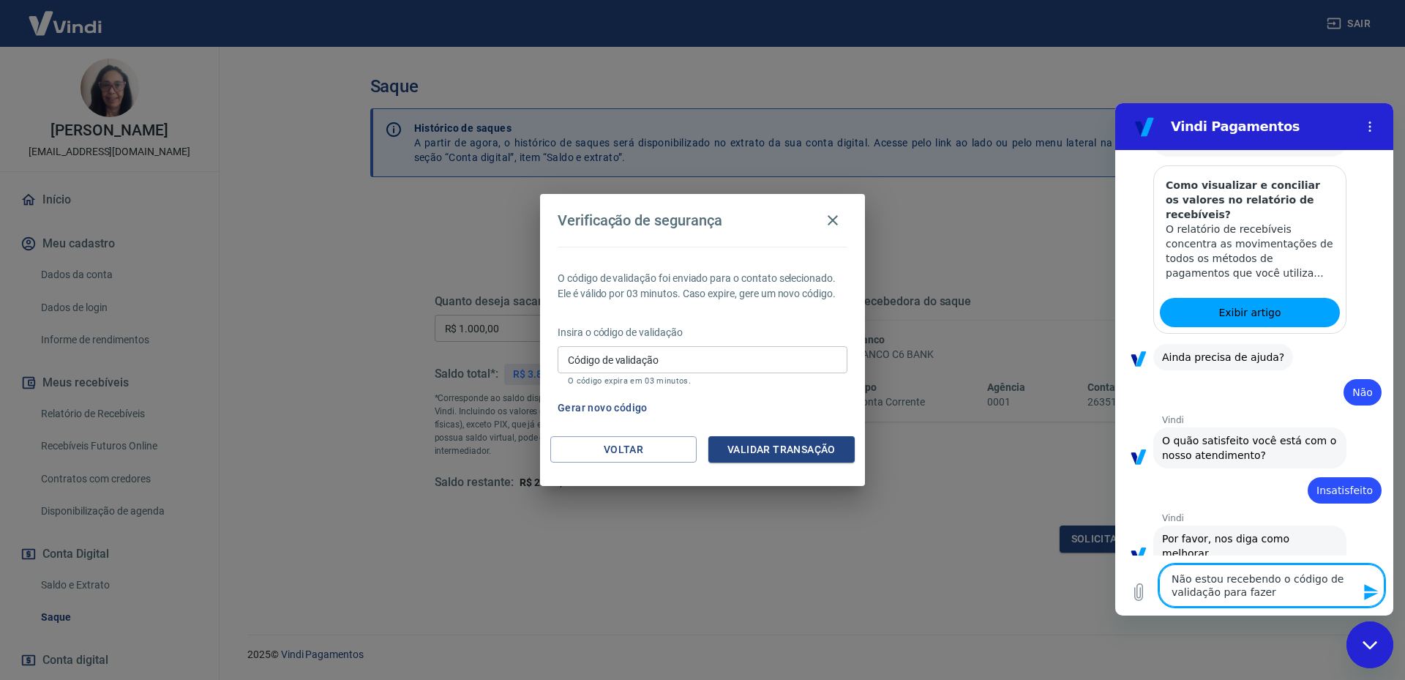
type textarea "x"
type textarea "Não estou recebendo o código de validação para fazer o"
type textarea "x"
type textarea "Não estou recebendo o código de validação para fazer o"
type textarea "x"
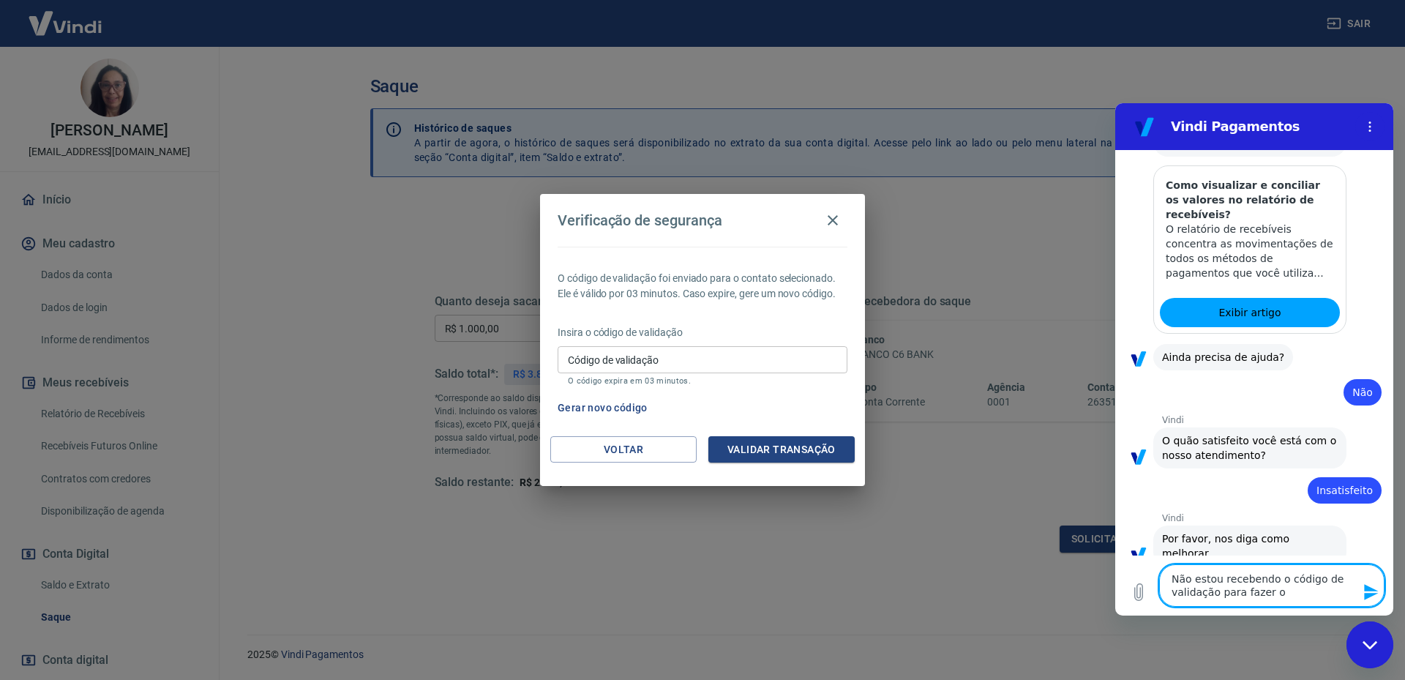
type textarea "Não estou recebendo o código de validação para fazer o s"
type textarea "x"
type textarea "Não estou recebendo o código de validação para fazer o sa"
type textarea "x"
type textarea "Não estou recebendo o código de validação para fazer o saq"
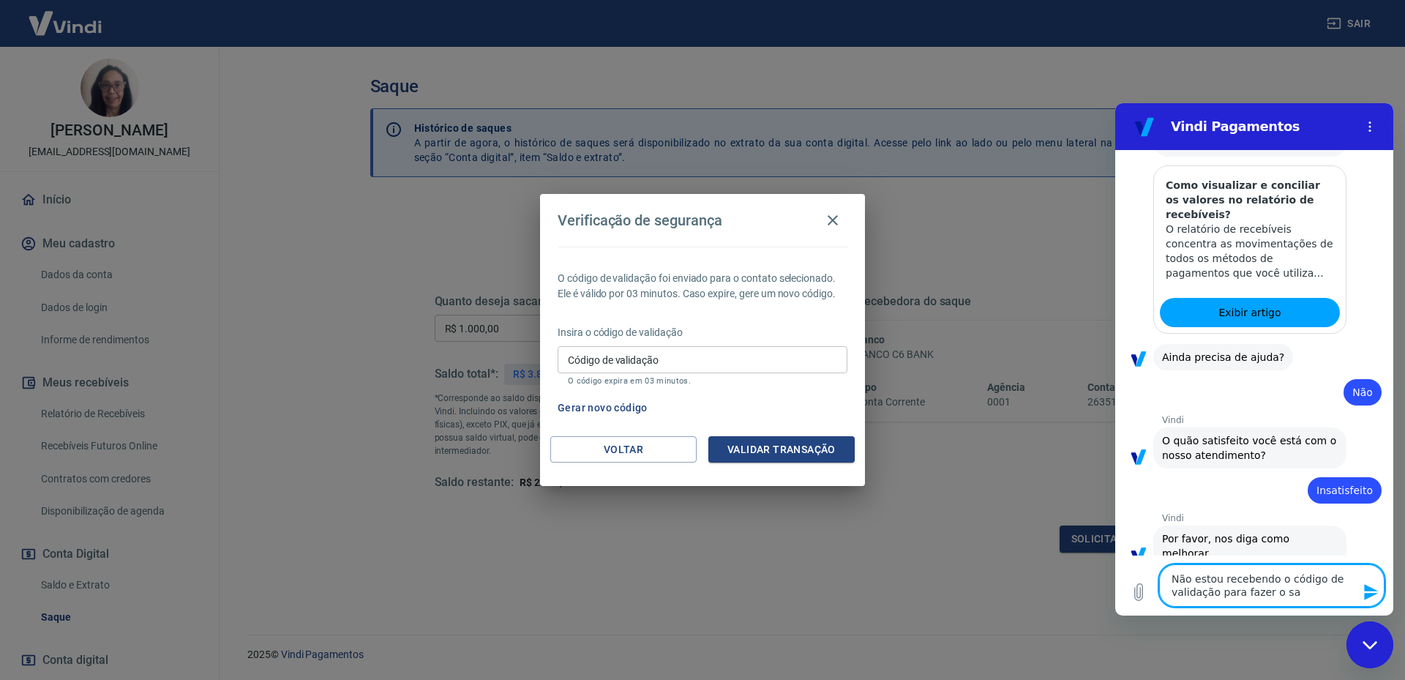
type textarea "x"
type textarea "Não estou recebendo o código de validação para fazer o saqu"
type textarea "x"
type textarea "Não estou recebendo o código de validação para fazer o saque"
type textarea "x"
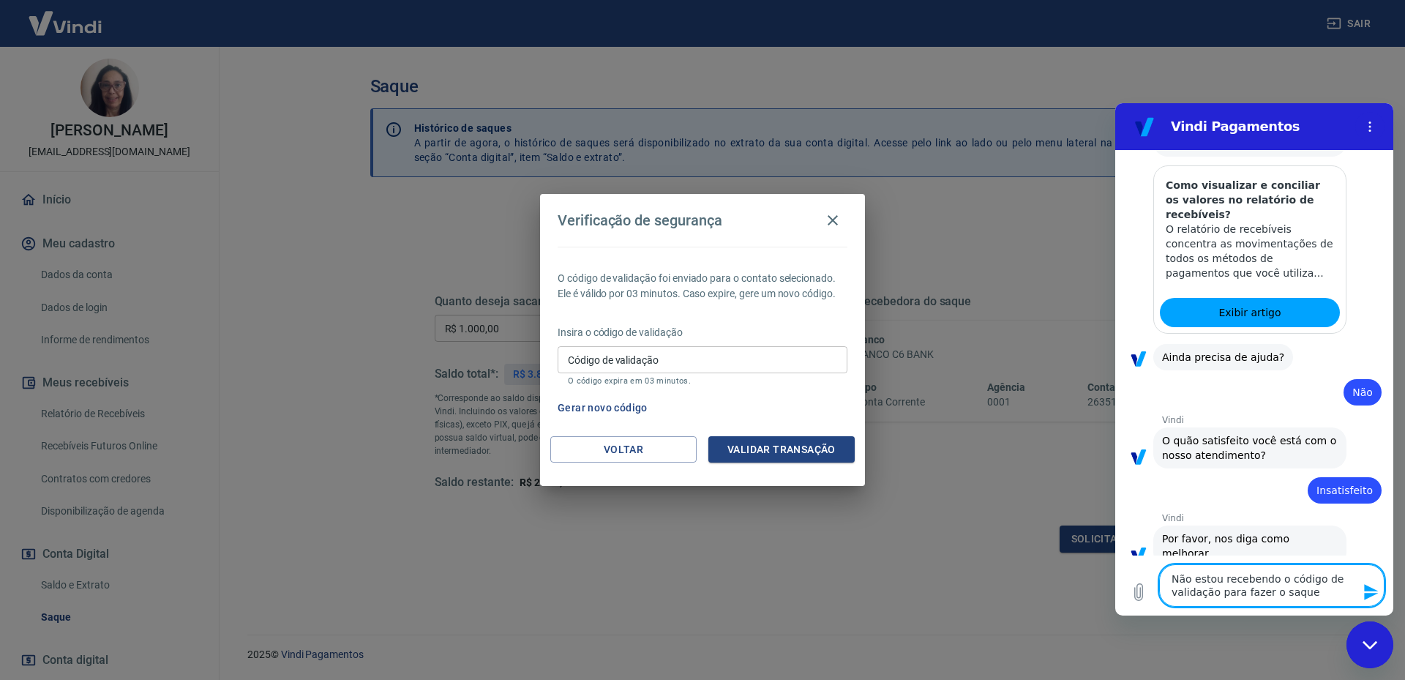
type textarea "Não estou recebendo o código de validação para fazer o saque"
click at [1367, 583] on button "Enviar mensagem" at bounding box center [1369, 591] width 29 height 29
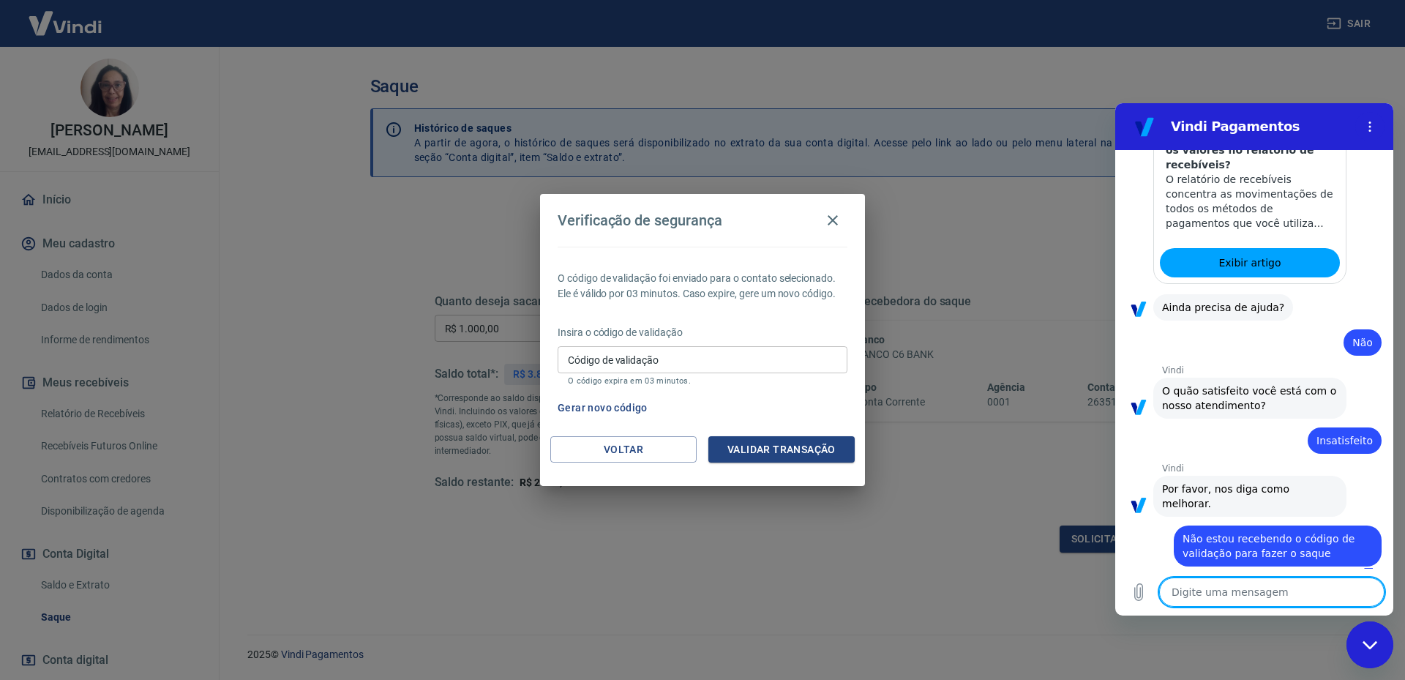
type textarea "x"
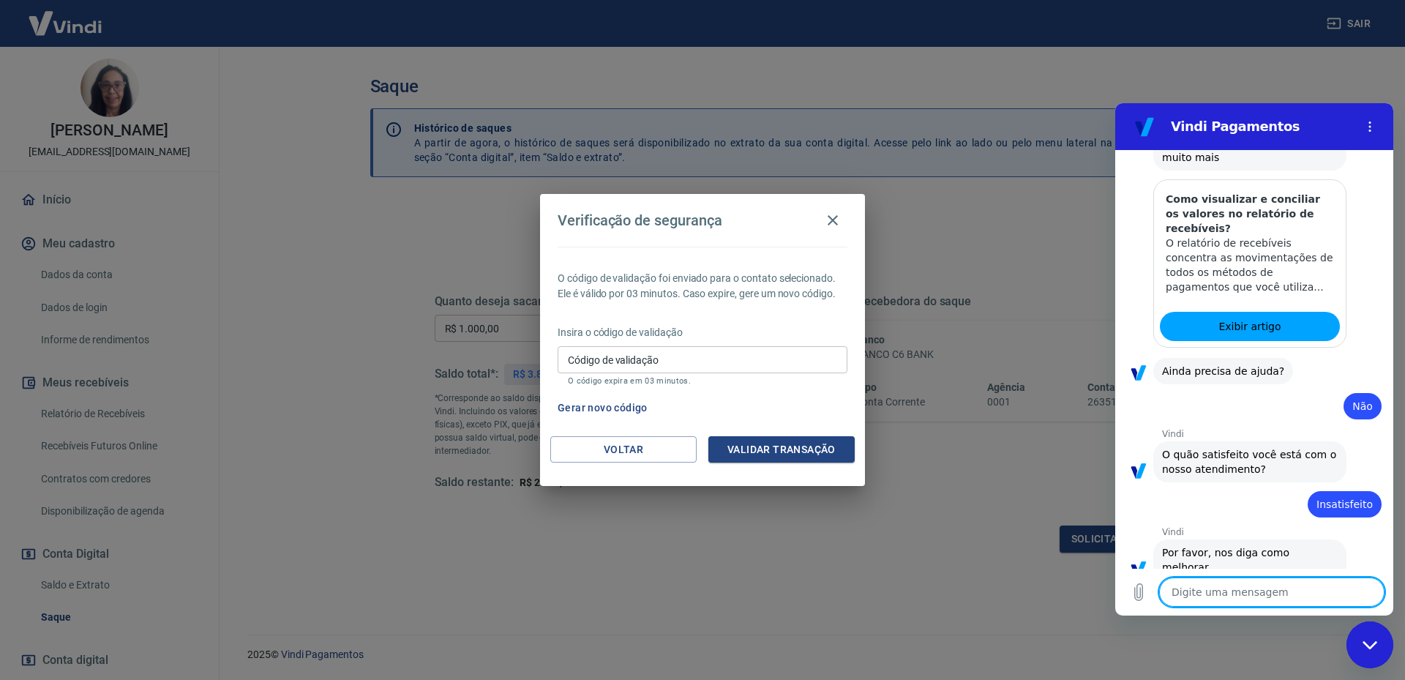
scroll to position [366, 0]
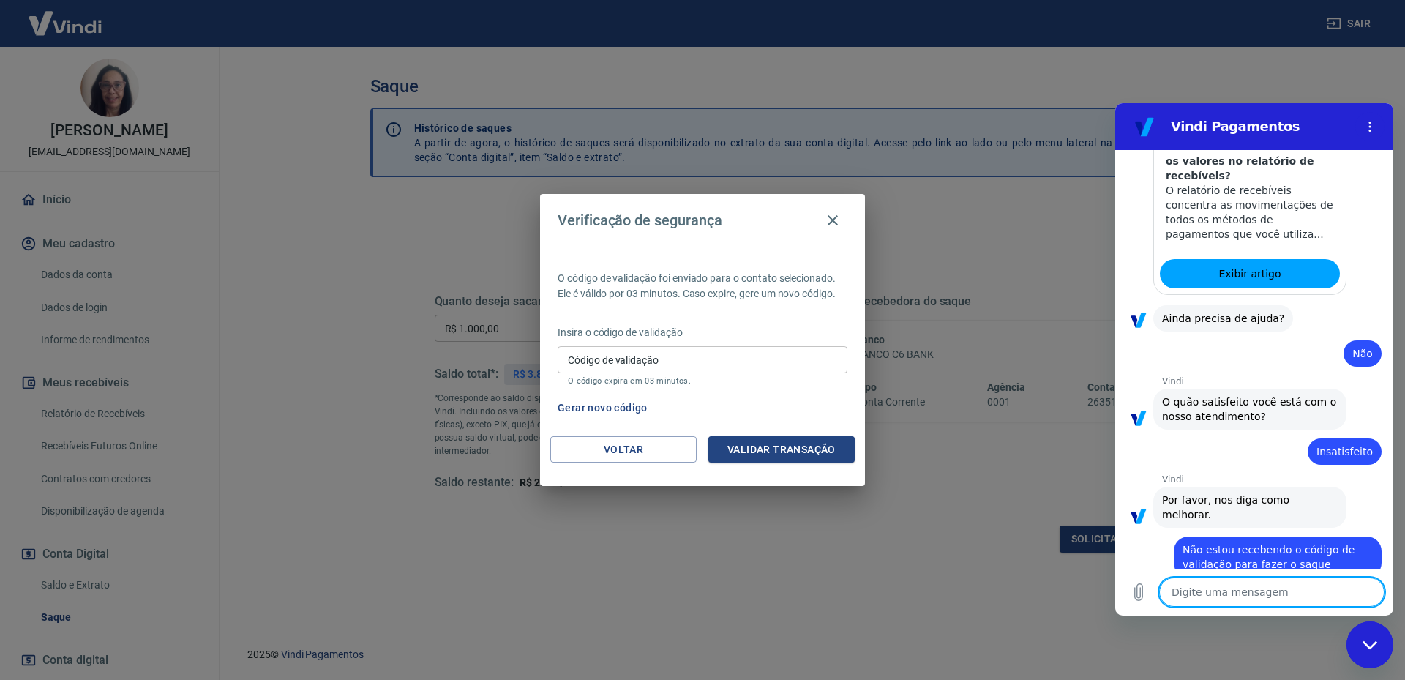
click at [1220, 594] on textarea at bounding box center [1271, 591] width 225 height 29
type textarea "."
type textarea "x"
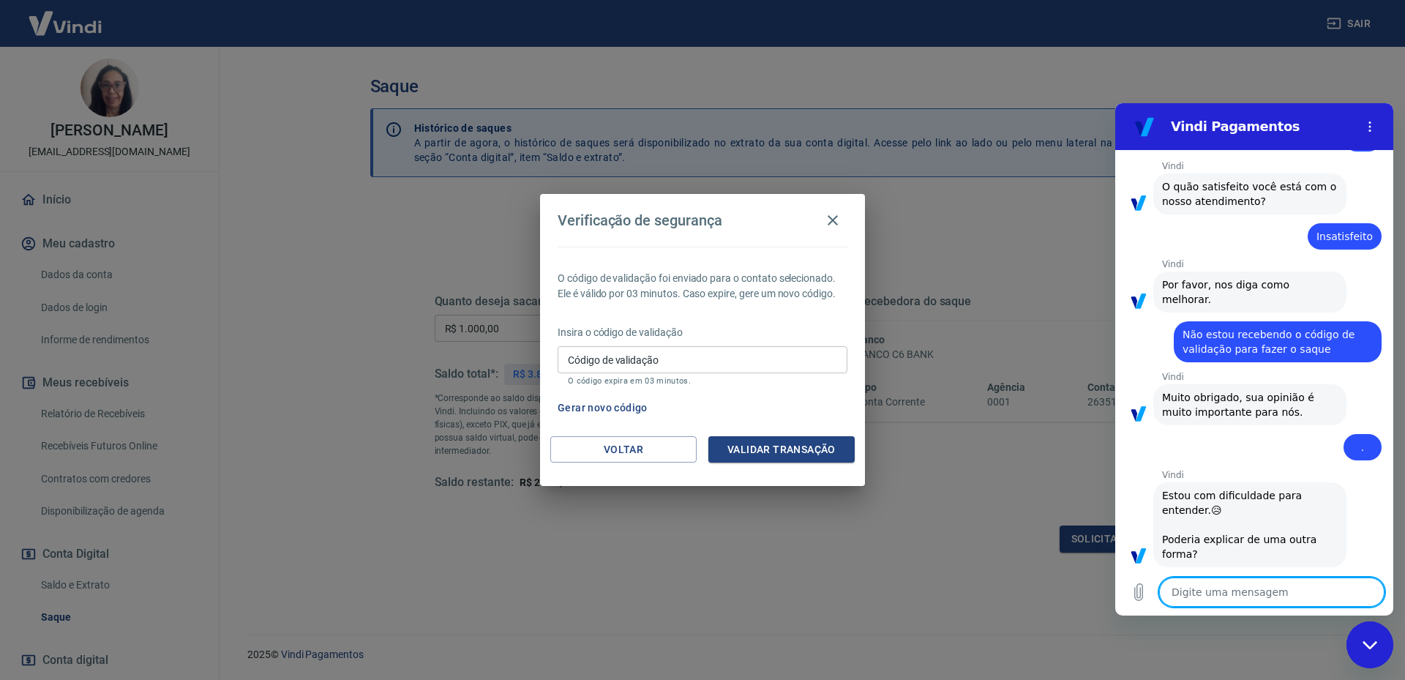
scroll to position [582, 0]
click at [1197, 594] on textarea at bounding box center [1271, 591] width 225 height 29
type textarea "N"
type textarea "x"
type textarea "Nã"
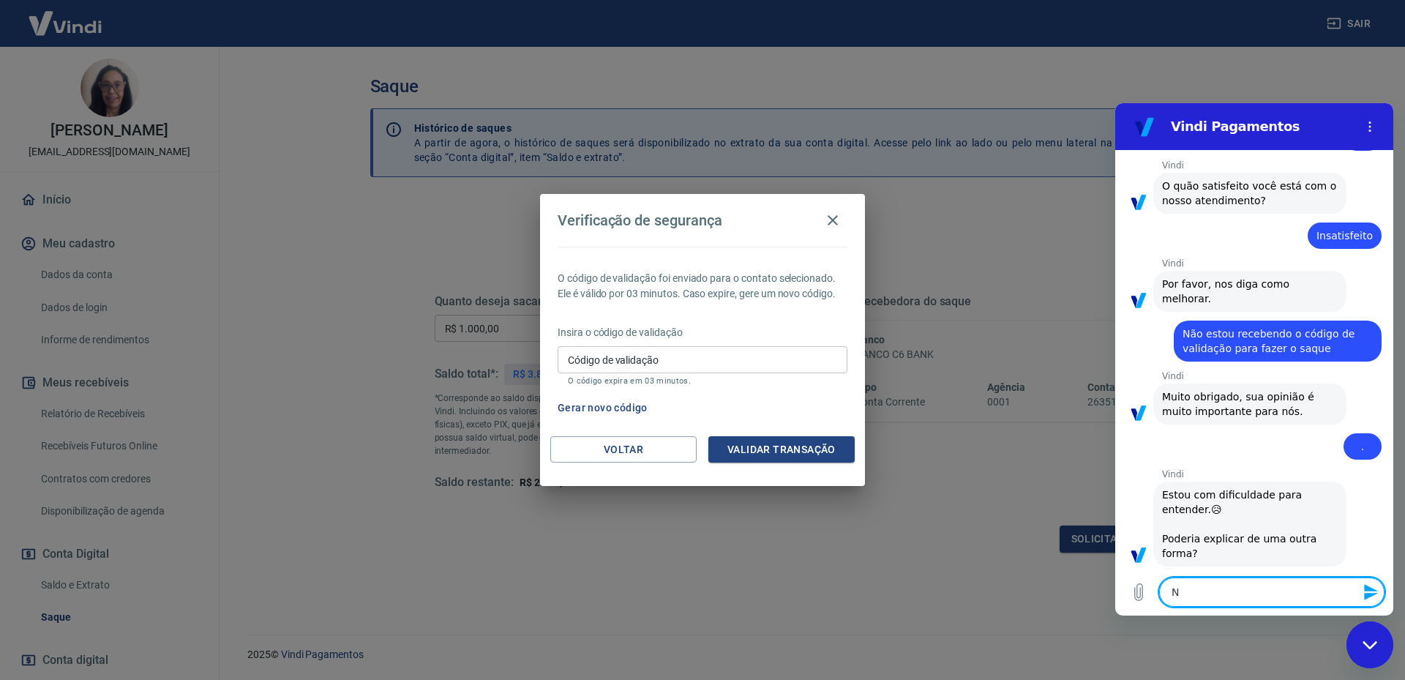
type textarea "x"
type textarea "Não"
type textarea "x"
type textarea "Não"
type textarea "x"
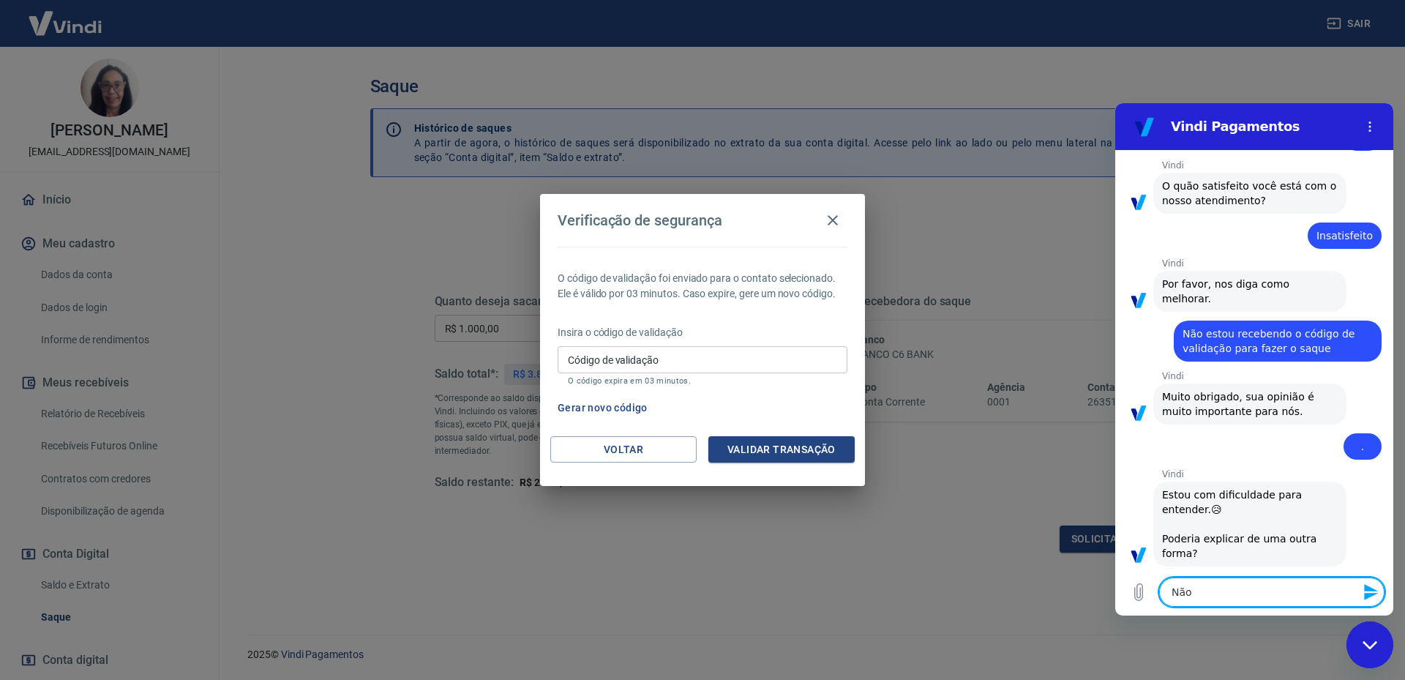
type textarea "Não e"
type textarea "x"
type textarea "Não es"
type textarea "x"
type textarea "Não est"
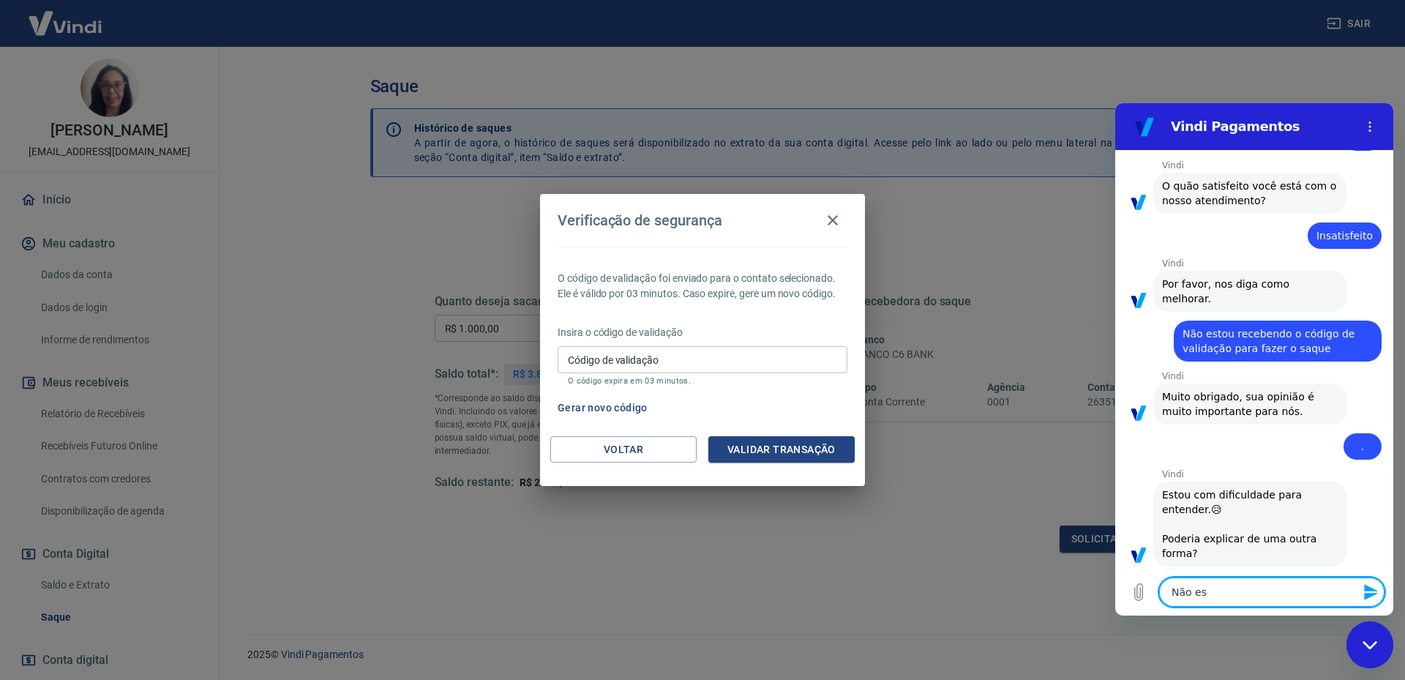
type textarea "x"
type textarea "Não estr"
type textarea "x"
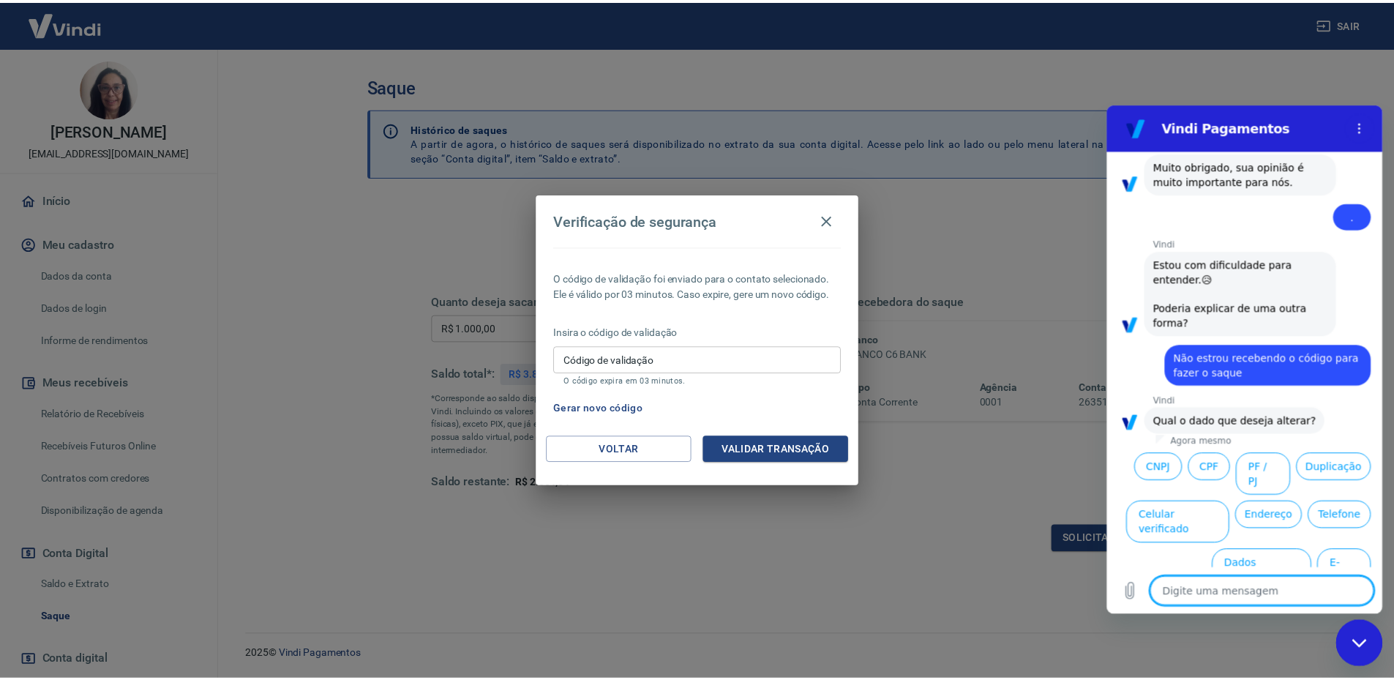
scroll to position [848, 0]
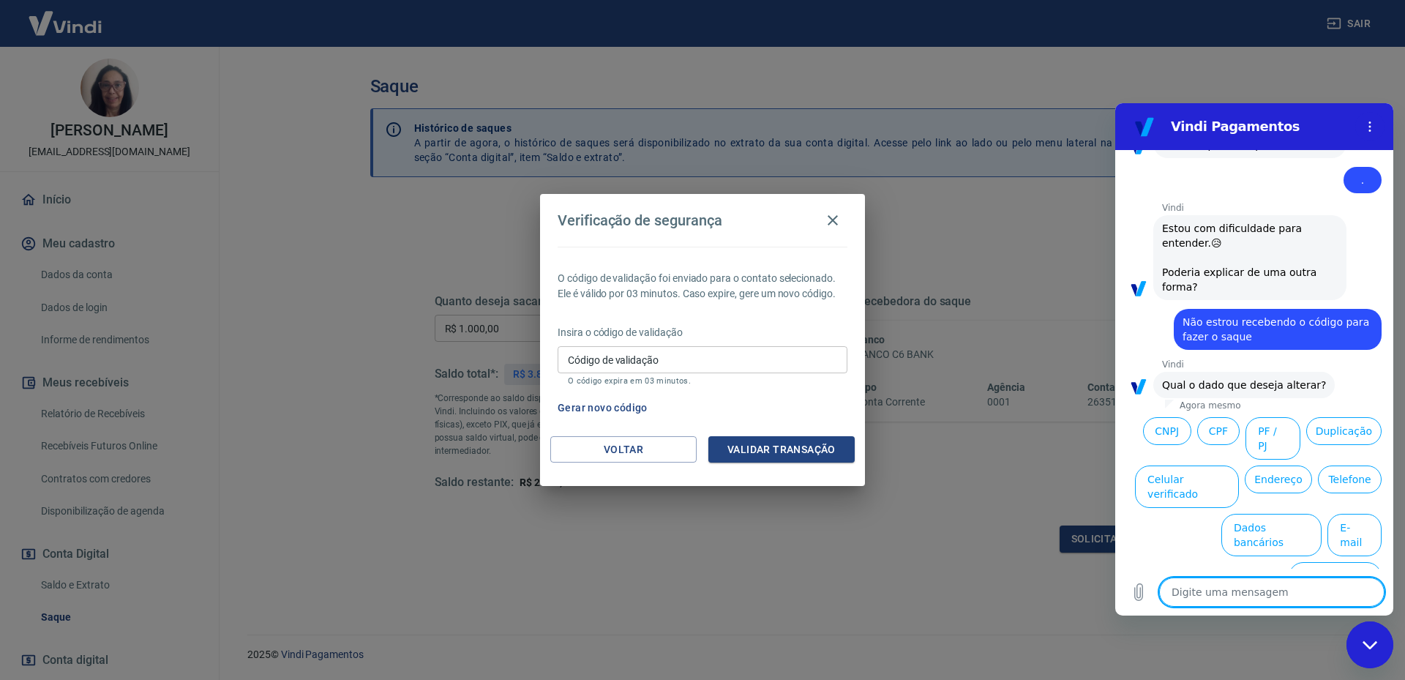
drag, startPoint x: 924, startPoint y: 564, endPoint x: 811, endPoint y: 366, distance: 227.8
click at [924, 563] on div "Verificação de segurança O código de validação foi enviado para o contato selec…" at bounding box center [702, 340] width 1405 height 680
drag, startPoint x: 926, startPoint y: 623, endPoint x: 908, endPoint y: 602, distance: 27.5
click at [923, 619] on div "Verificação de segurança O código de validação foi enviado para o contato selec…" at bounding box center [702, 340] width 1405 height 680
click at [836, 223] on icon "button" at bounding box center [833, 220] width 10 height 10
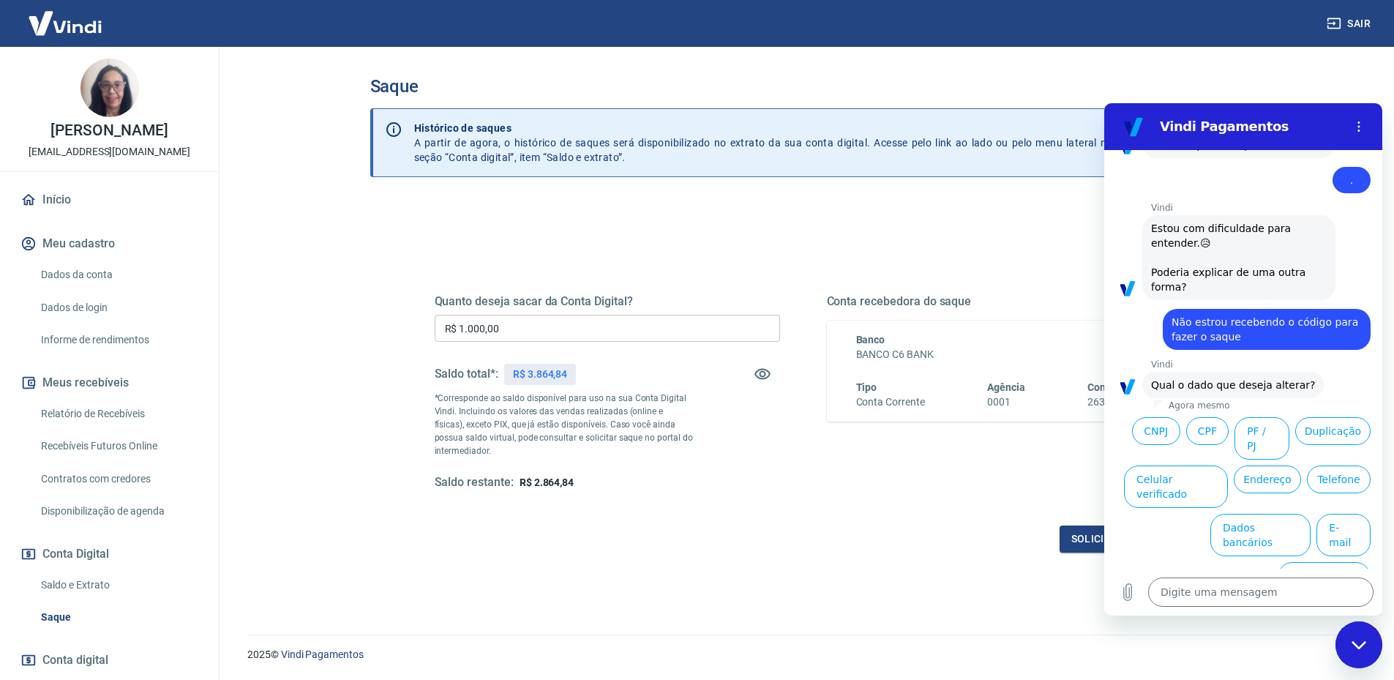
click at [1360, 642] on icon "Fechar janela de mensagens" at bounding box center [1359, 645] width 15 height 10
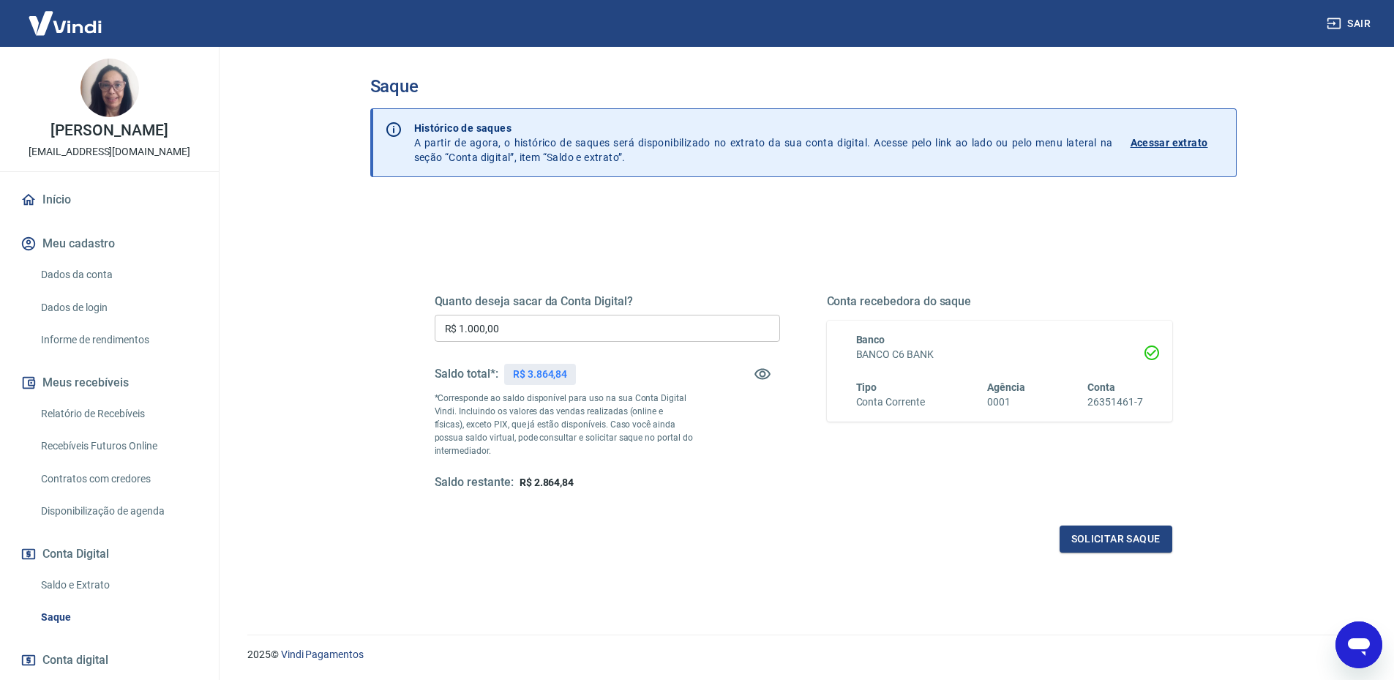
click at [61, 215] on link "Início" at bounding box center [110, 200] width 184 height 32
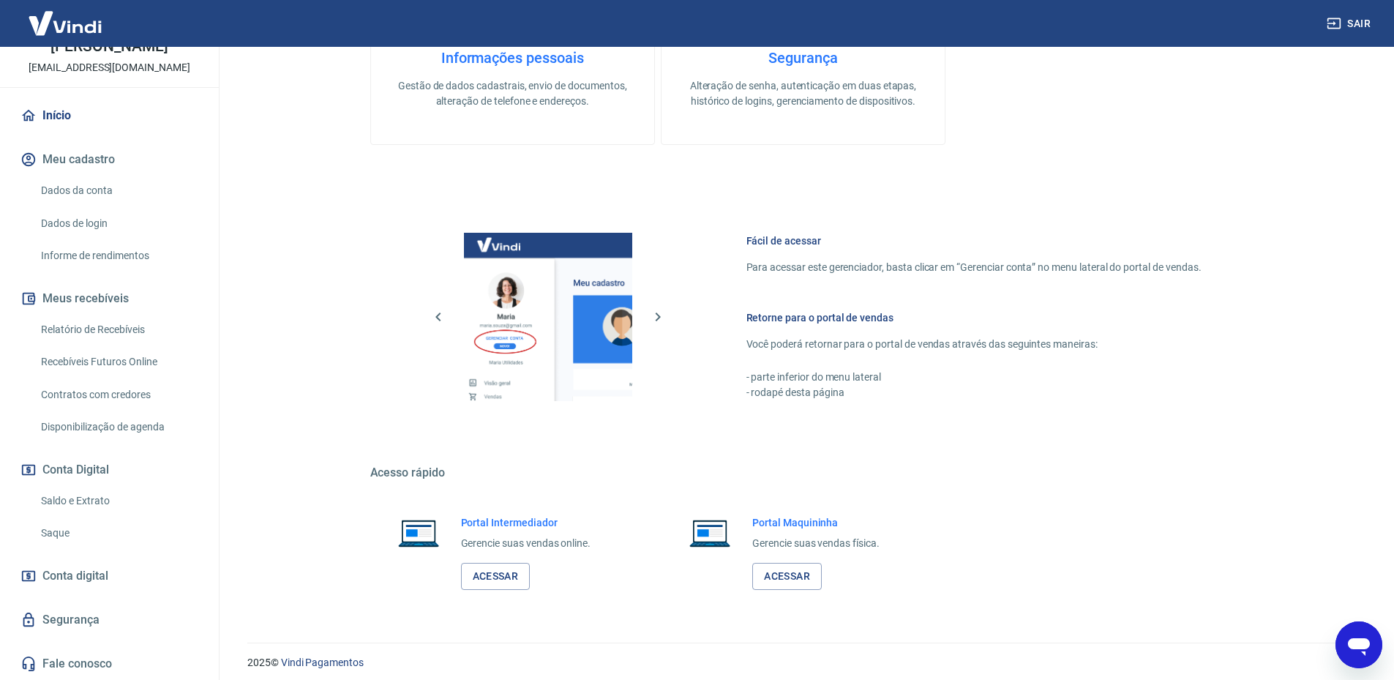
scroll to position [461, 0]
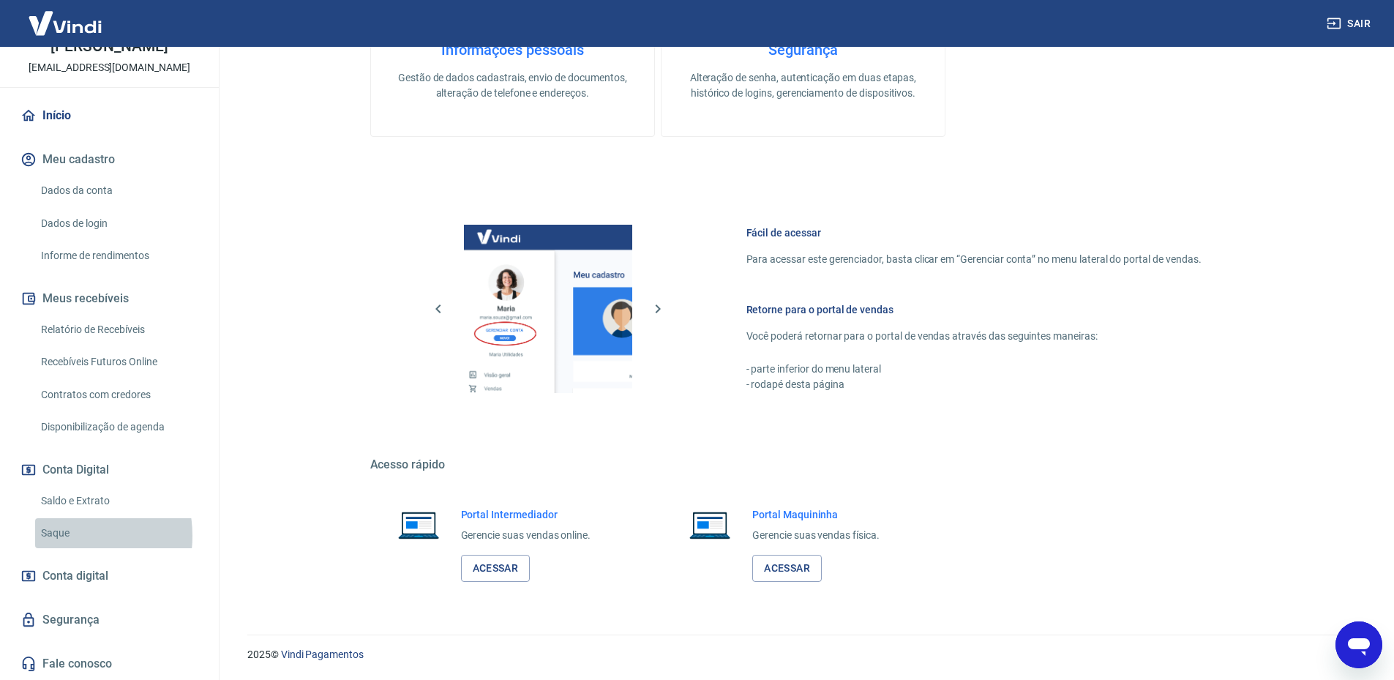
click at [64, 536] on link "Saque" at bounding box center [118, 533] width 166 height 30
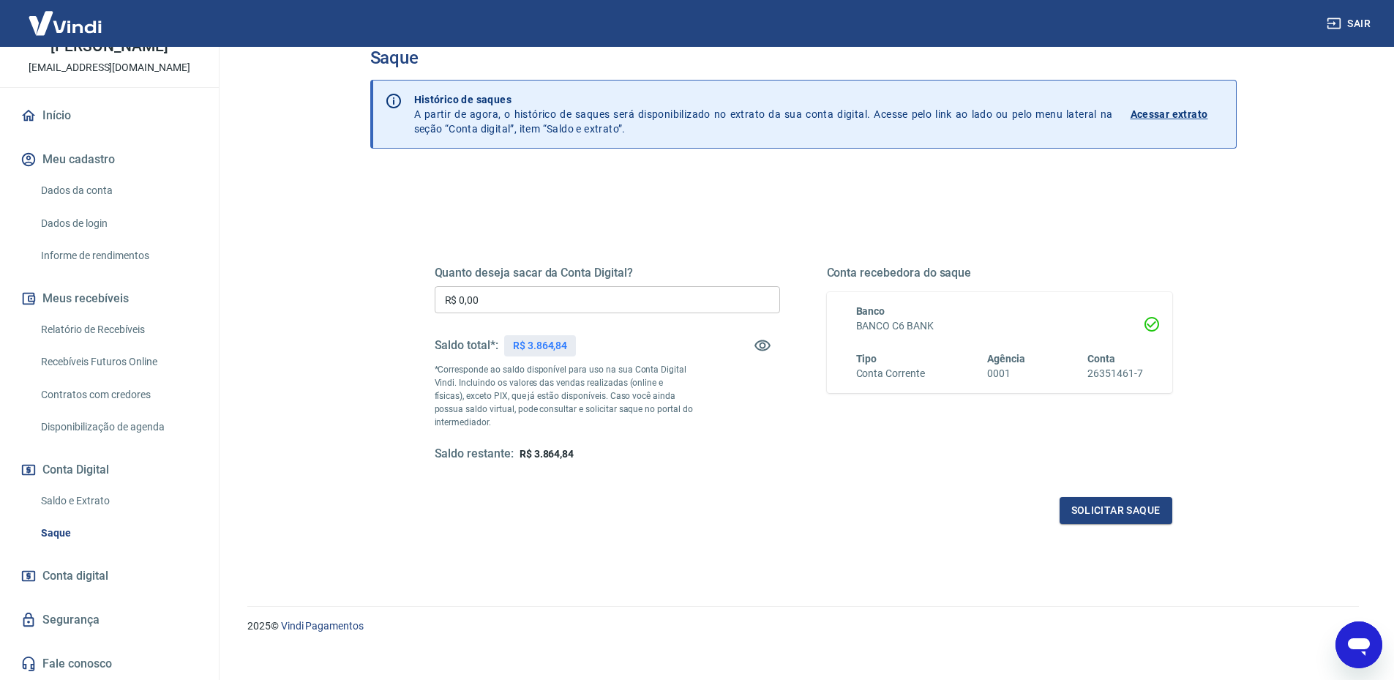
scroll to position [44, 0]
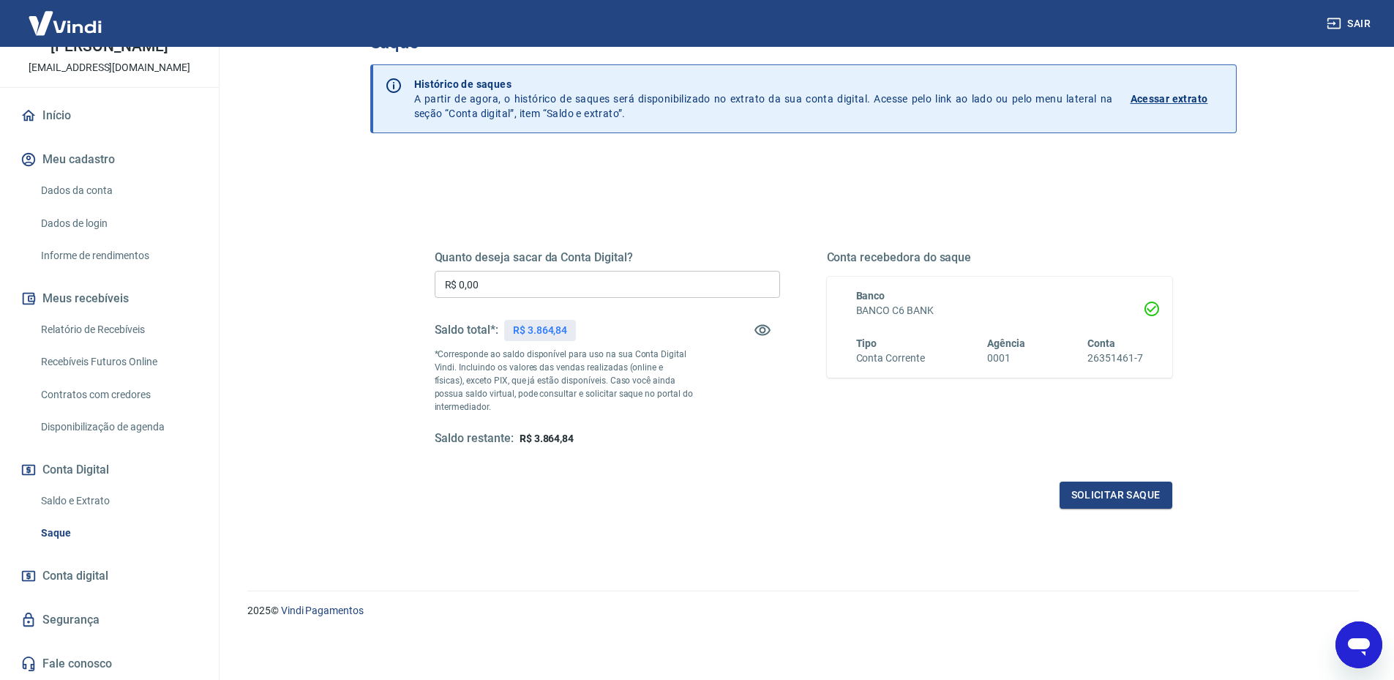
click at [59, 580] on span "Conta digital" at bounding box center [75, 576] width 66 height 20
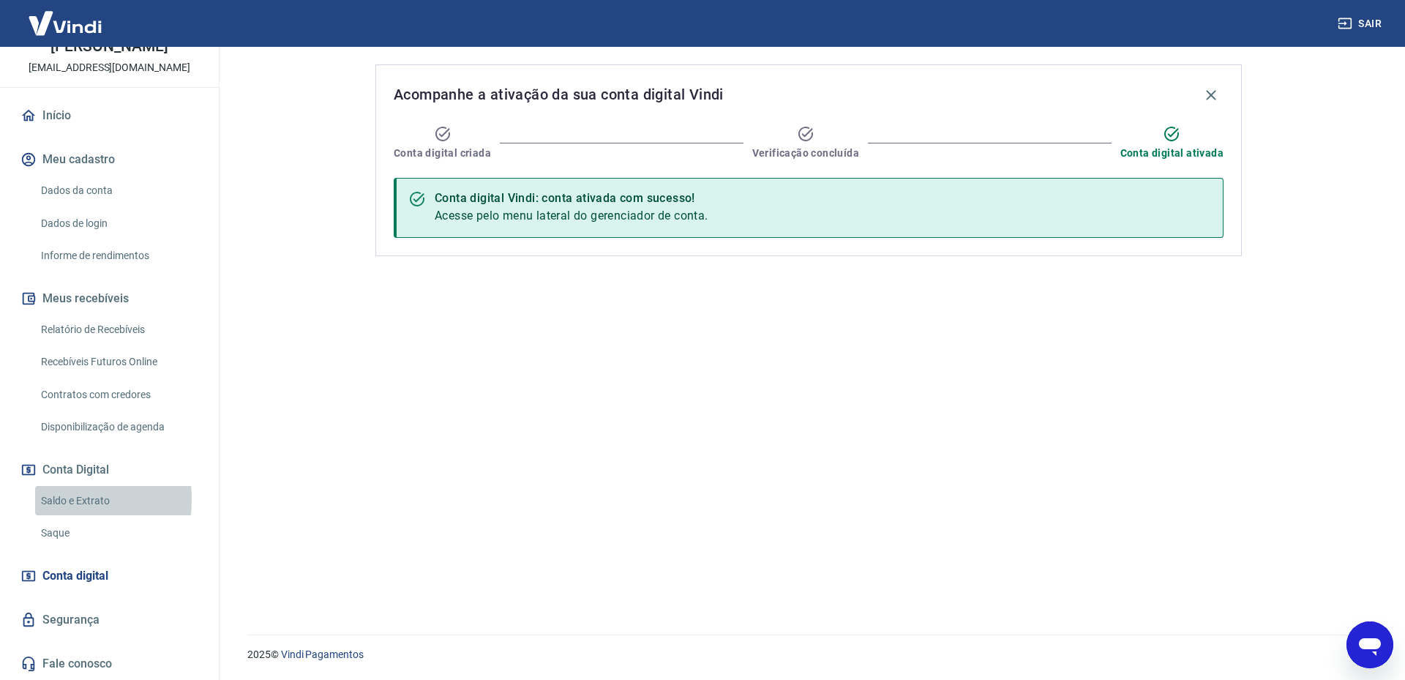
click at [53, 499] on link "Saldo e Extrato" at bounding box center [118, 501] width 166 height 30
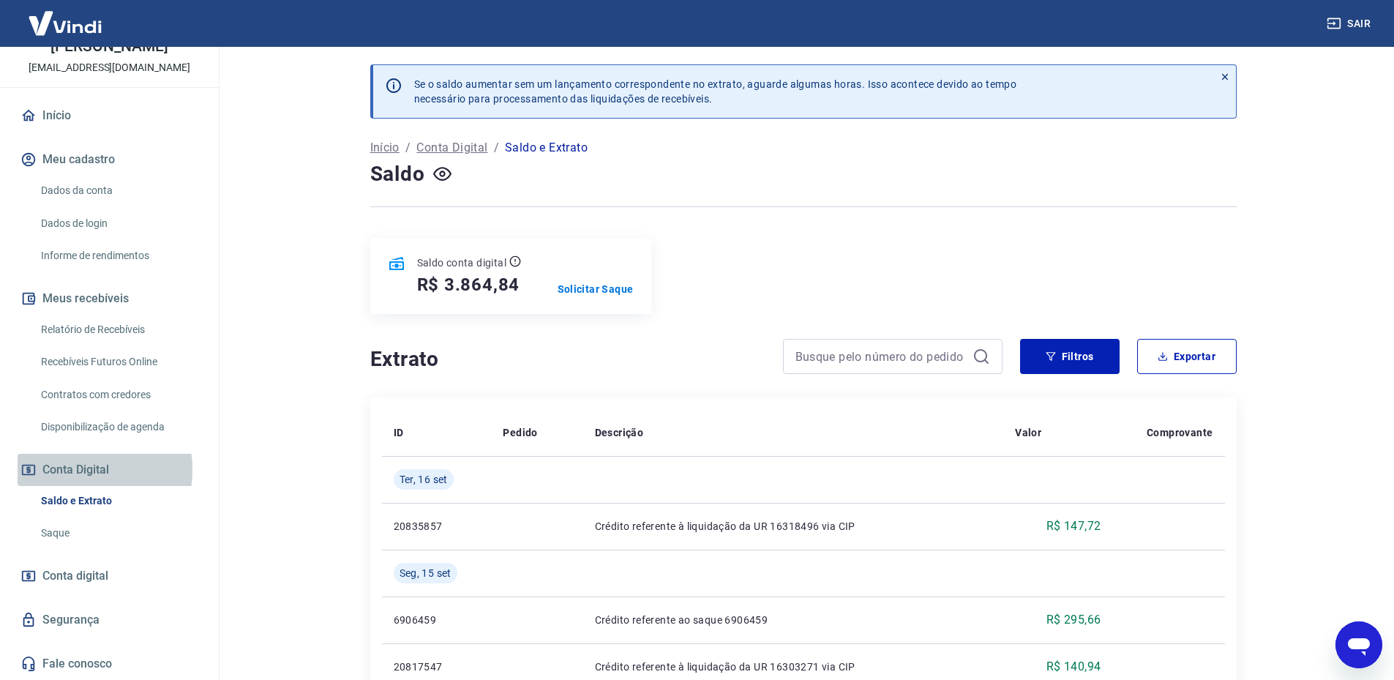
drag, startPoint x: 68, startPoint y: 469, endPoint x: 65, endPoint y: 483, distance: 14.2
click at [67, 469] on button "Conta Digital" at bounding box center [110, 470] width 184 height 32
click at [51, 534] on link "Saque" at bounding box center [118, 533] width 166 height 30
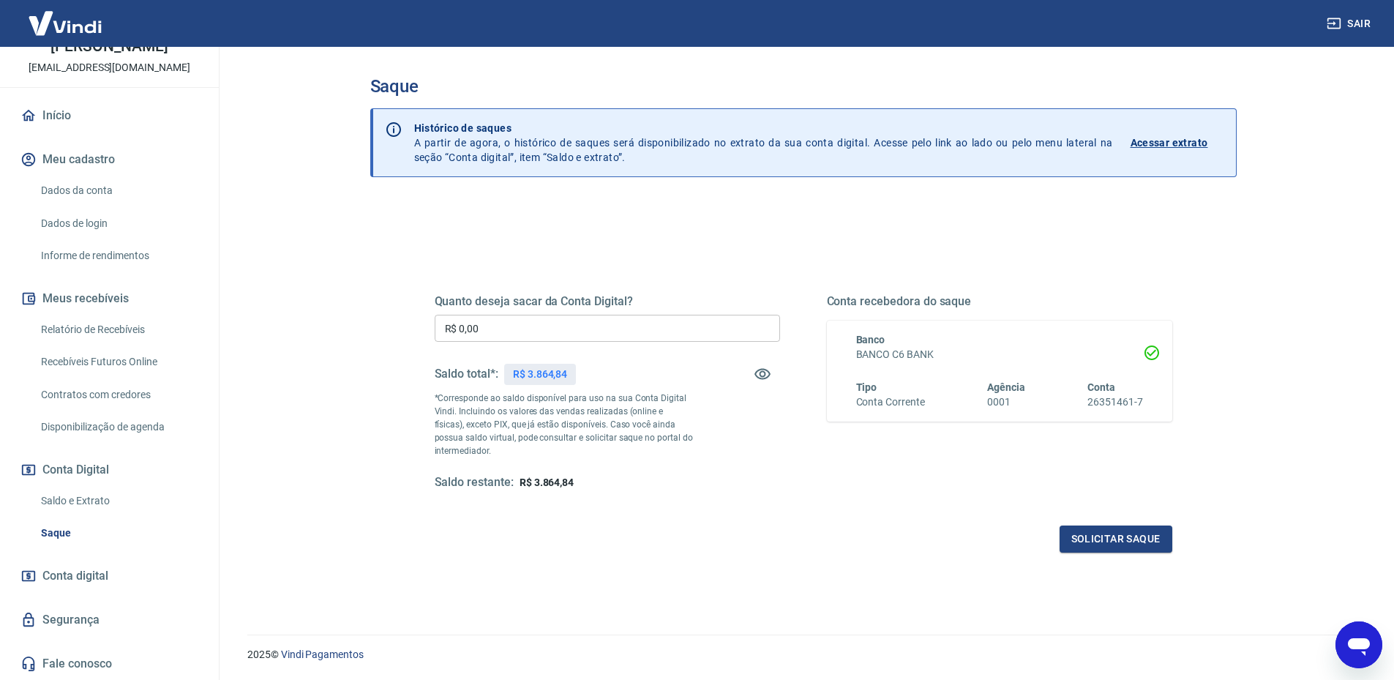
click at [474, 333] on input "R$ 0,00" at bounding box center [607, 328] width 345 height 27
drag, startPoint x: 540, startPoint y: 326, endPoint x: 536, endPoint y: 293, distance: 33.1
click at [538, 326] on input "R$ 0,00" at bounding box center [607, 328] width 345 height 27
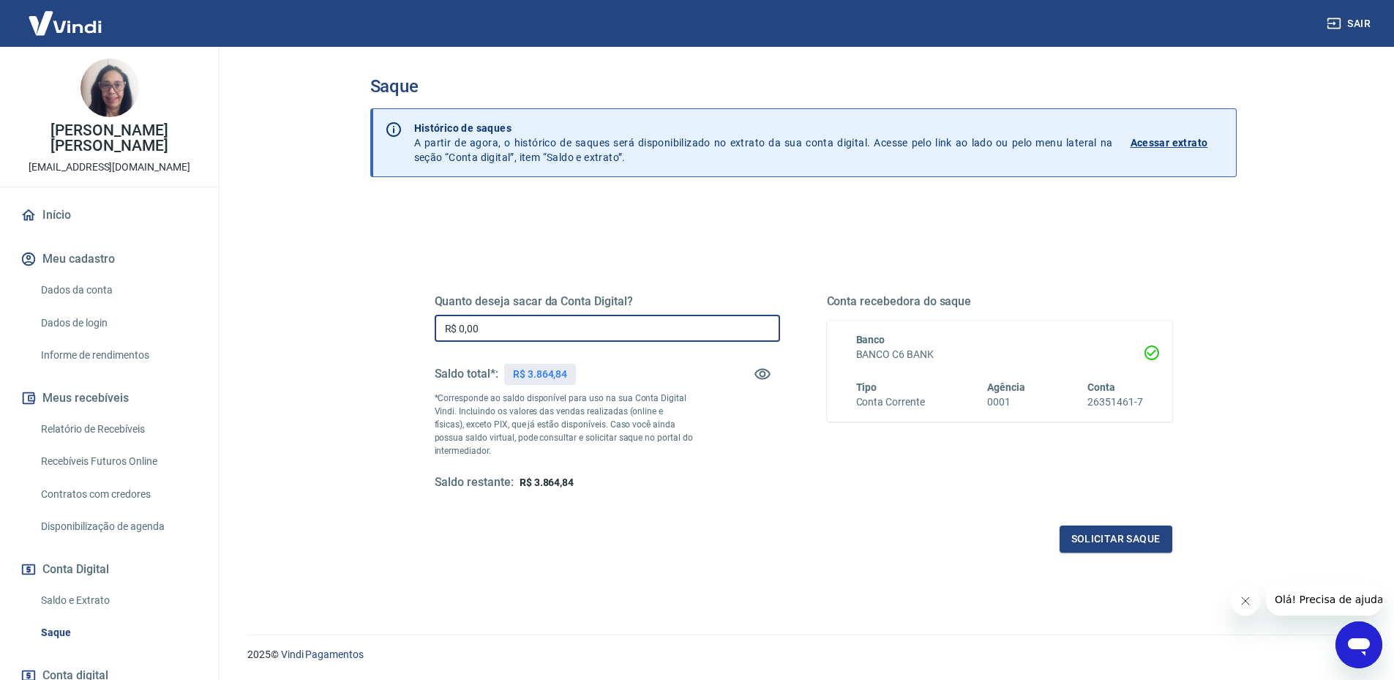
click at [493, 322] on input "R$ 0,00" at bounding box center [607, 328] width 345 height 27
type input "R$ 3.864,00"
click at [1123, 537] on button "Solicitar saque" at bounding box center [1116, 538] width 113 height 27
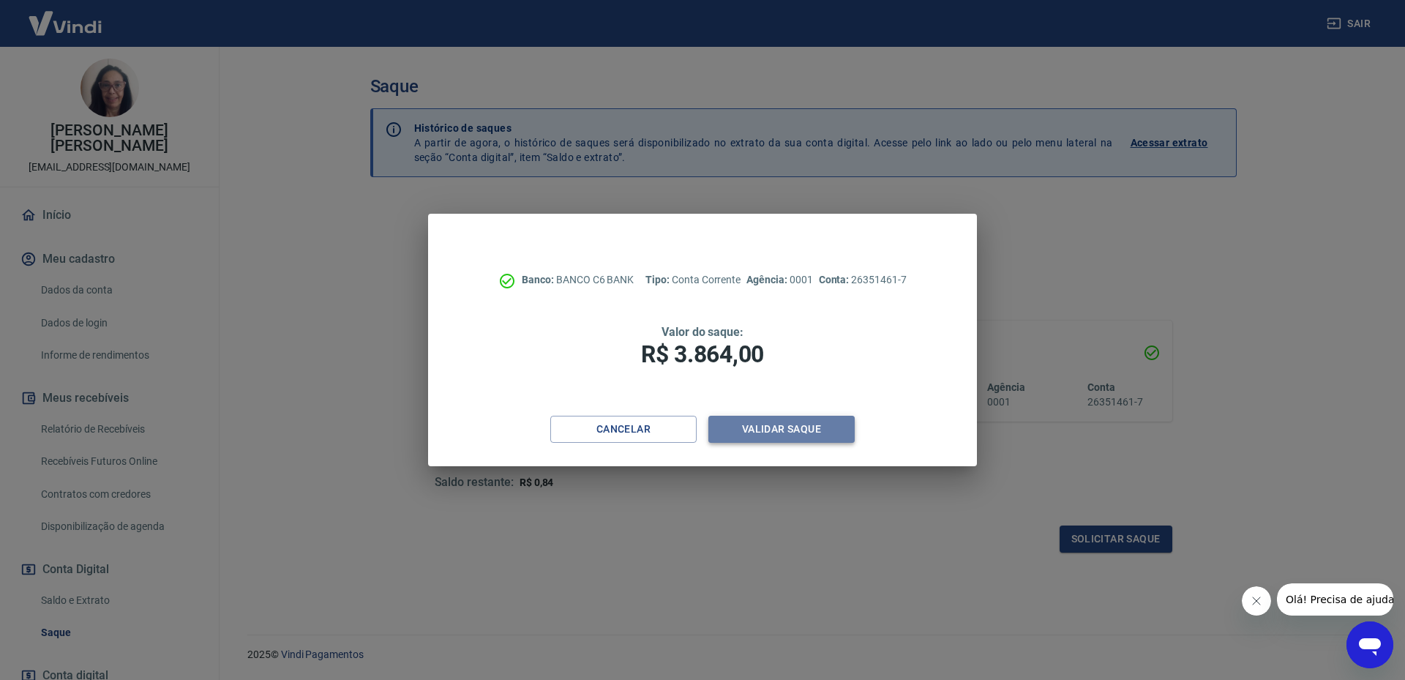
click at [792, 426] on button "Validar saque" at bounding box center [781, 429] width 146 height 27
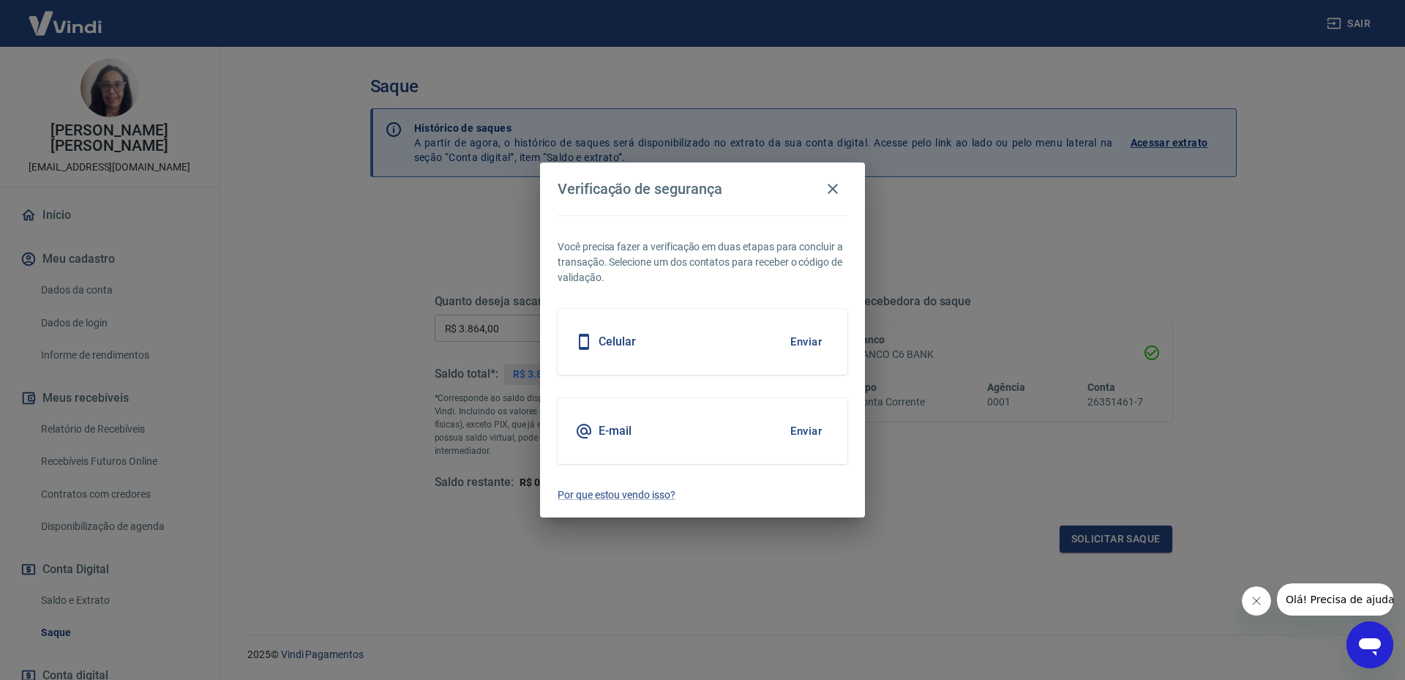
click at [801, 340] on button "Enviar" at bounding box center [806, 341] width 48 height 31
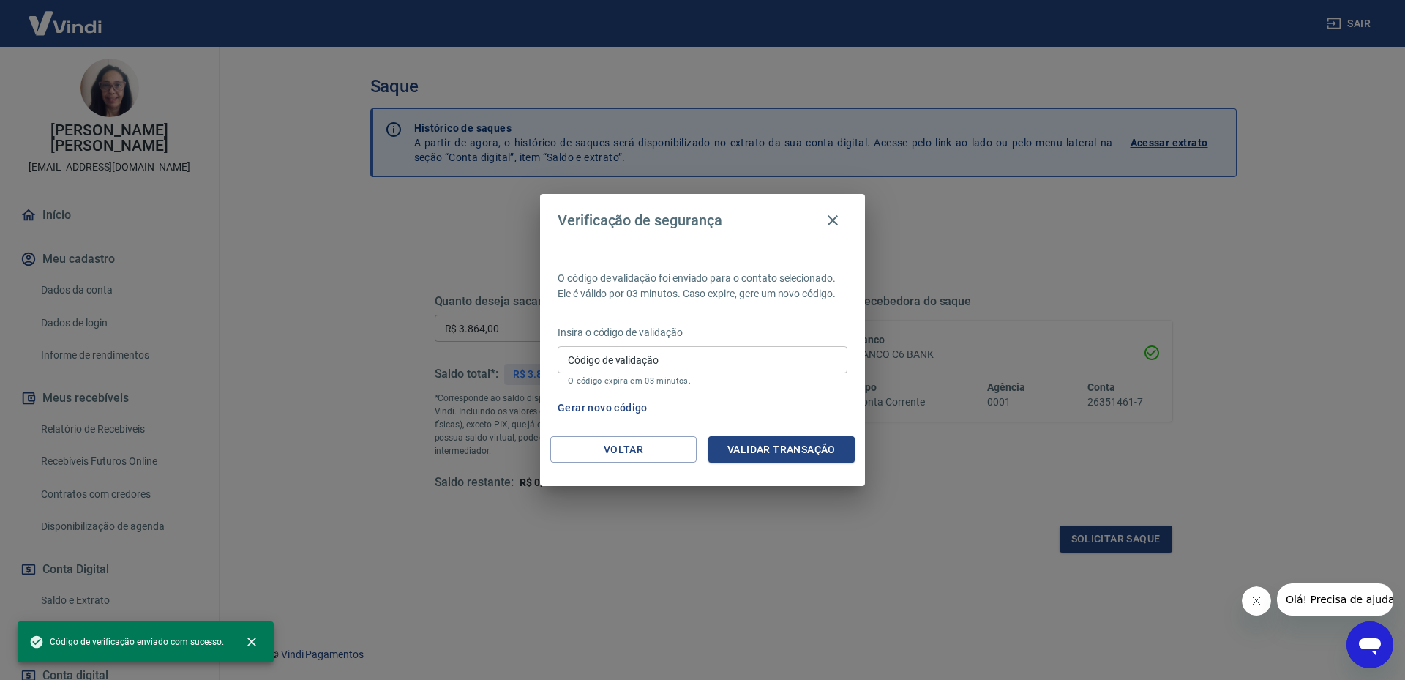
click at [566, 364] on input "Código de validação" at bounding box center [703, 359] width 290 height 27
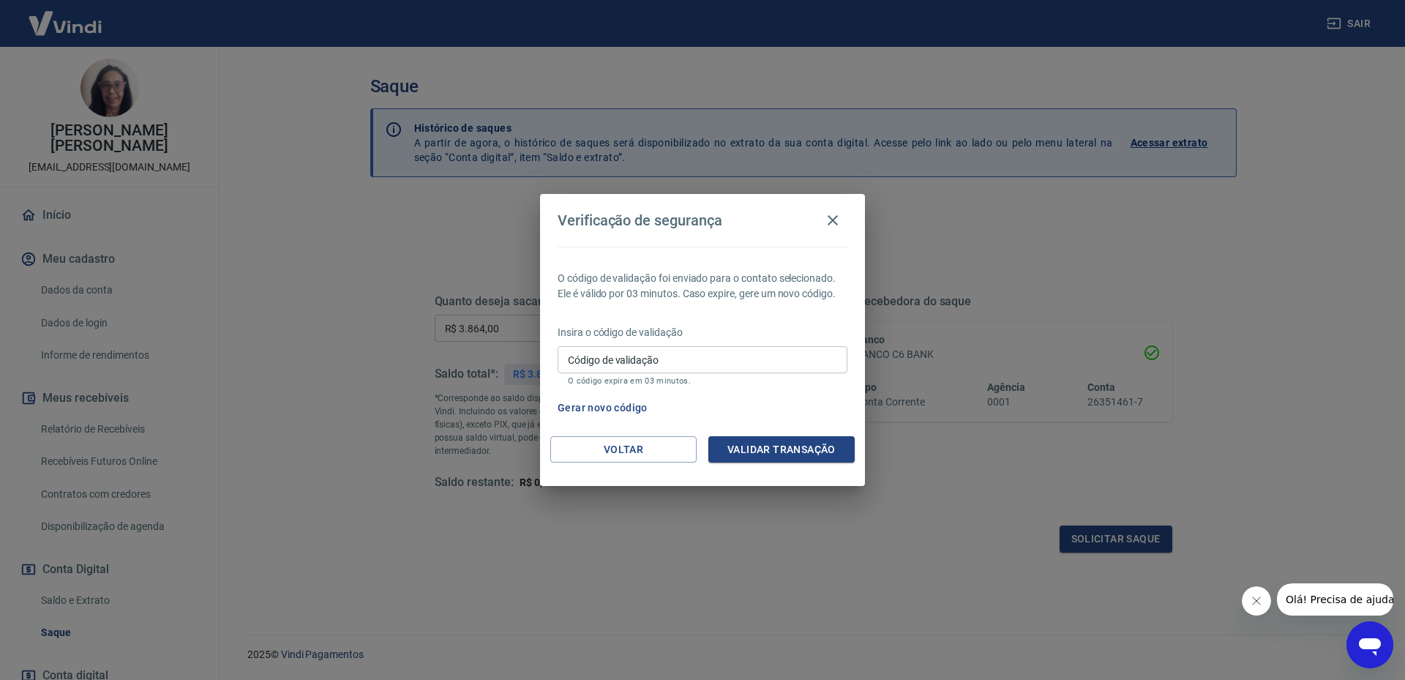
drag, startPoint x: 984, startPoint y: 556, endPoint x: 874, endPoint y: 555, distance: 109.8
click at [964, 556] on div "Verificação de segurança O código de validação foi enviado para o contato selec…" at bounding box center [702, 340] width 1405 height 680
click at [600, 410] on button "Gerar novo código" at bounding box center [603, 407] width 102 height 27
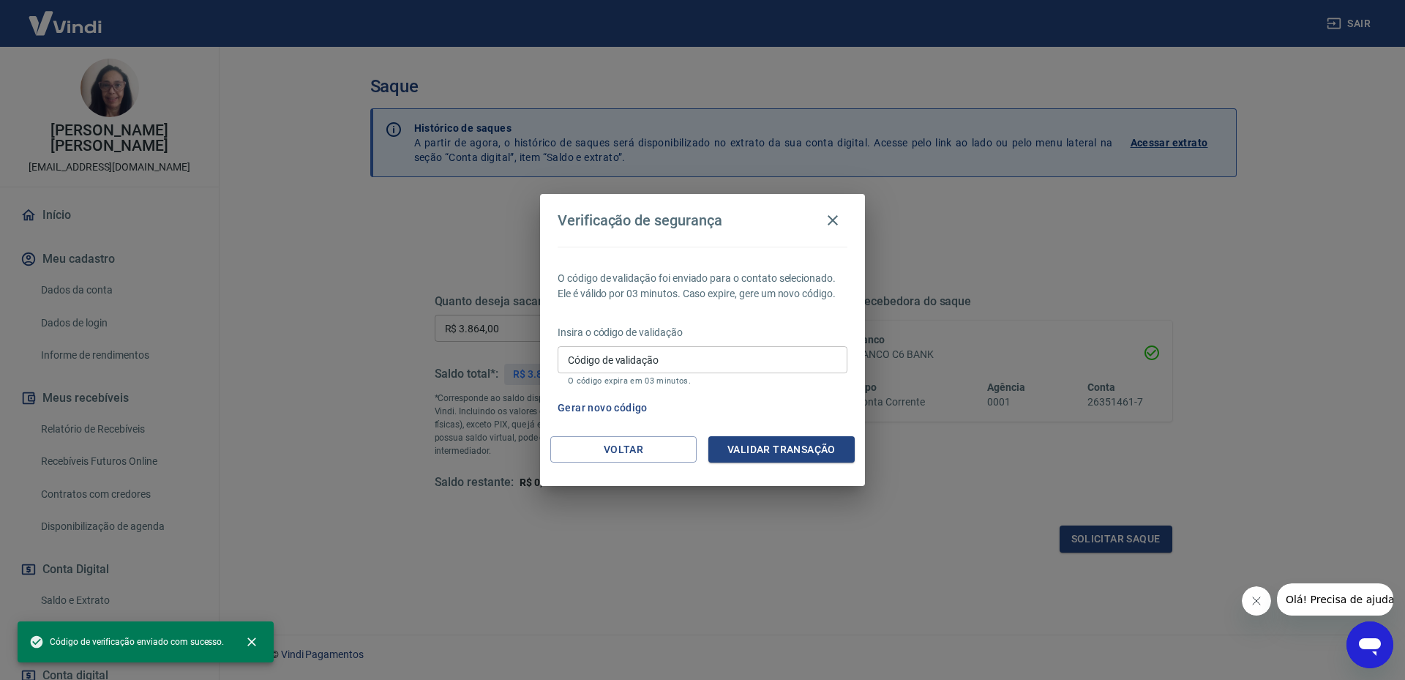
click at [571, 360] on input "Código de validação" at bounding box center [703, 359] width 290 height 27
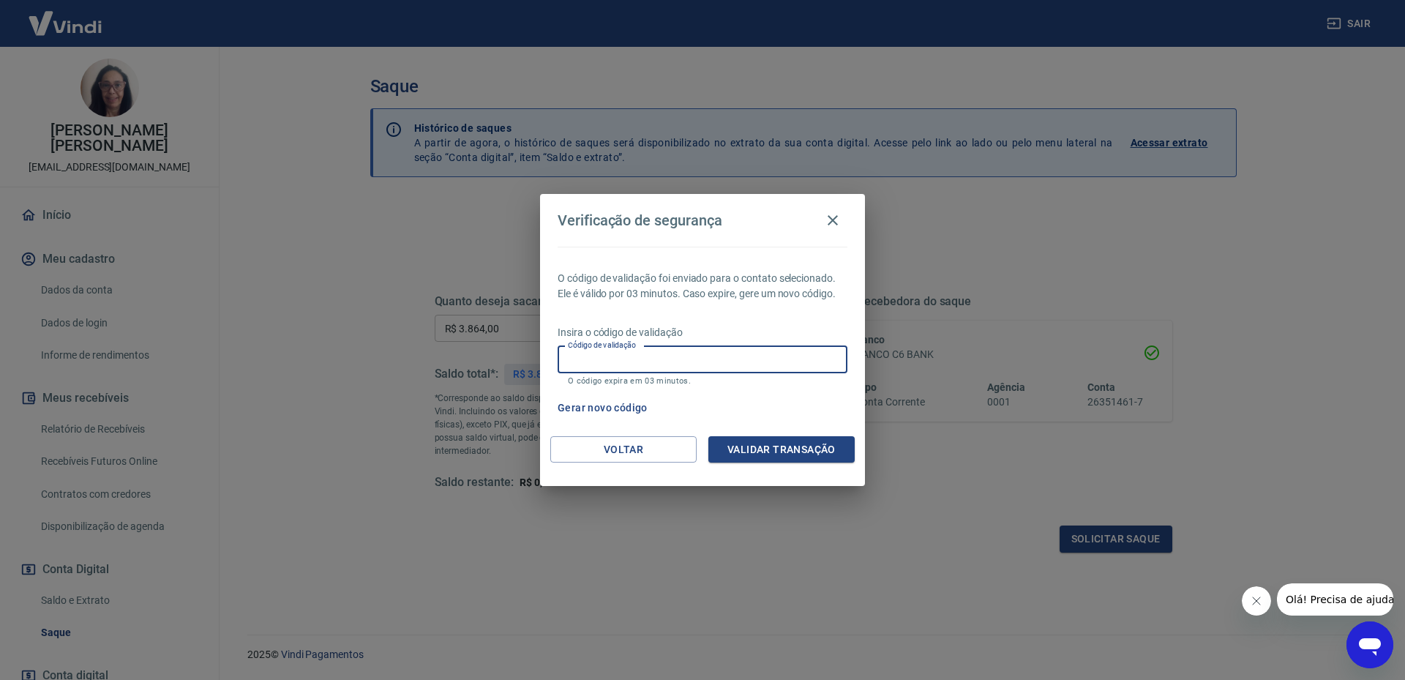
click at [845, 626] on div "Verificação de segurança O código de validação foi enviado para o contato selec…" at bounding box center [702, 340] width 1405 height 680
click at [838, 221] on icon "button" at bounding box center [833, 221] width 18 height 18
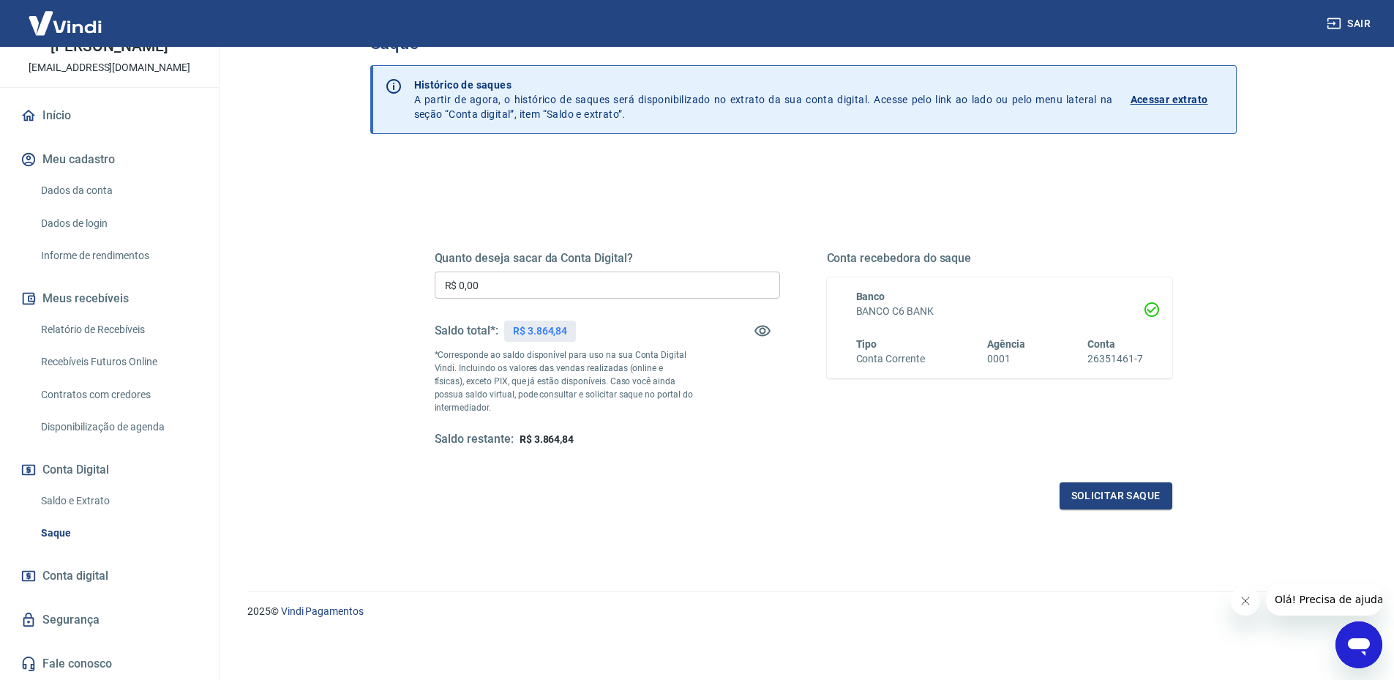
scroll to position [44, 0]
click at [72, 577] on span "Conta digital" at bounding box center [75, 576] width 66 height 20
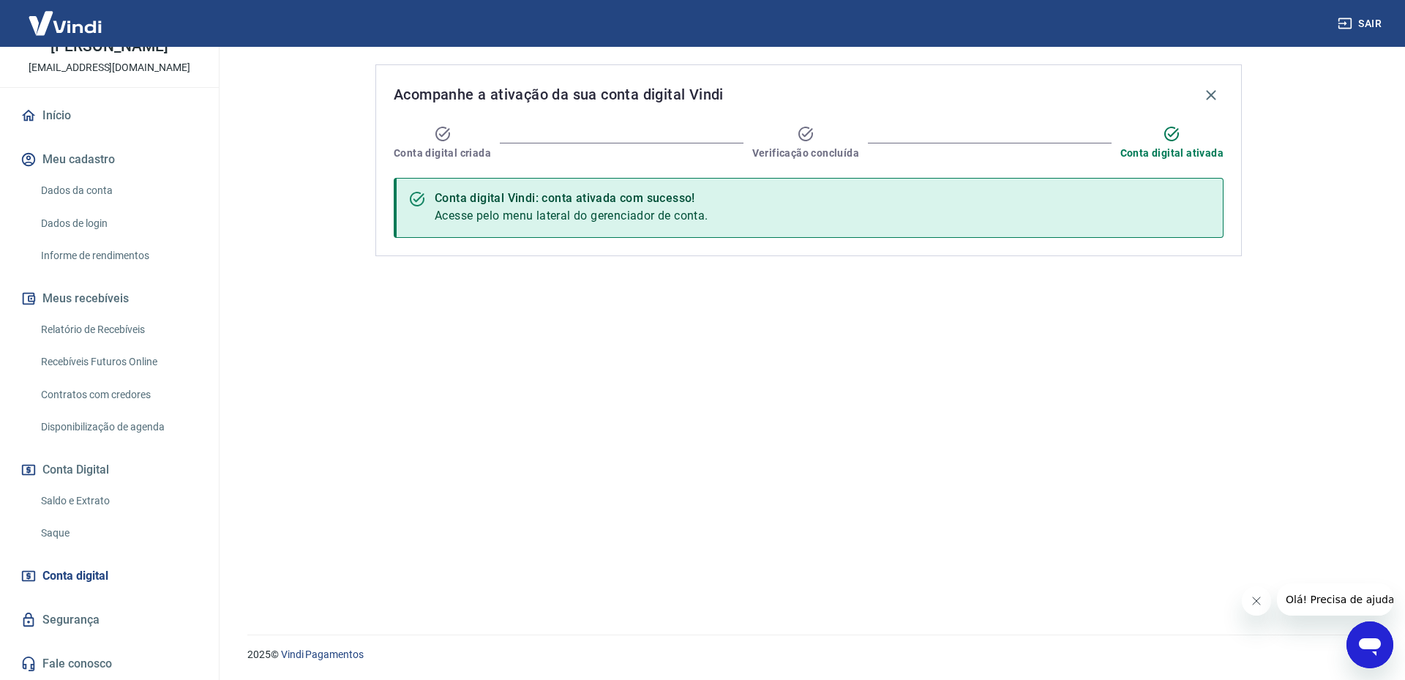
click at [58, 533] on link "Saque" at bounding box center [118, 533] width 166 height 30
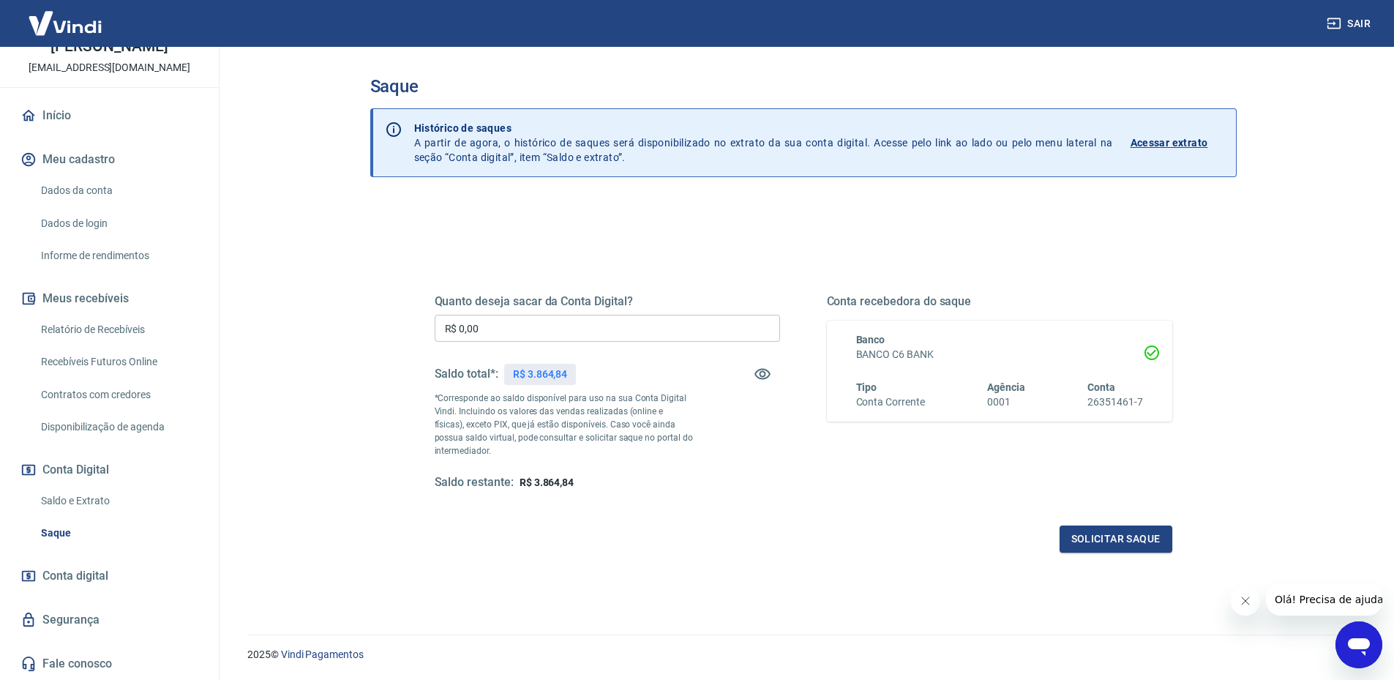
click at [506, 330] on input "R$ 0,00" at bounding box center [607, 328] width 345 height 27
type input "R$ 3.800,00"
click at [1119, 541] on button "Solicitar saque" at bounding box center [1116, 538] width 113 height 27
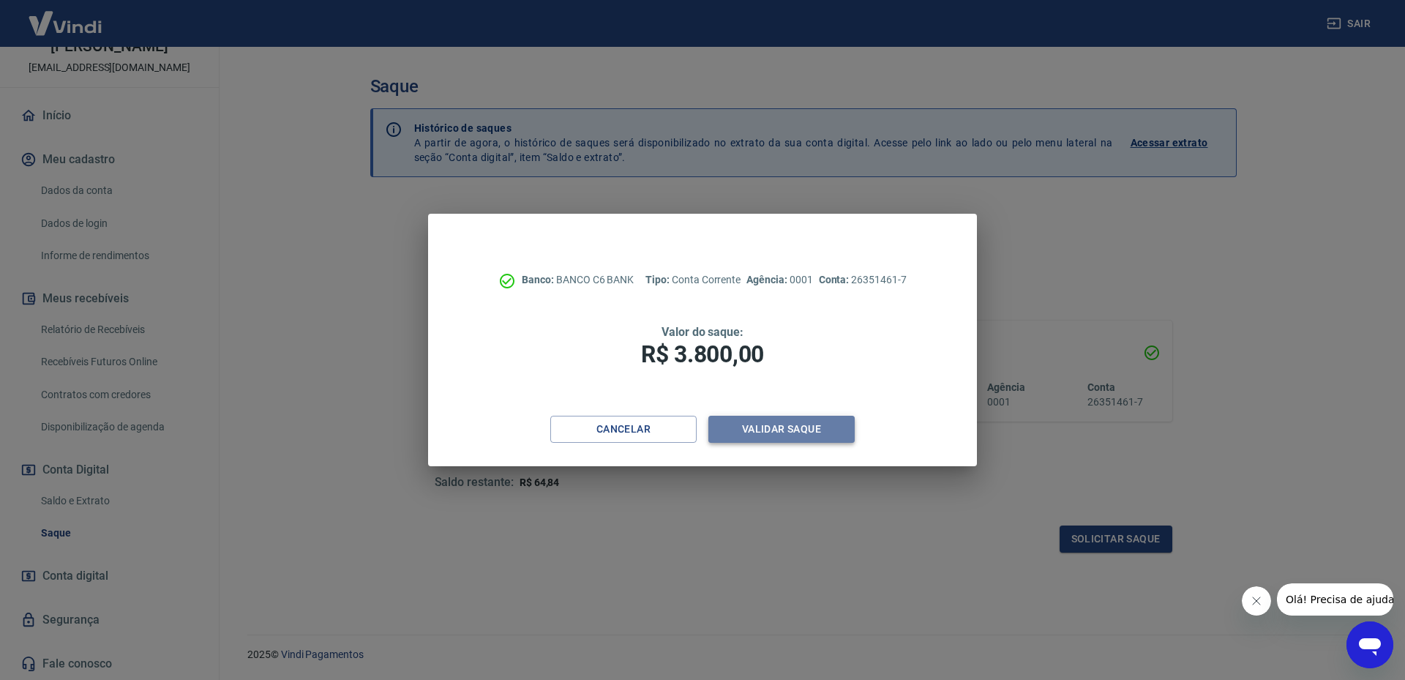
click at [789, 430] on button "Validar saque" at bounding box center [781, 429] width 146 height 27
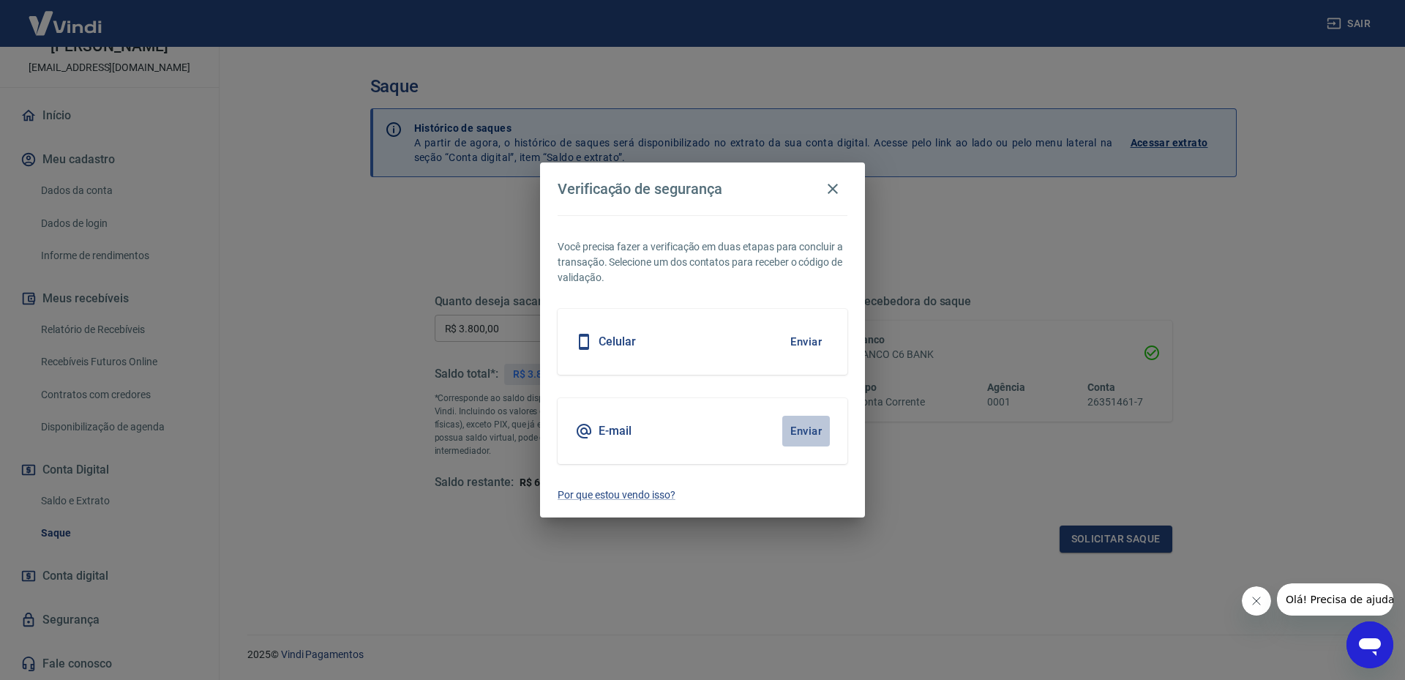
click at [806, 433] on button "Enviar" at bounding box center [806, 431] width 48 height 31
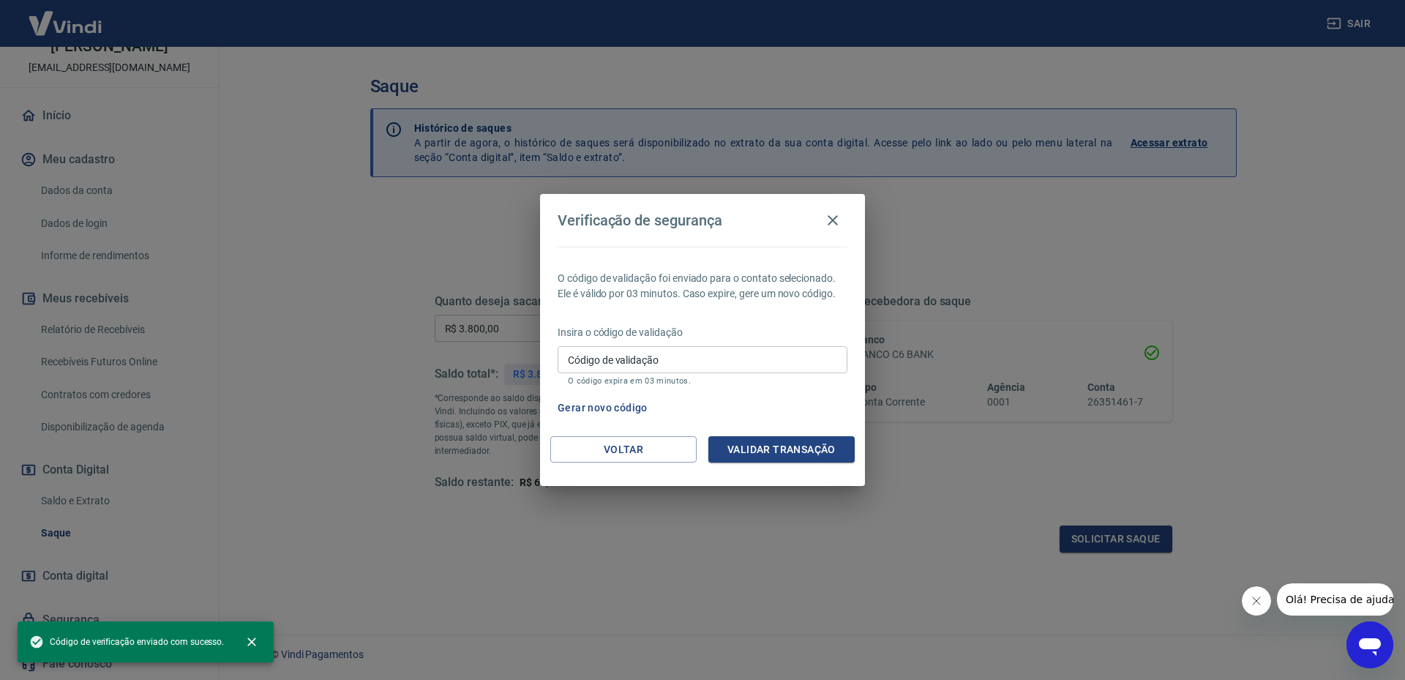
click at [573, 356] on input "Código de validação" at bounding box center [703, 359] width 290 height 27
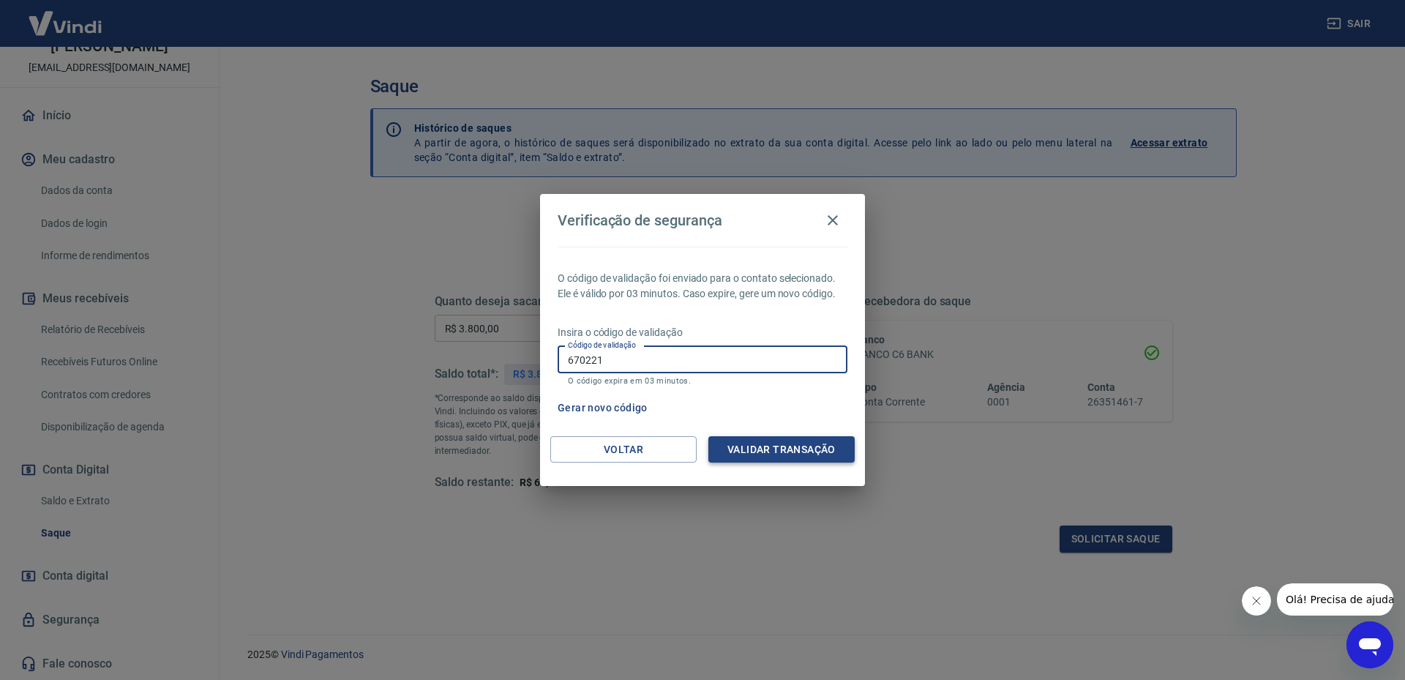
type input "670221"
click at [757, 444] on button "Validar transação" at bounding box center [781, 449] width 146 height 27
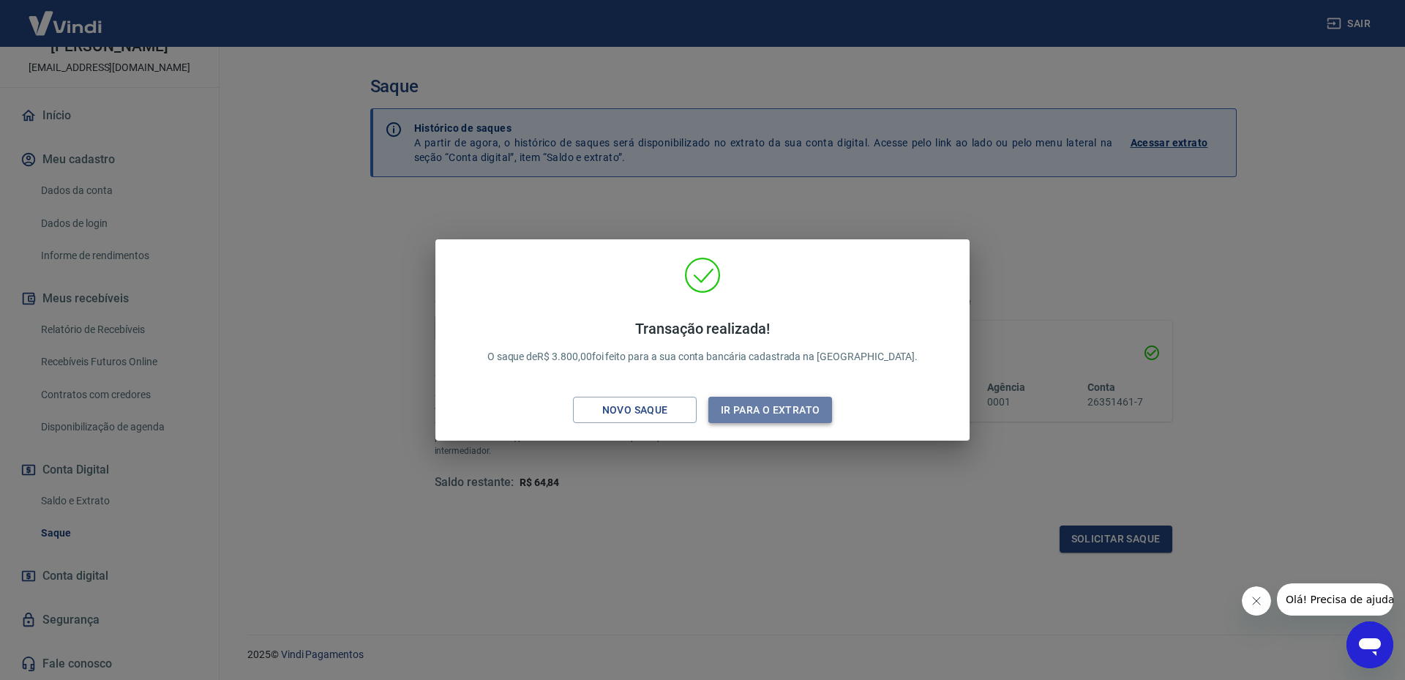
click at [765, 403] on button "Ir para o extrato" at bounding box center [770, 410] width 124 height 27
